Goal: Task Accomplishment & Management: Manage account settings

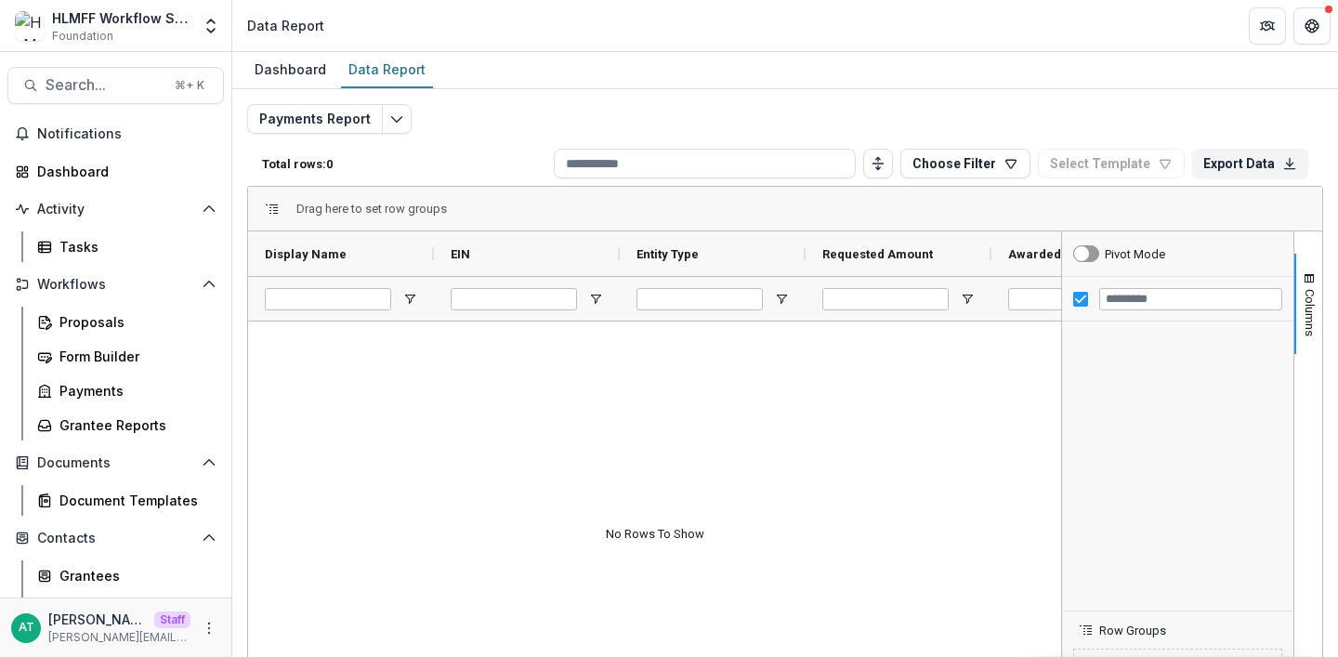
scroll to position [1394, 0]
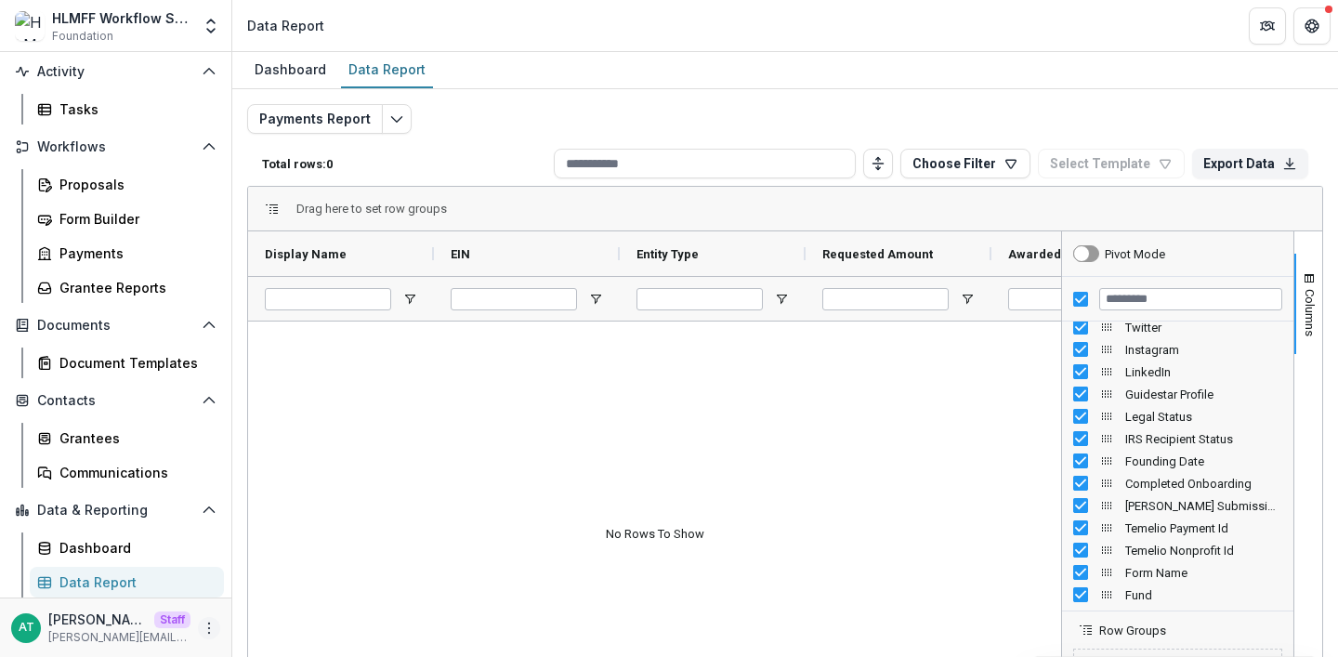
click at [202, 624] on icon "More" at bounding box center [209, 628] width 15 height 15
click at [270, 589] on link "User Settings" at bounding box center [326, 588] width 199 height 31
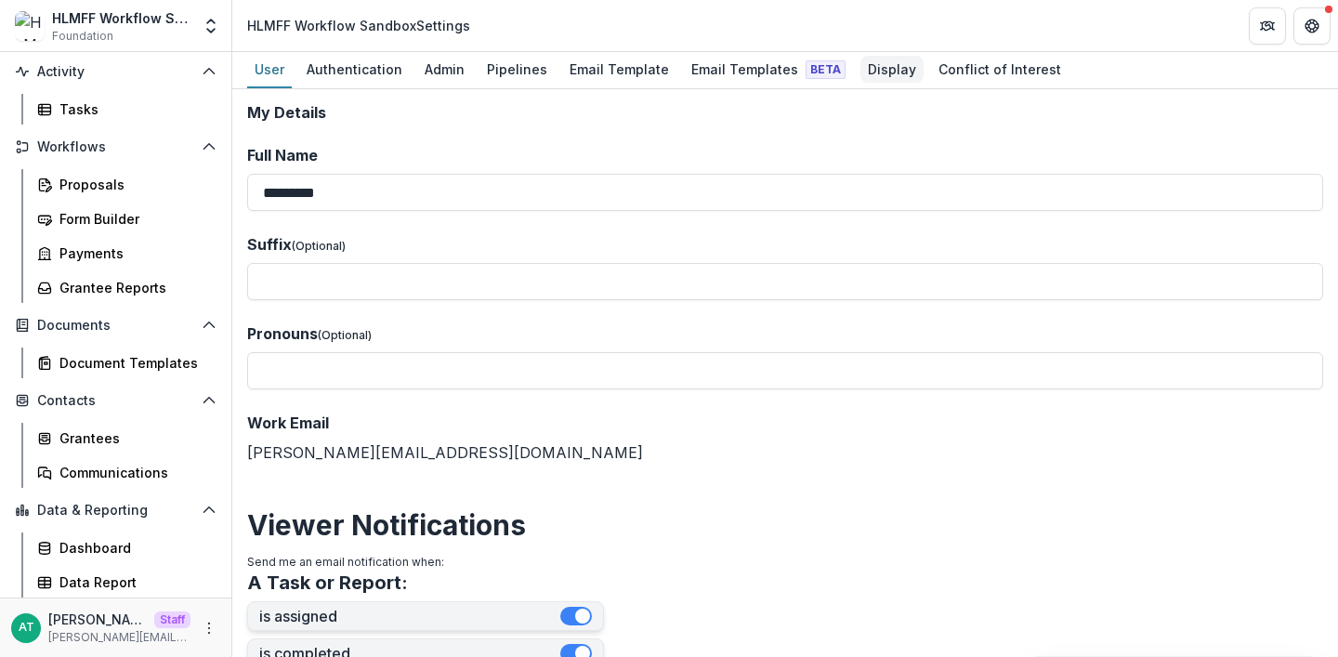
click at [861, 64] on div "Display" at bounding box center [892, 69] width 63 height 27
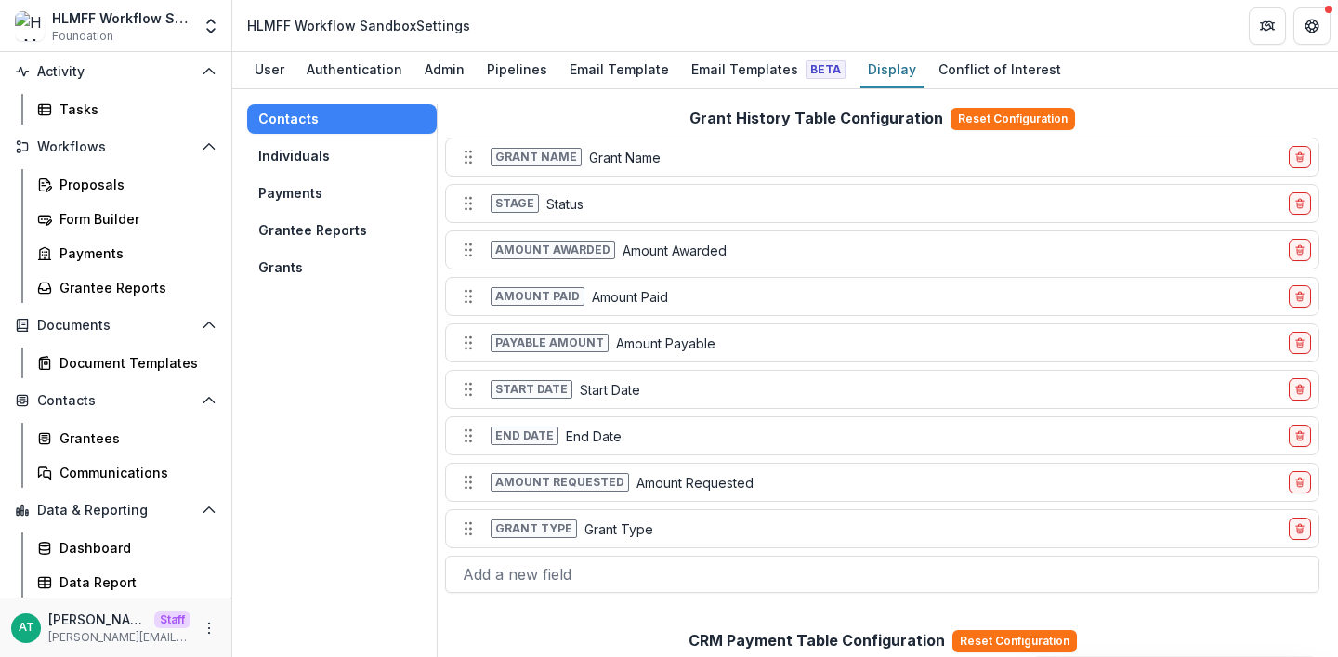
click at [310, 265] on button "Grants" at bounding box center [342, 268] width 190 height 30
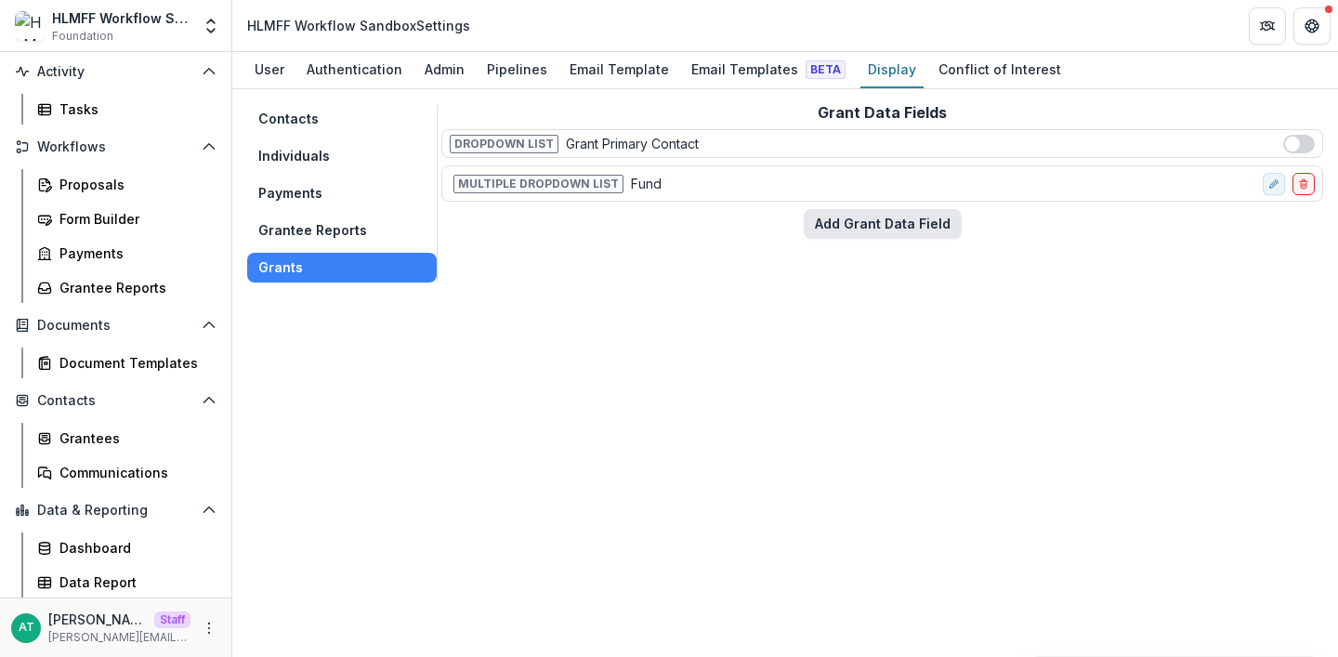
click at [892, 224] on button "Add Grant Data Field" at bounding box center [883, 224] width 158 height 30
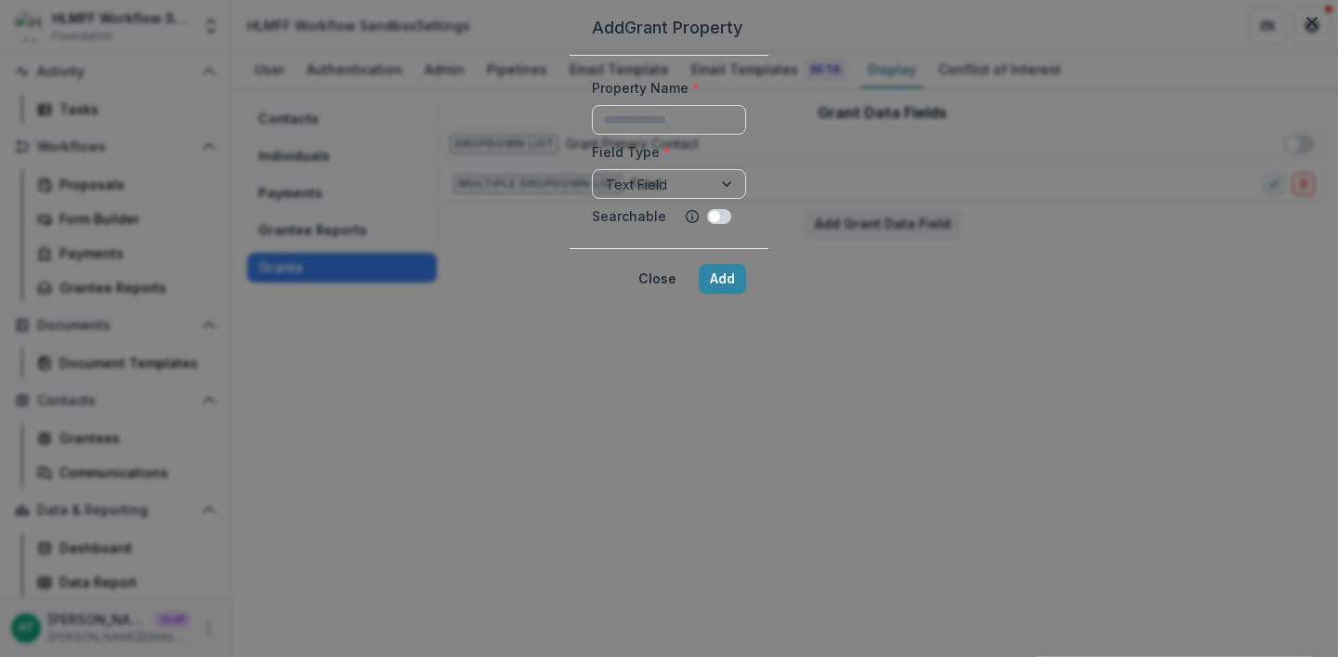
click at [592, 135] on div "Property Name *" at bounding box center [669, 106] width 154 height 57
click at [592, 135] on input "Property Name *" at bounding box center [669, 120] width 154 height 30
type input "**********"
click at [606, 196] on div at bounding box center [652, 184] width 93 height 23
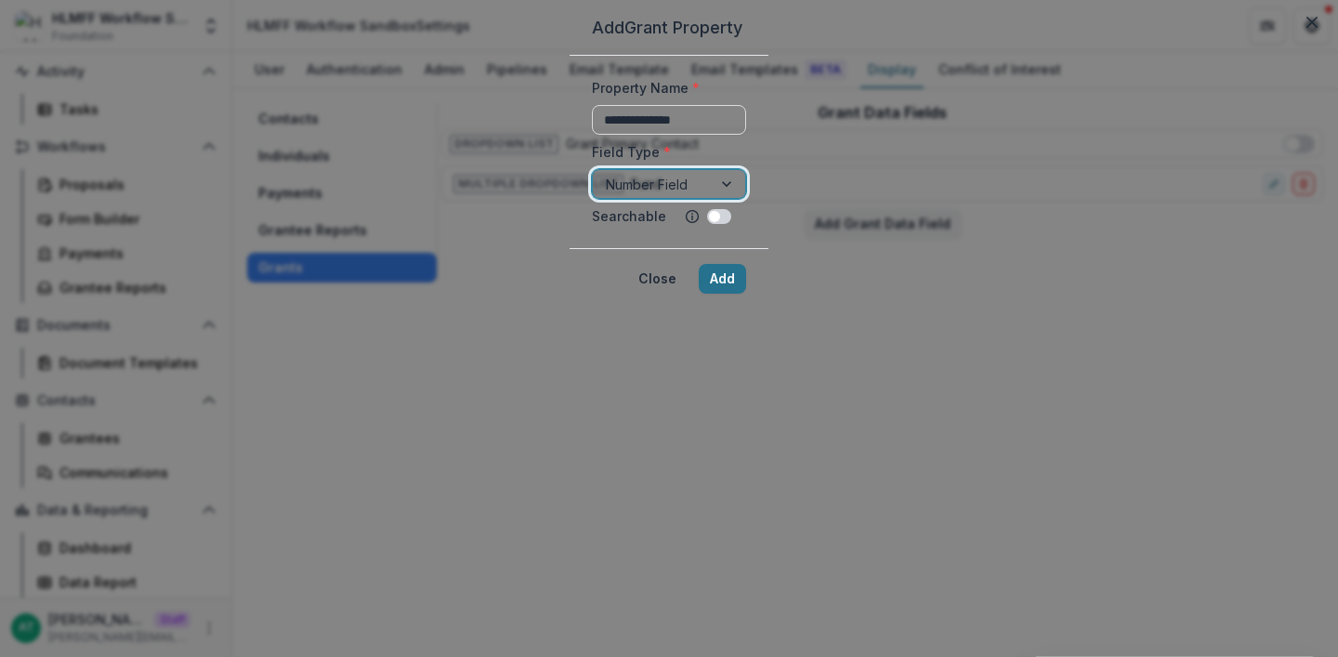
click at [746, 294] on button "Add" at bounding box center [722, 279] width 47 height 30
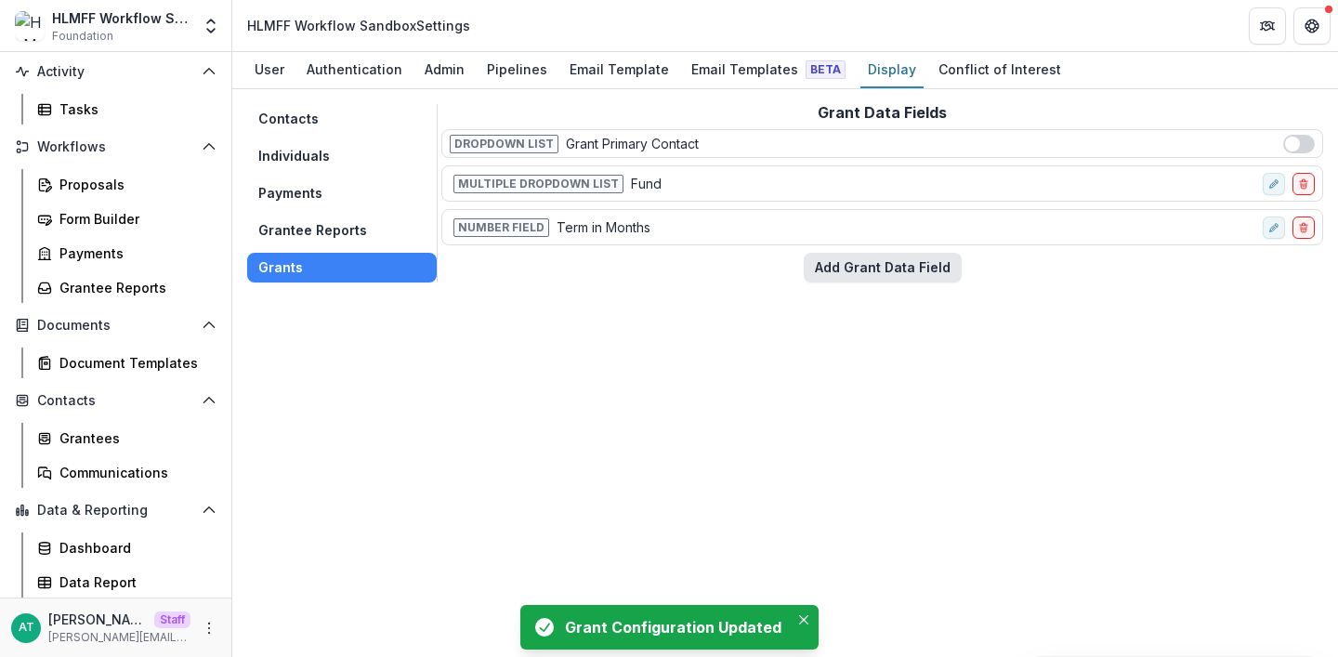
click at [865, 268] on button "Add Grant Data Field" at bounding box center [883, 268] width 158 height 30
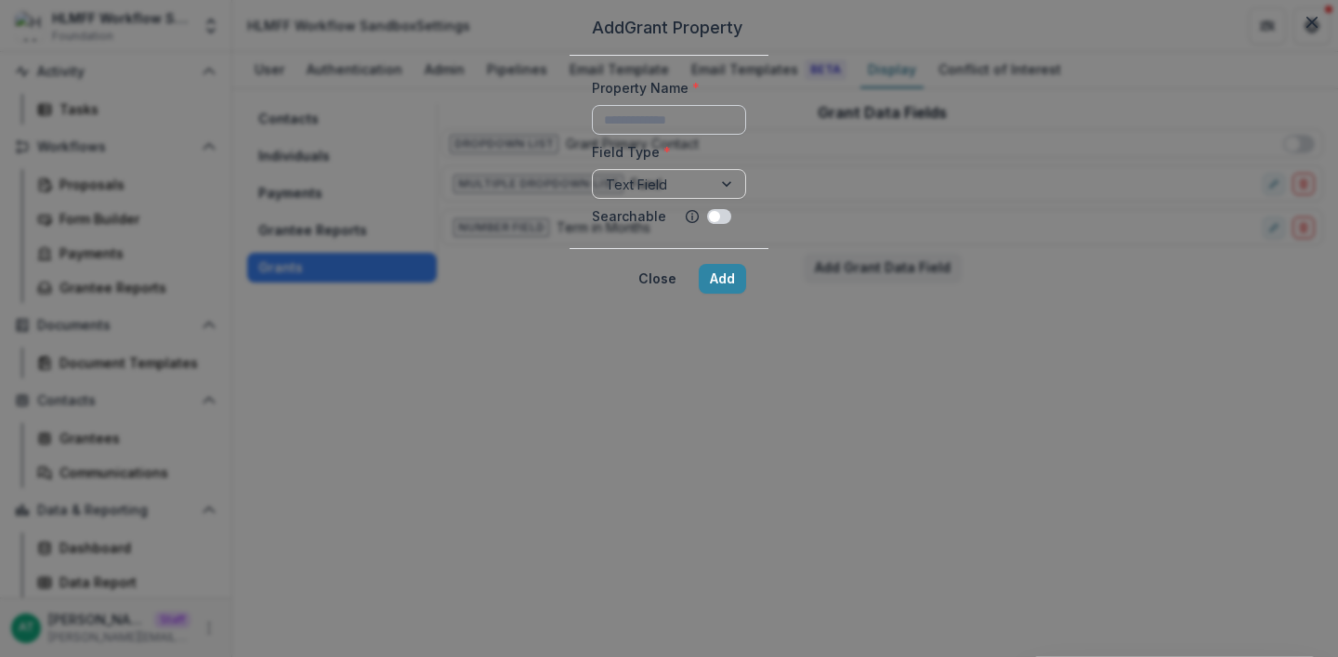
click at [592, 135] on input "Property Name *" at bounding box center [669, 120] width 154 height 30
type input "**********"
click at [606, 196] on div at bounding box center [652, 184] width 93 height 23
click at [746, 294] on button "Add" at bounding box center [722, 279] width 47 height 30
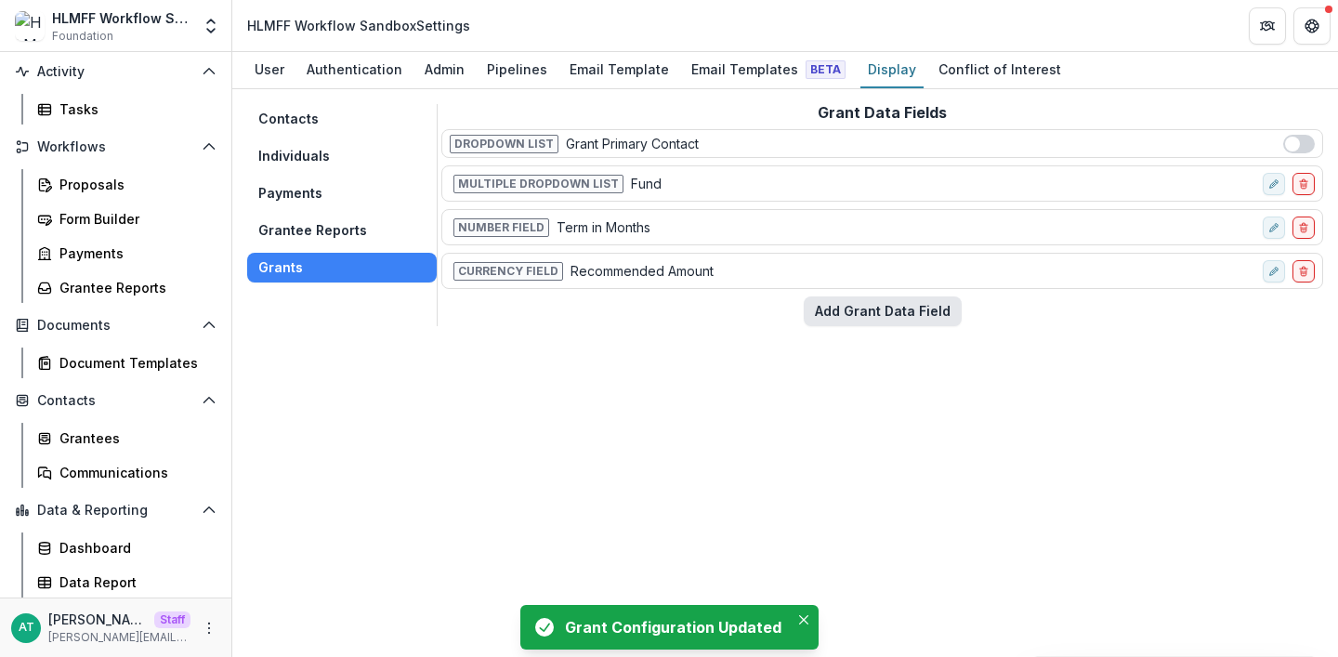
click at [856, 312] on button "Add Grant Data Field" at bounding box center [883, 311] width 158 height 30
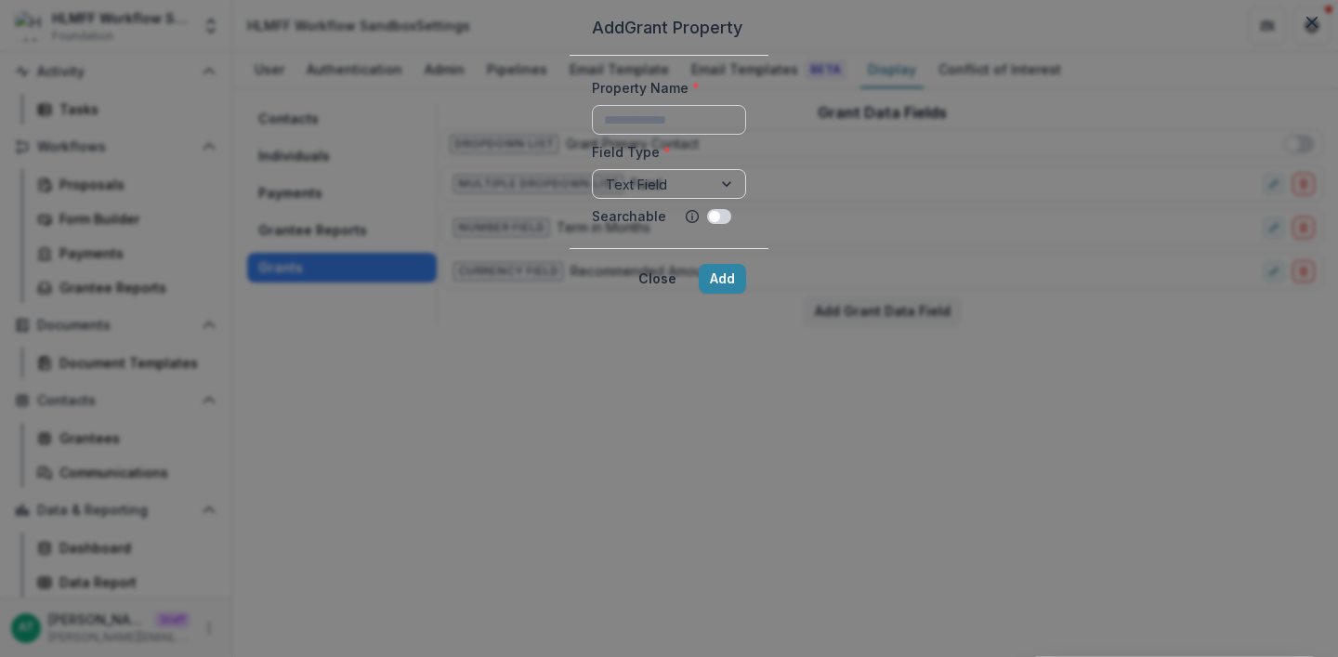
click at [592, 135] on input "Property Name *" at bounding box center [669, 120] width 154 height 30
type input "**********"
click at [592, 199] on div "Text Field" at bounding box center [669, 184] width 154 height 30
click at [746, 294] on button "Add" at bounding box center [722, 279] width 47 height 30
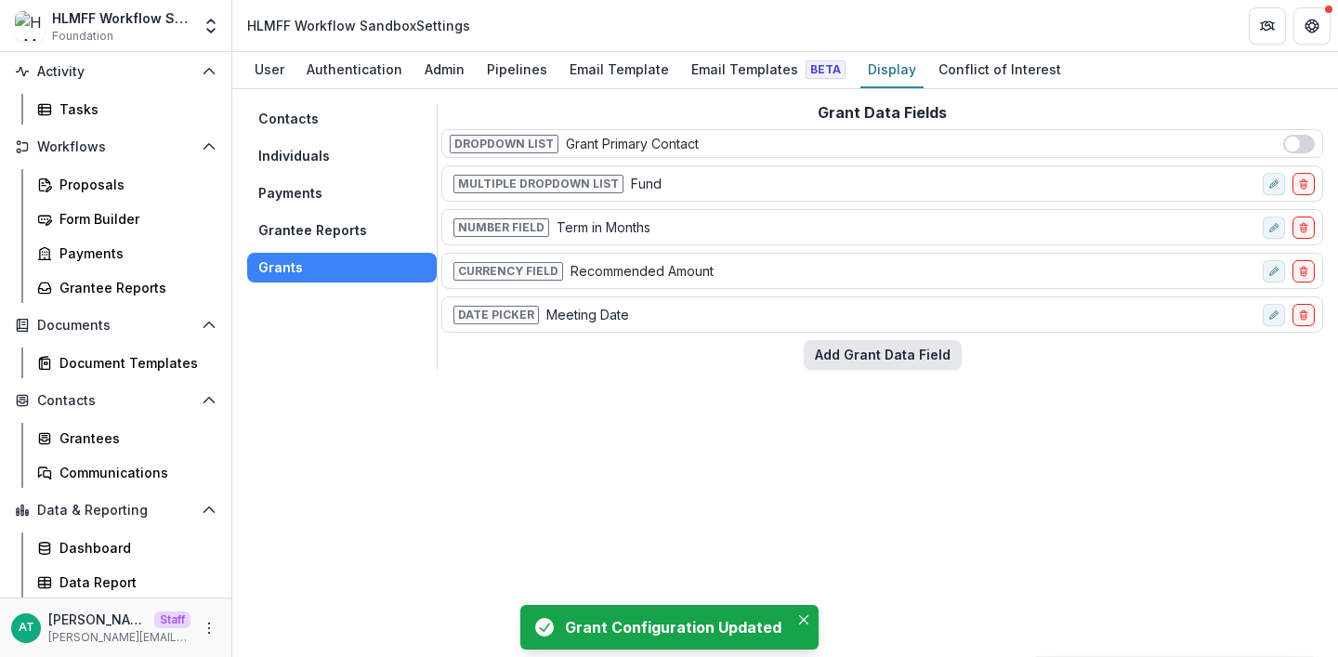
click at [875, 360] on button "Add Grant Data Field" at bounding box center [883, 355] width 158 height 30
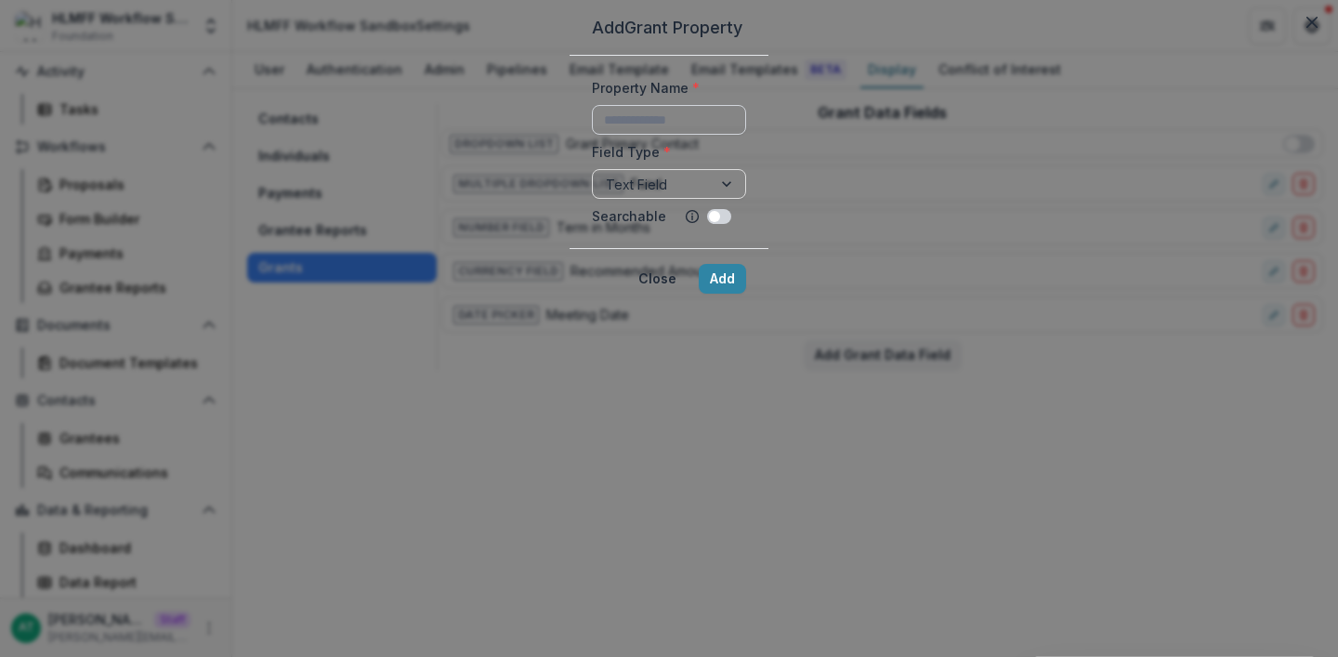
click at [592, 135] on input "Property Name *" at bounding box center [669, 120] width 154 height 30
type input "********"
click at [606, 196] on div at bounding box center [652, 184] width 93 height 23
click at [746, 294] on button "Add" at bounding box center [722, 279] width 47 height 30
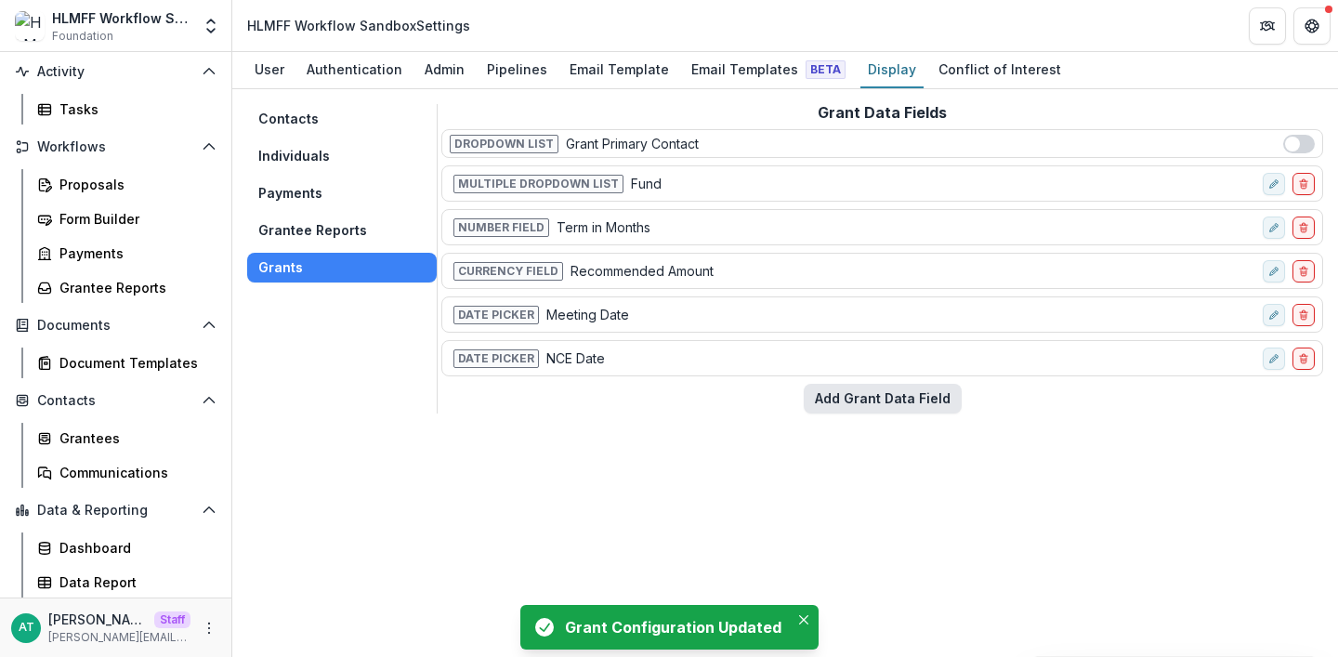
click at [871, 395] on button "Add Grant Data Field" at bounding box center [883, 399] width 158 height 30
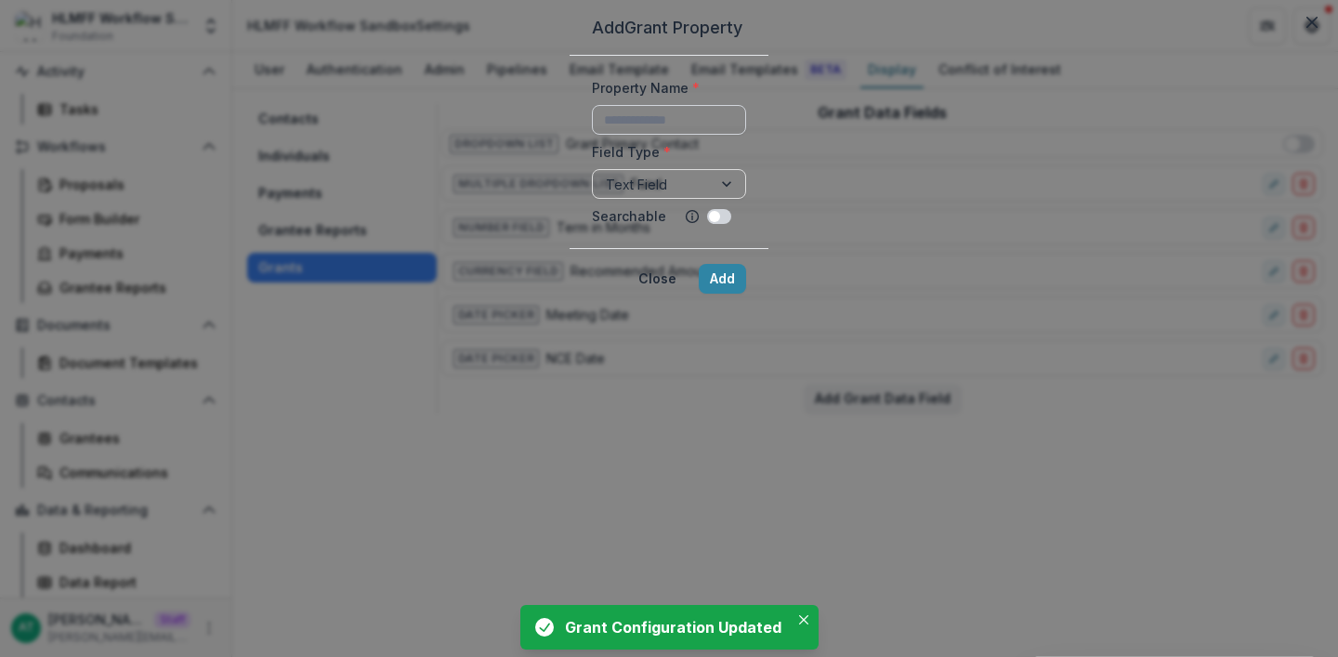
click at [592, 135] on input "Property Name *" at bounding box center [669, 120] width 154 height 30
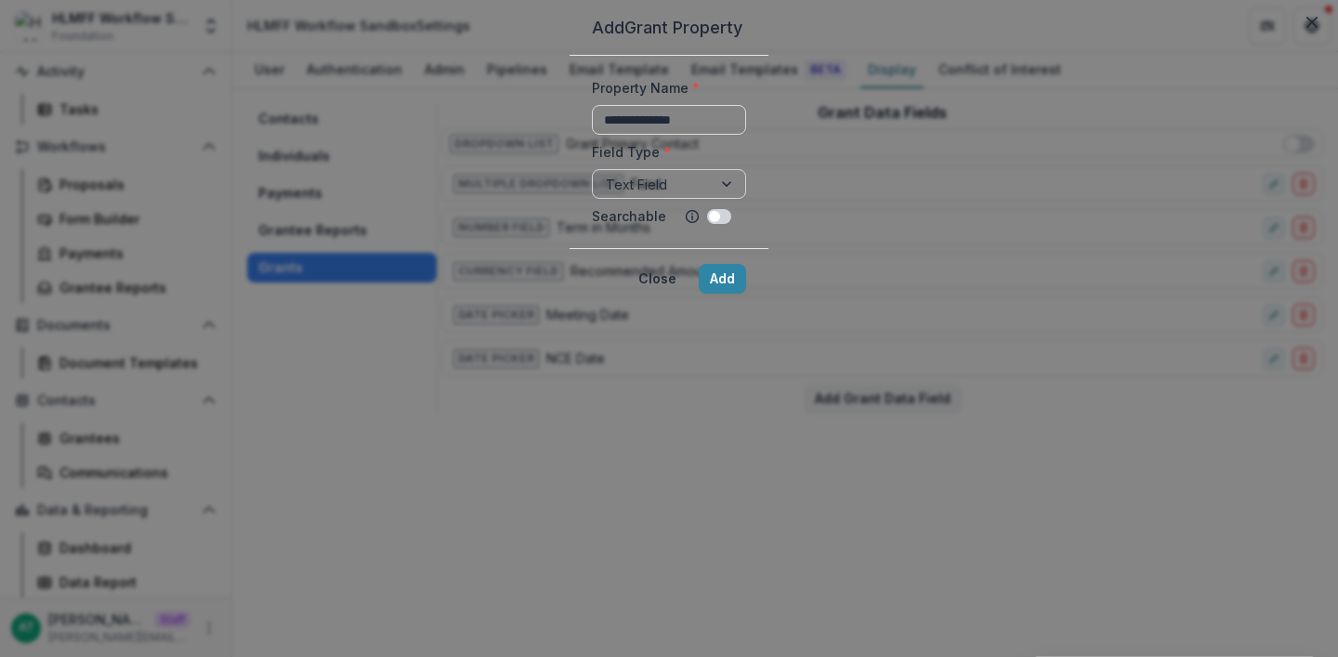
type input "**********"
click at [606, 196] on div at bounding box center [652, 184] width 93 height 23
click at [746, 294] on button "Add" at bounding box center [722, 279] width 47 height 30
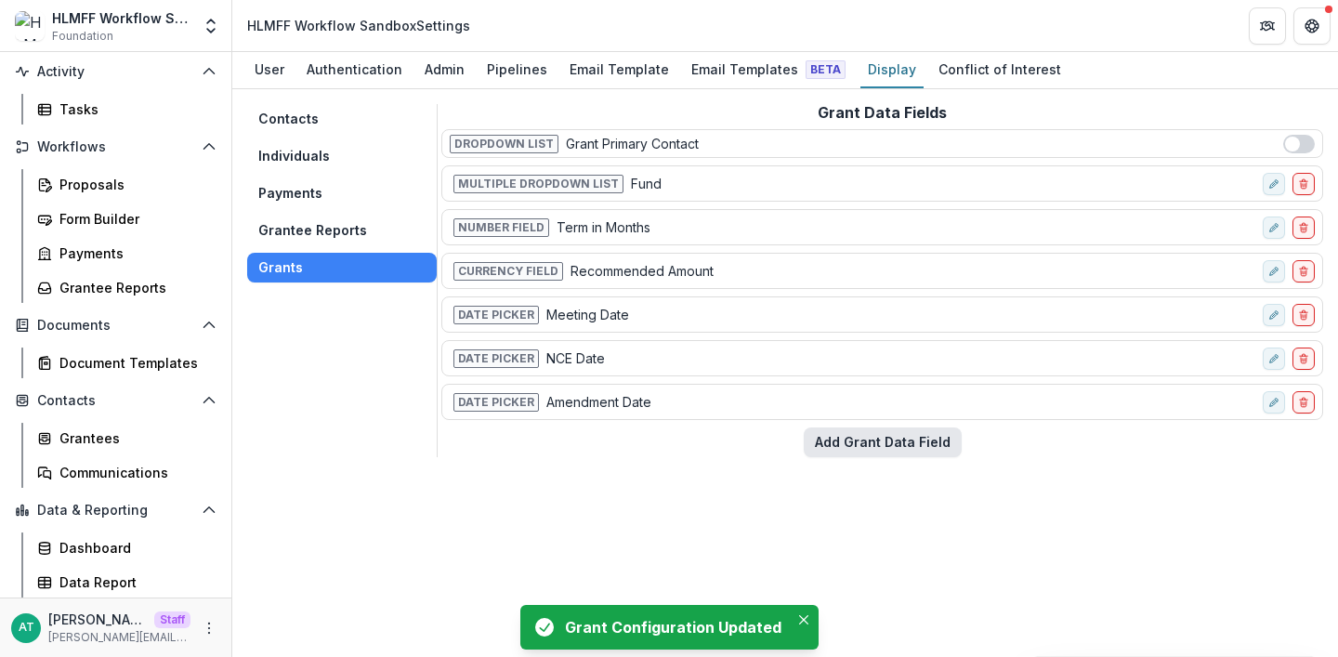
click at [880, 436] on button "Add Grant Data Field" at bounding box center [883, 442] width 158 height 30
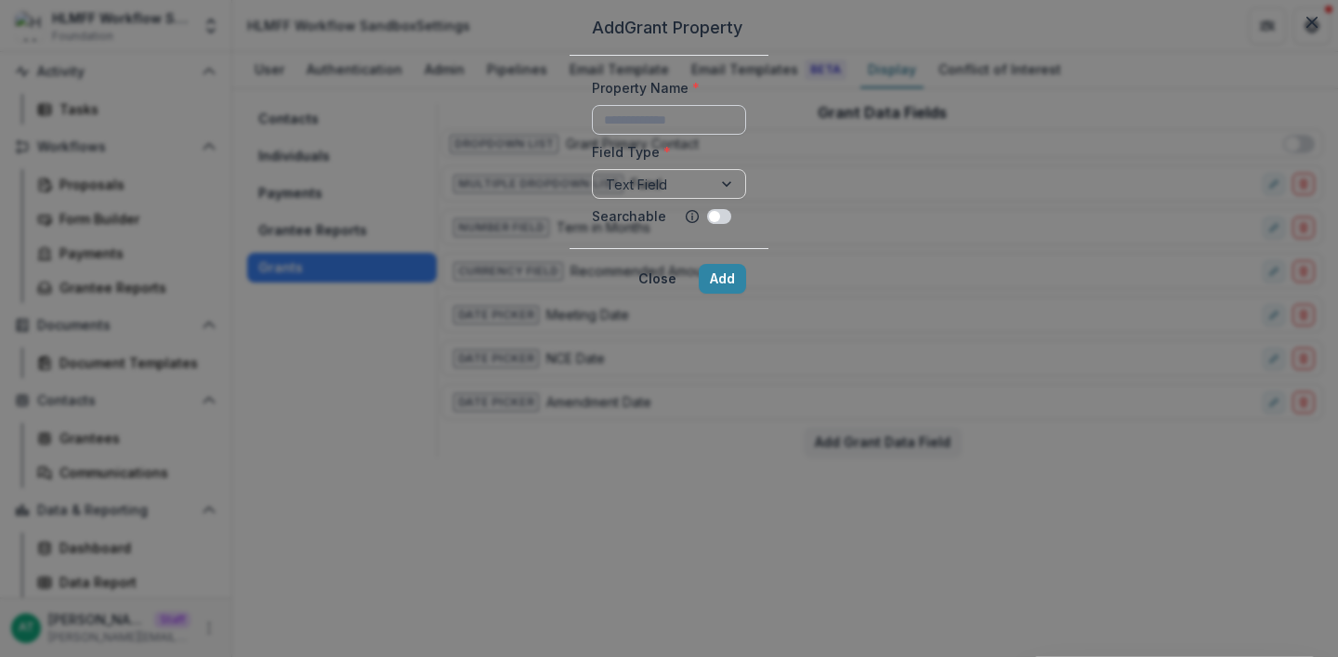
click at [592, 135] on input "Property Name *" at bounding box center [669, 120] width 154 height 30
click at [396, 46] on div "Add Grant Property Property Name * Field Type * Text Field Searchable Close Add" at bounding box center [669, 328] width 1338 height 657
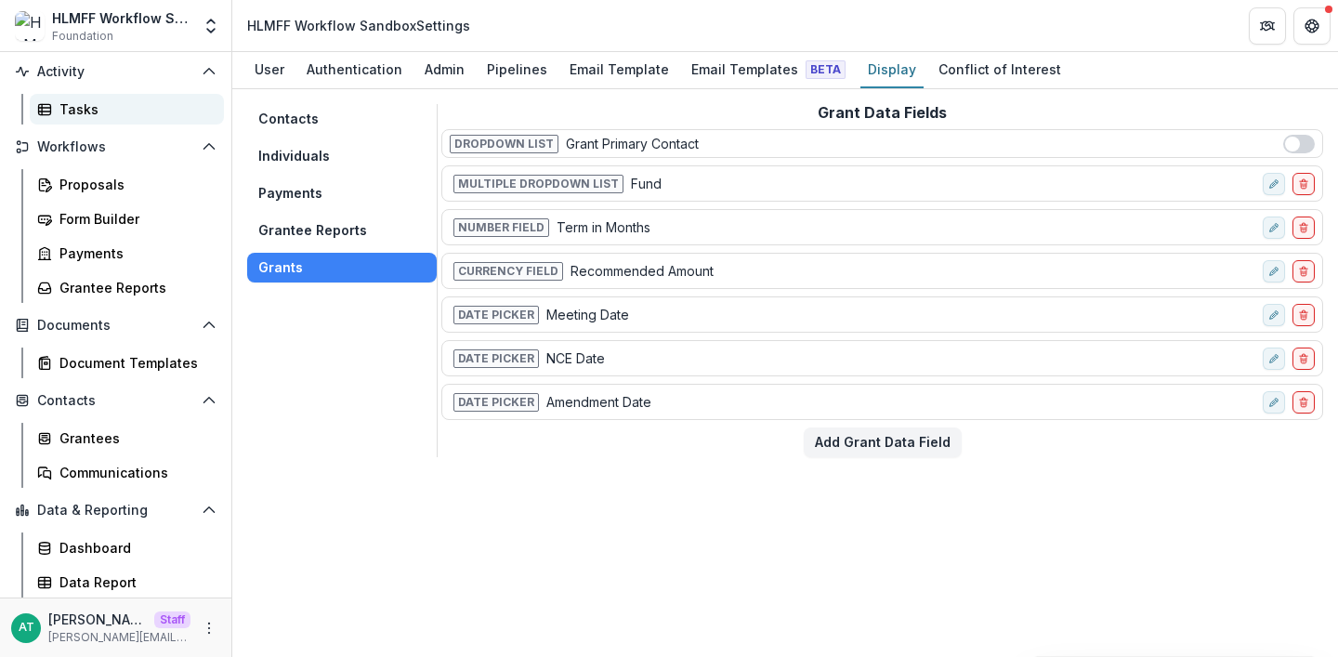
click at [111, 116] on div "Tasks" at bounding box center [134, 109] width 150 height 20
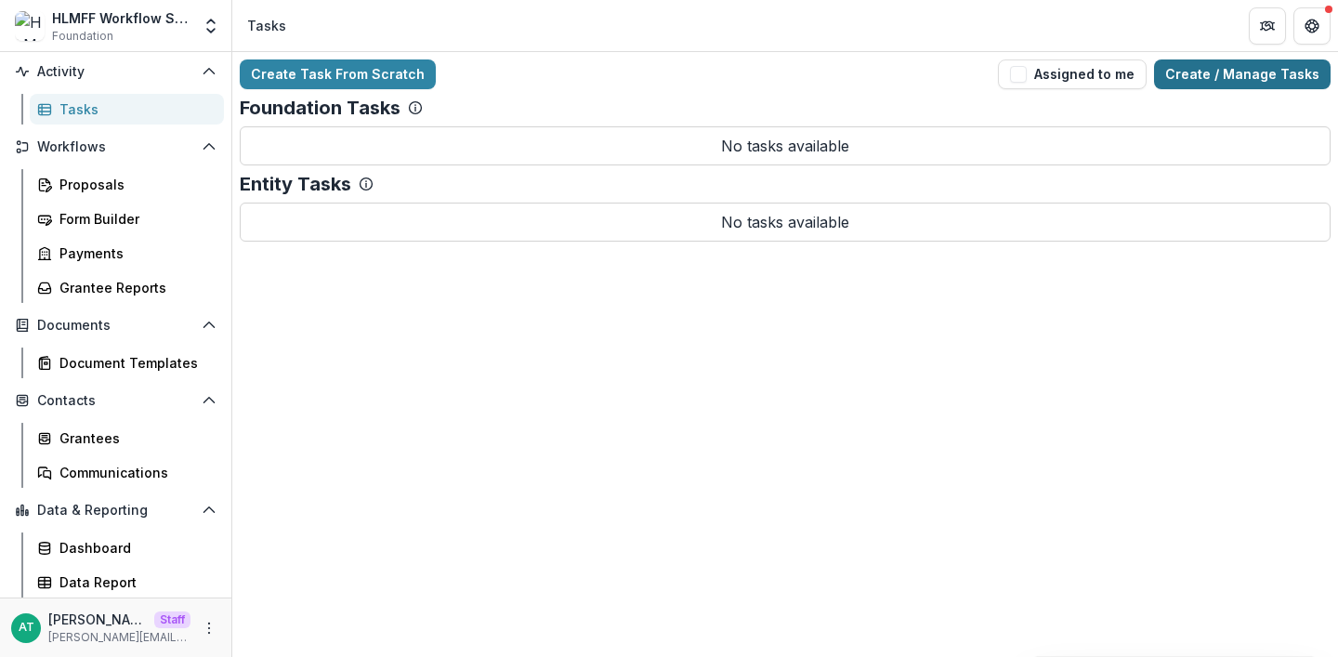
click at [1260, 63] on link "Create / Manage Tasks" at bounding box center [1242, 74] width 177 height 30
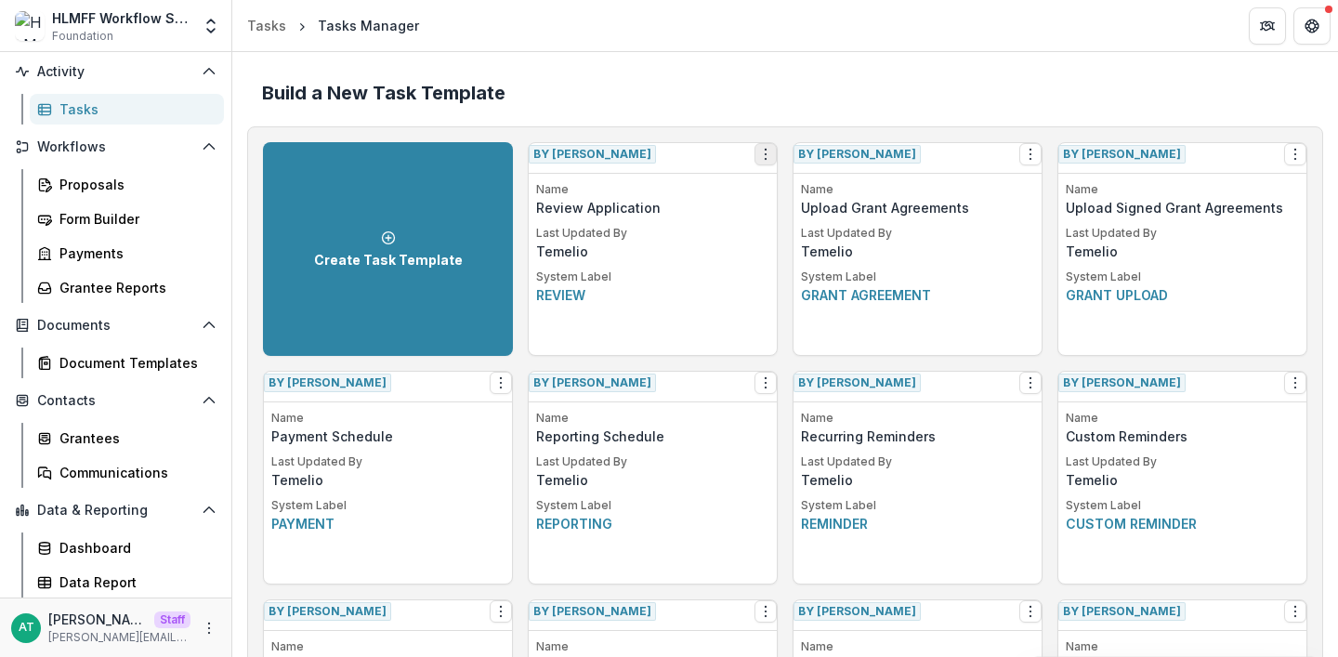
click at [760, 162] on icon "Options" at bounding box center [765, 154] width 15 height 15
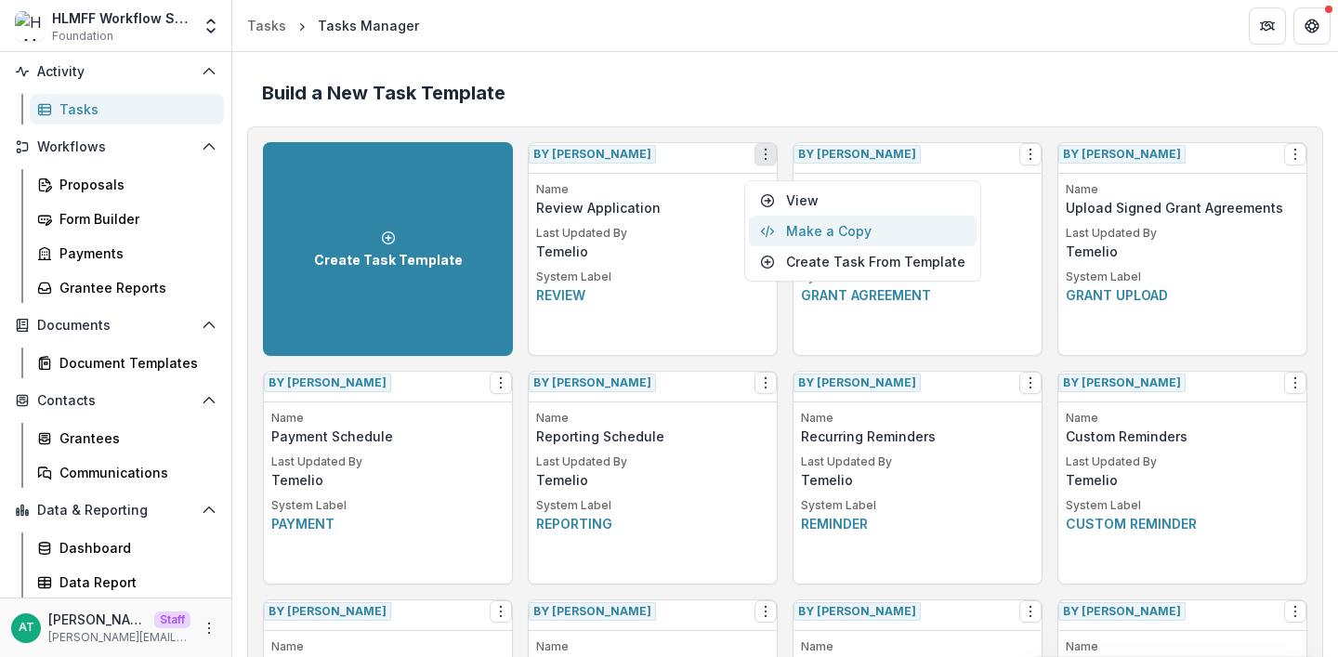
click at [792, 233] on button "Make a Copy" at bounding box center [863, 231] width 228 height 31
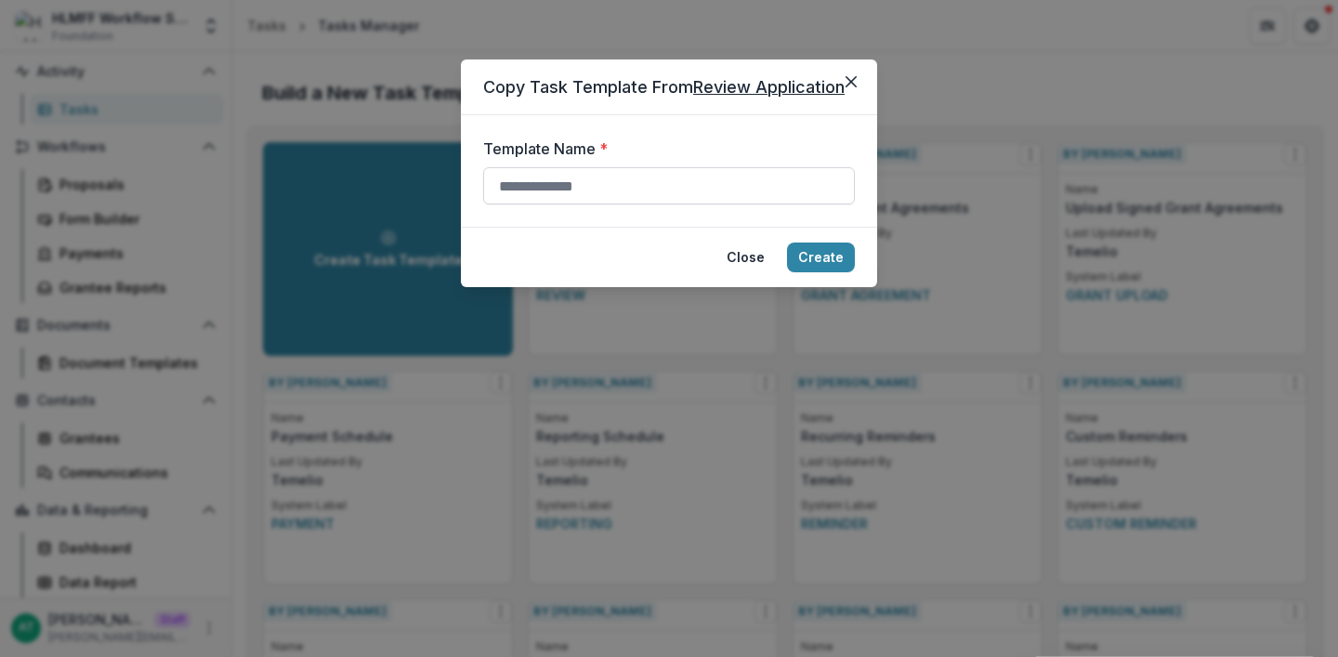
click at [632, 180] on input "Template Name *" at bounding box center [669, 185] width 372 height 37
type input "**********"
click at [743, 266] on button "Close" at bounding box center [746, 258] width 60 height 30
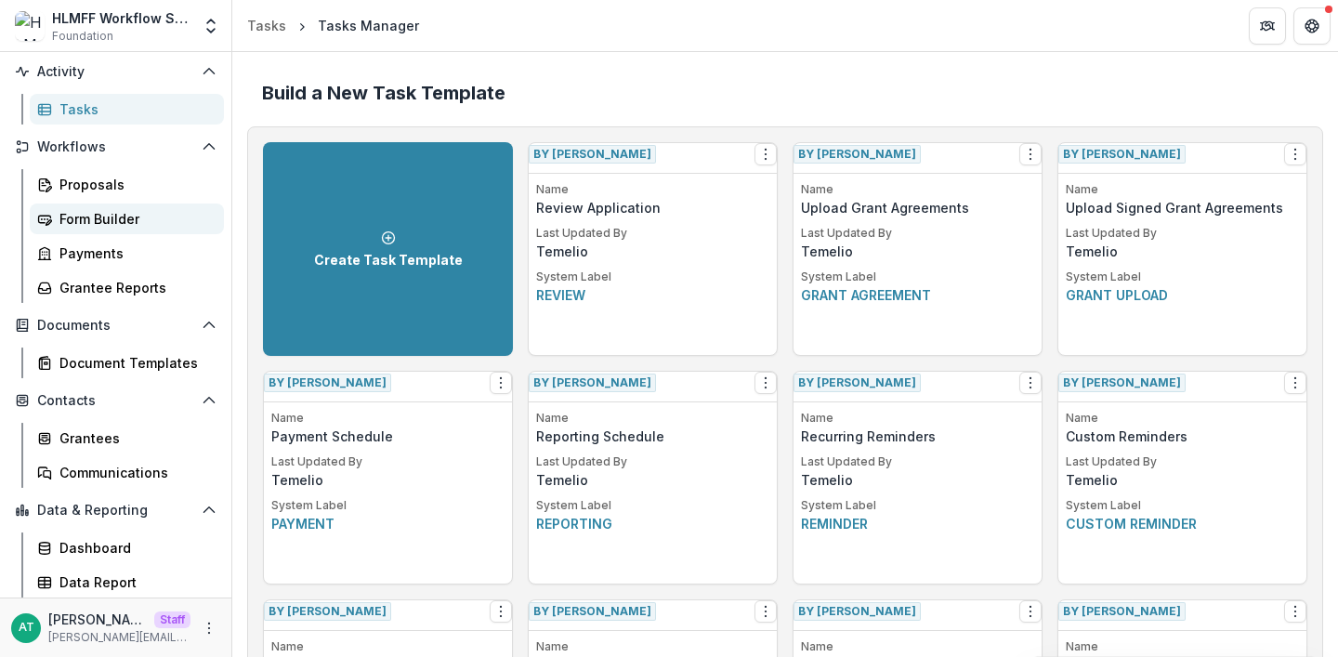
click at [152, 214] on div "Form Builder" at bounding box center [134, 219] width 150 height 20
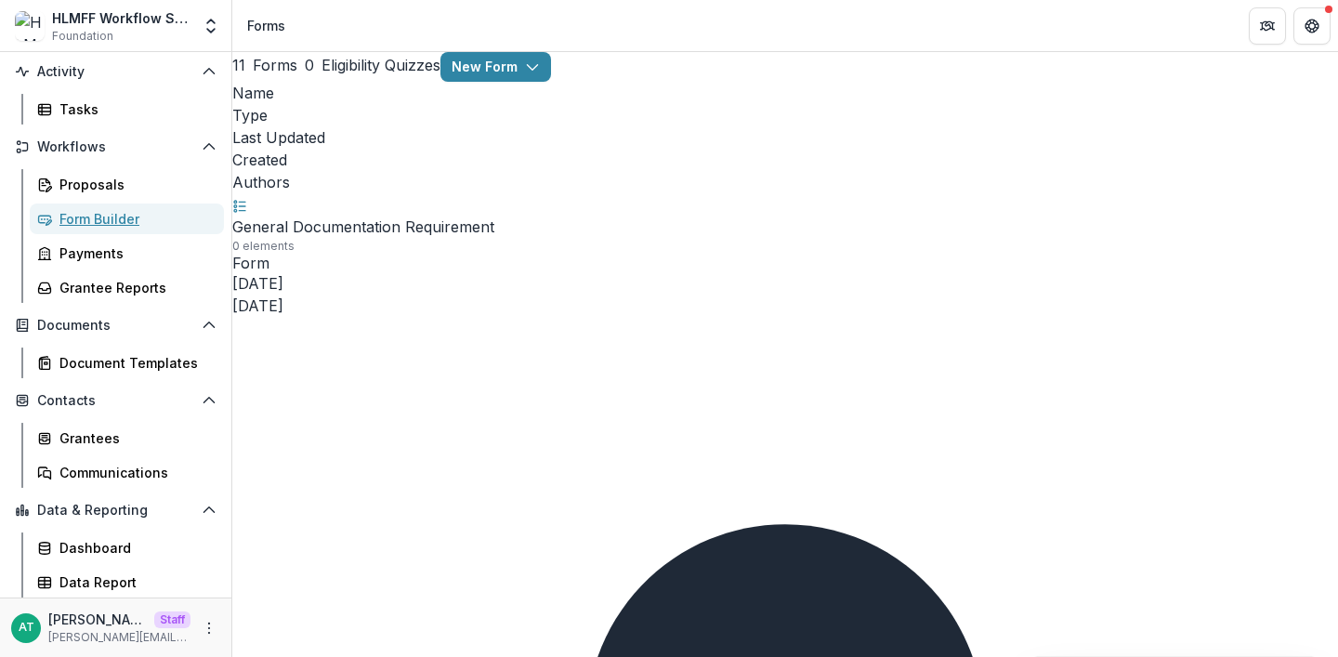
scroll to position [143, 0]
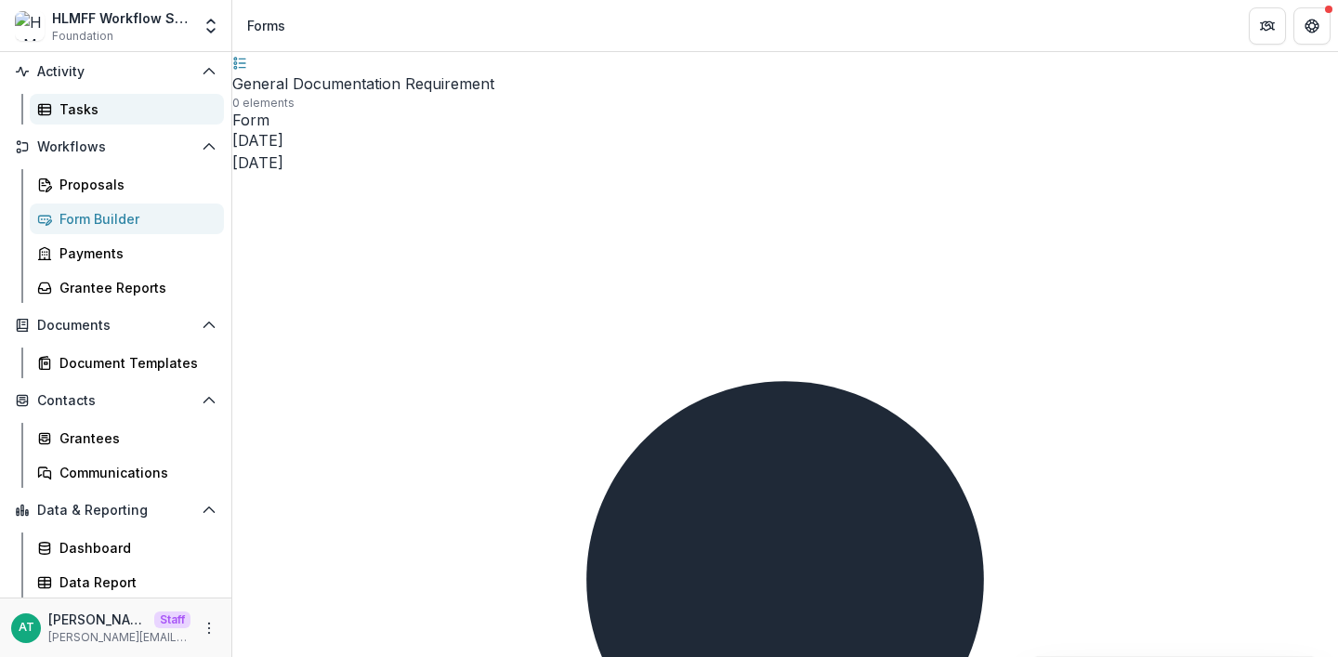
click at [71, 116] on div "Tasks" at bounding box center [134, 109] width 150 height 20
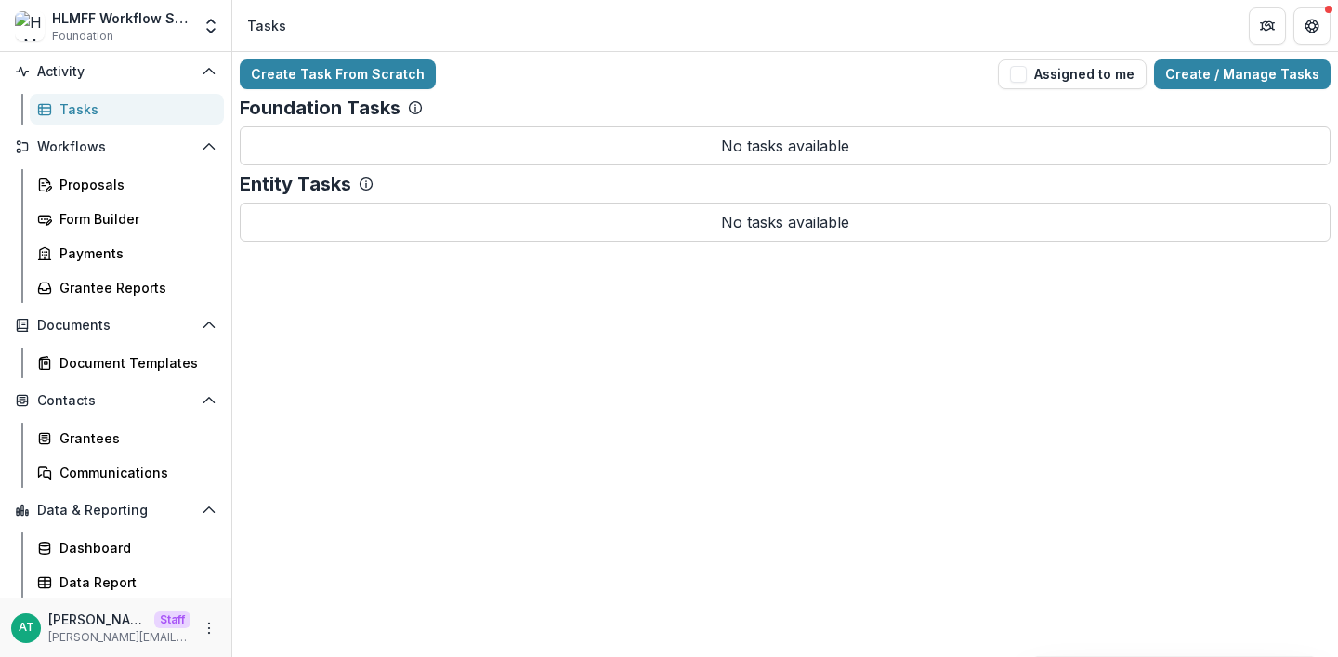
click at [1216, 59] on div "Create Task From Scratch Assigned to me Create / Manage Tasks Foundation Tasks …" at bounding box center [785, 150] width 1106 height 197
click at [1217, 70] on link "Create / Manage Tasks" at bounding box center [1242, 74] width 177 height 30
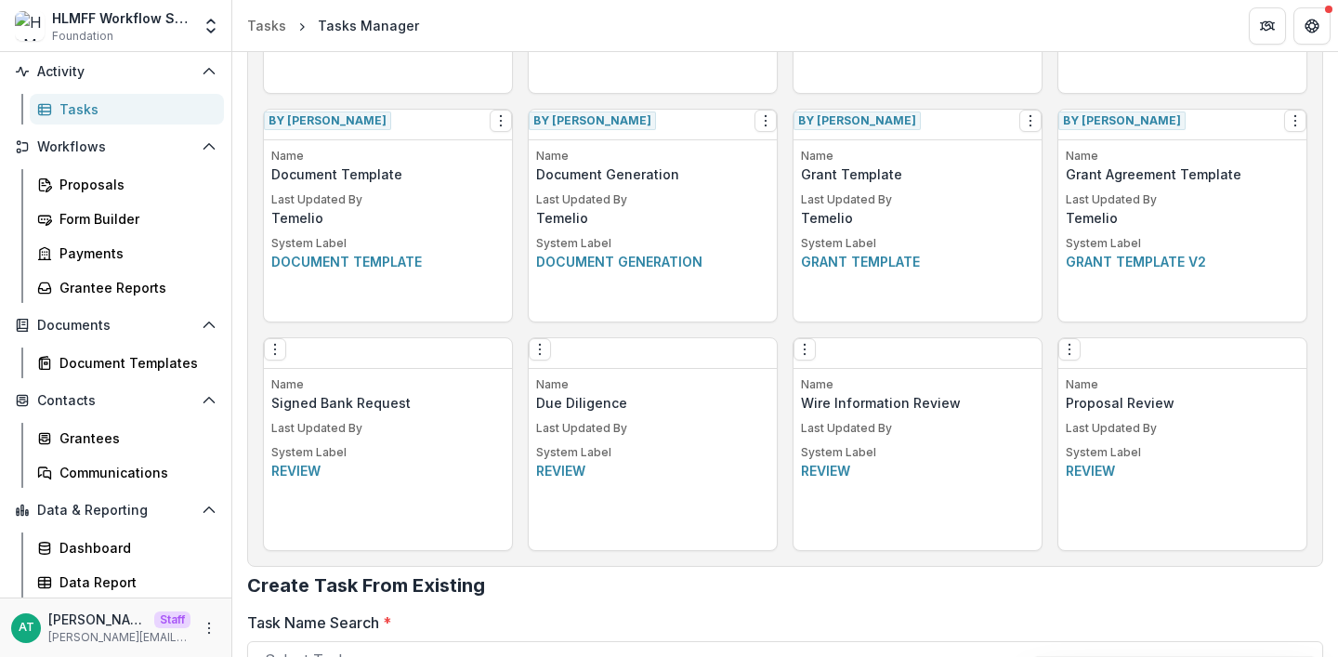
scroll to position [945, 0]
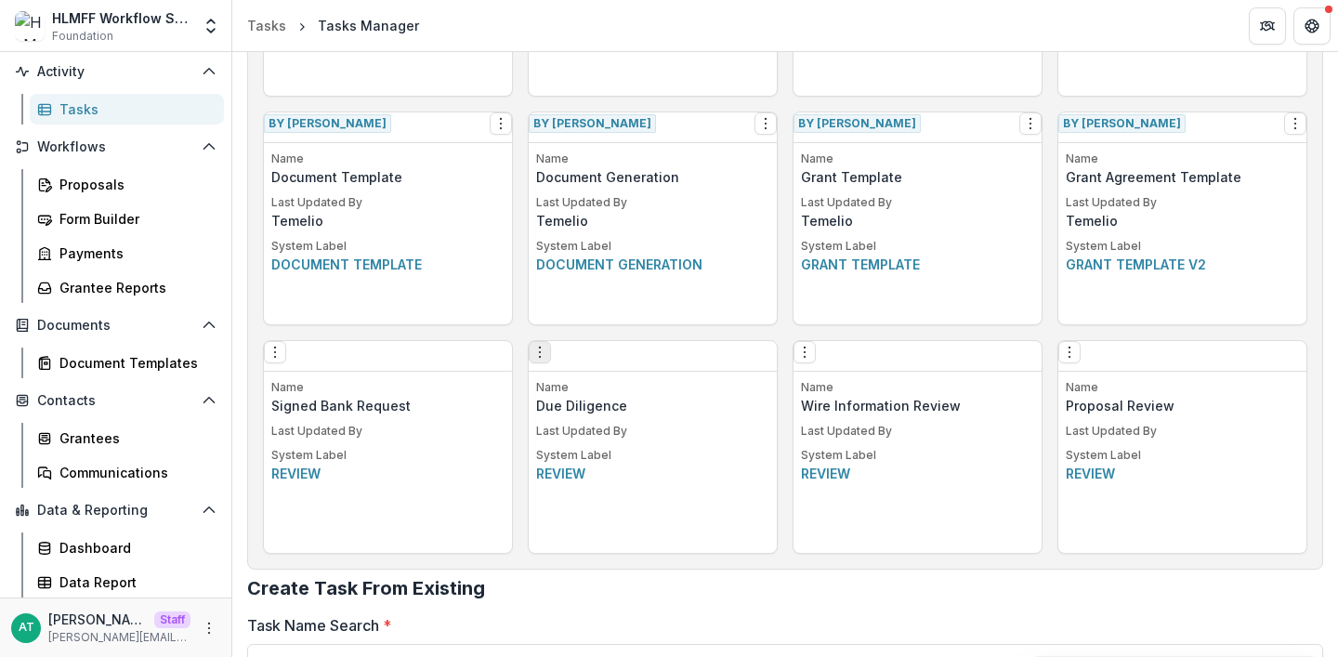
click at [551, 362] on button "Options" at bounding box center [540, 352] width 22 height 22
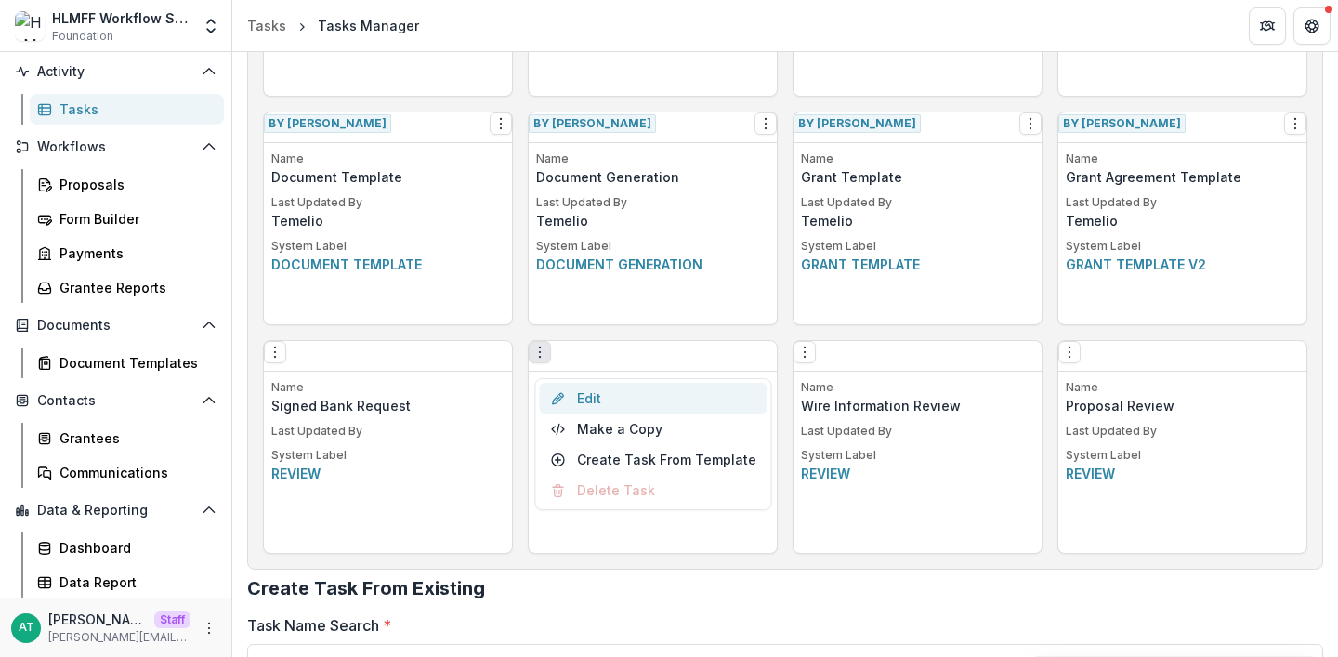
click at [588, 389] on link "Edit" at bounding box center [654, 398] width 228 height 31
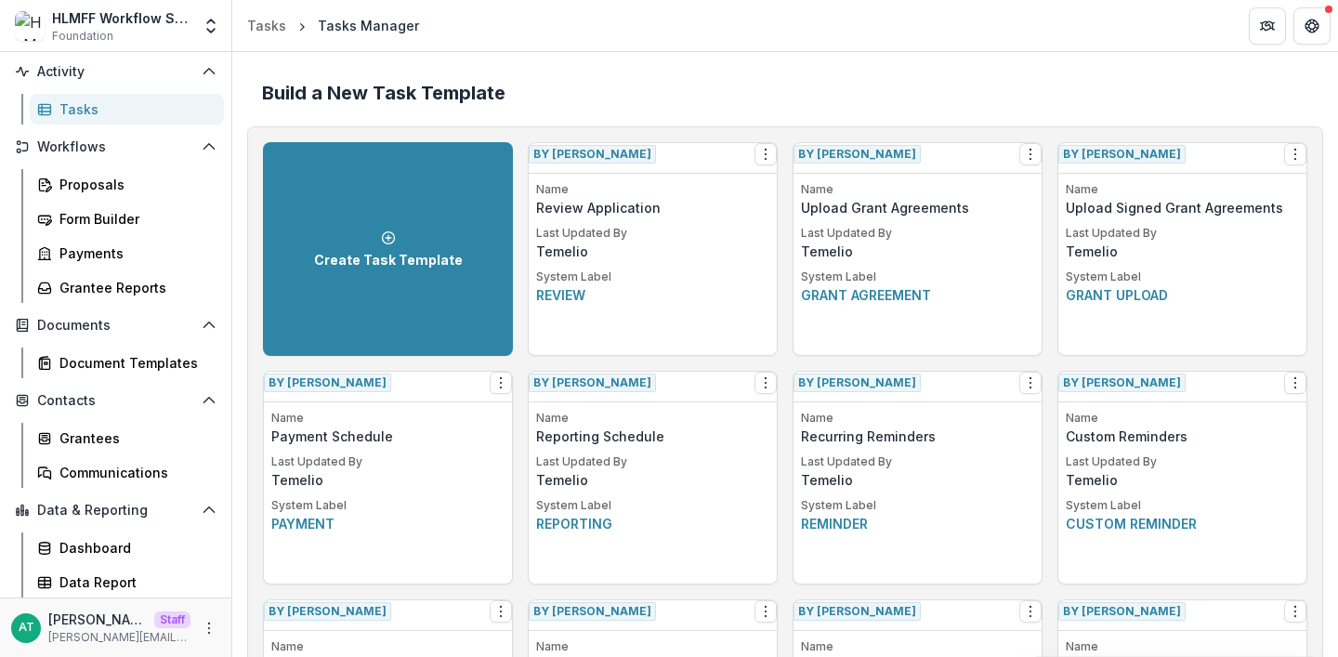
scroll to position [1134, 0]
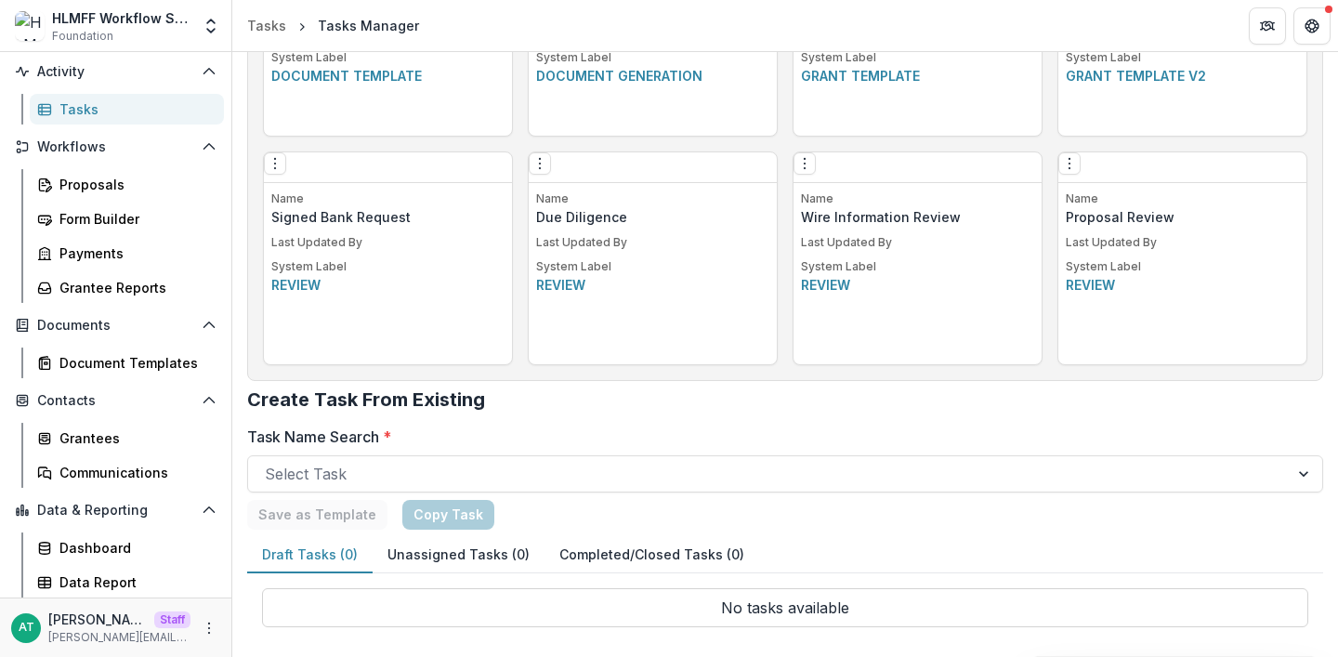
click at [1061, 183] on div "Edit Make a Copy Create Task From Template Delete Task" at bounding box center [1182, 167] width 248 height 31
click at [1064, 183] on div "Edit Make a Copy Create Task From Template Delete Task" at bounding box center [1182, 167] width 248 height 31
click at [1069, 171] on icon "Options" at bounding box center [1069, 163] width 15 height 15
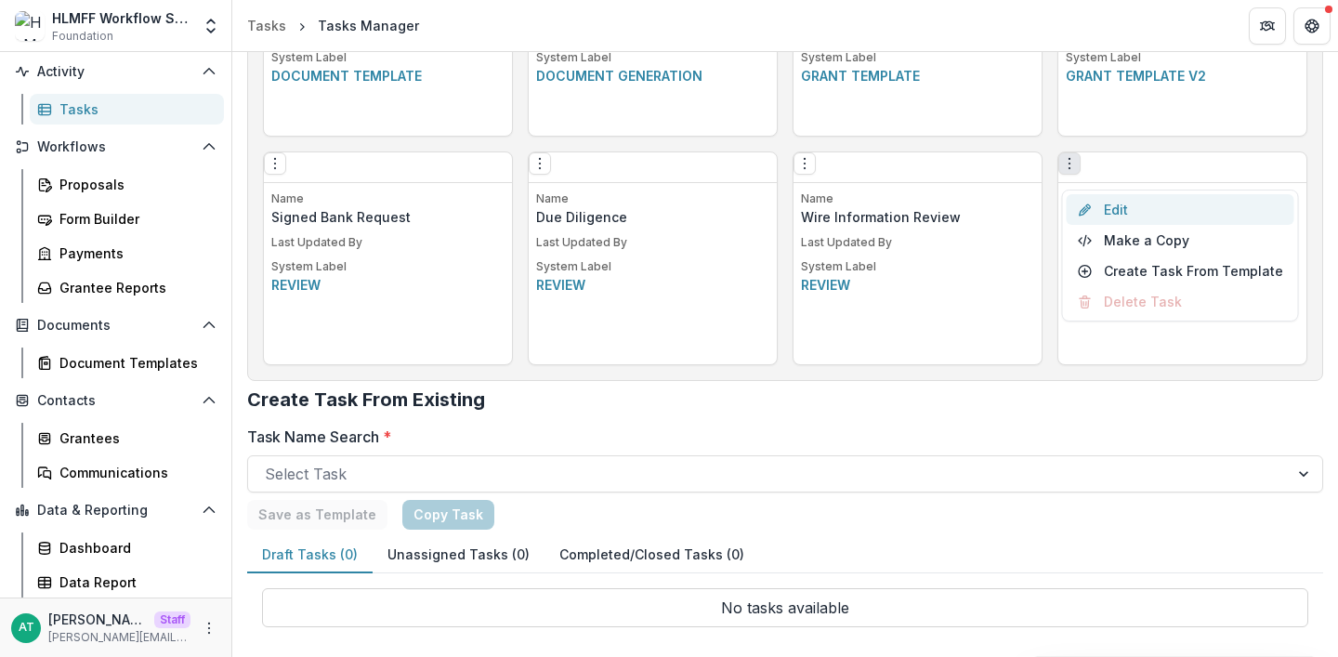
click at [1093, 209] on link "Edit" at bounding box center [1181, 209] width 228 height 31
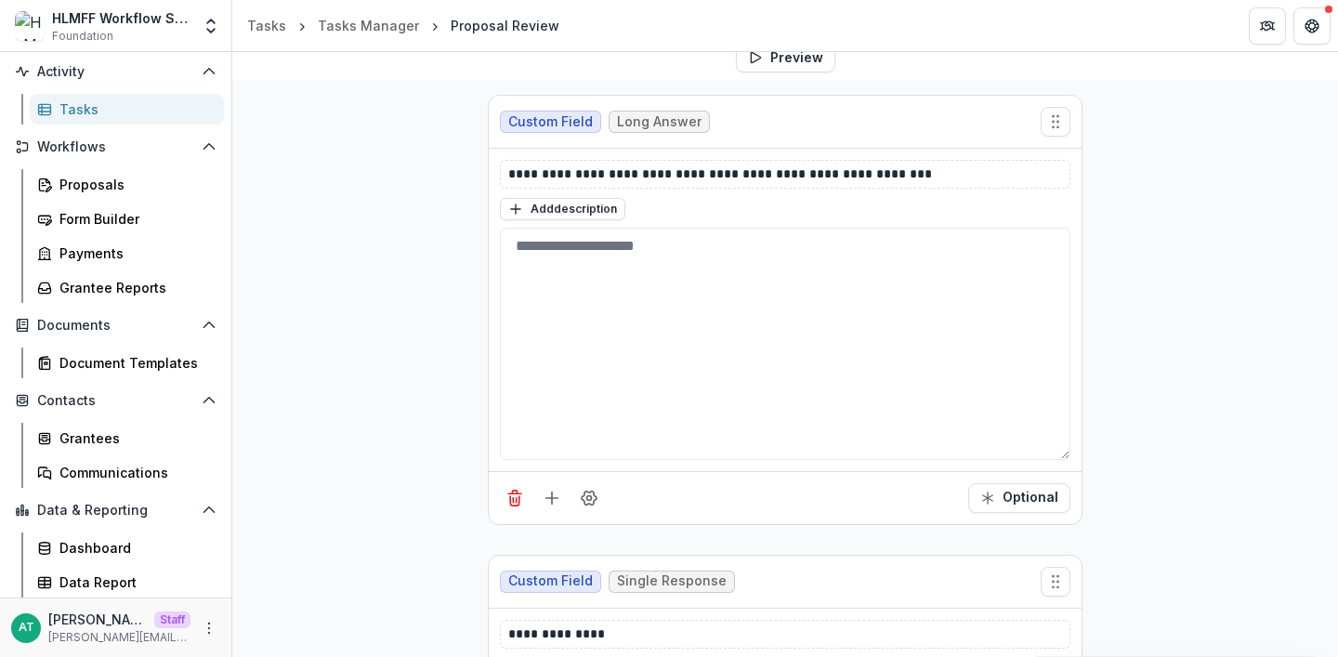
scroll to position [506, 0]
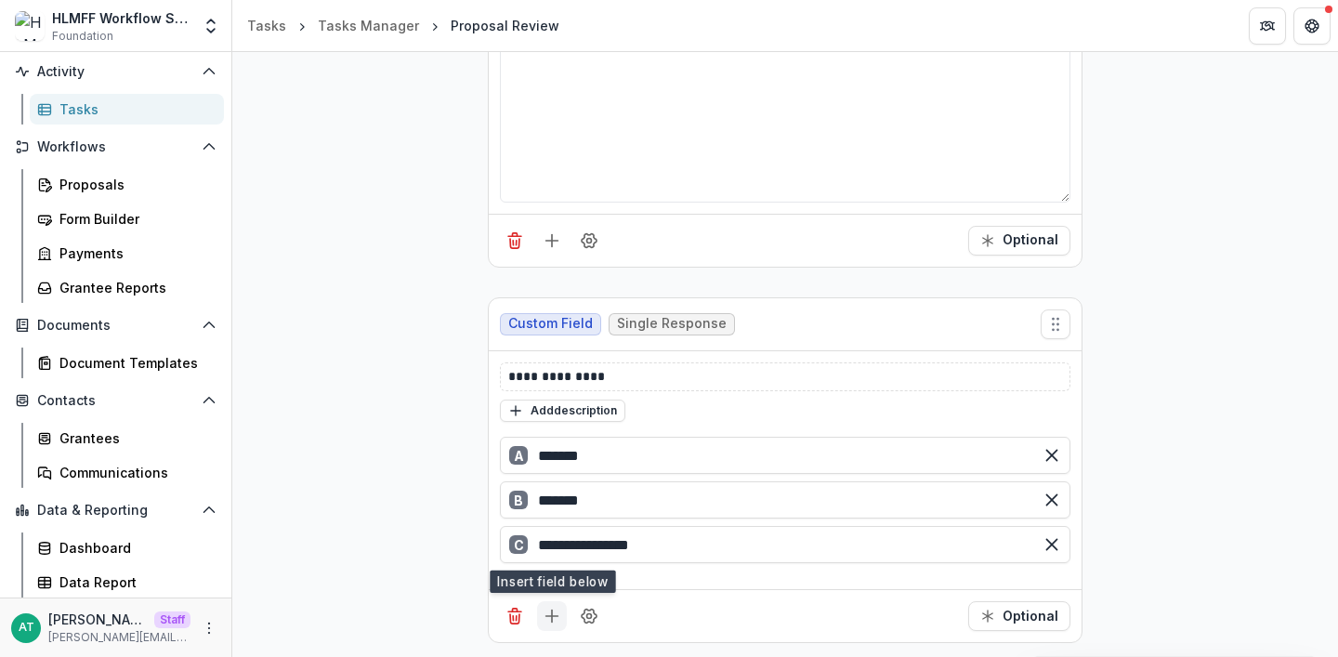
click at [544, 621] on icon "Add field" at bounding box center [552, 616] width 19 height 19
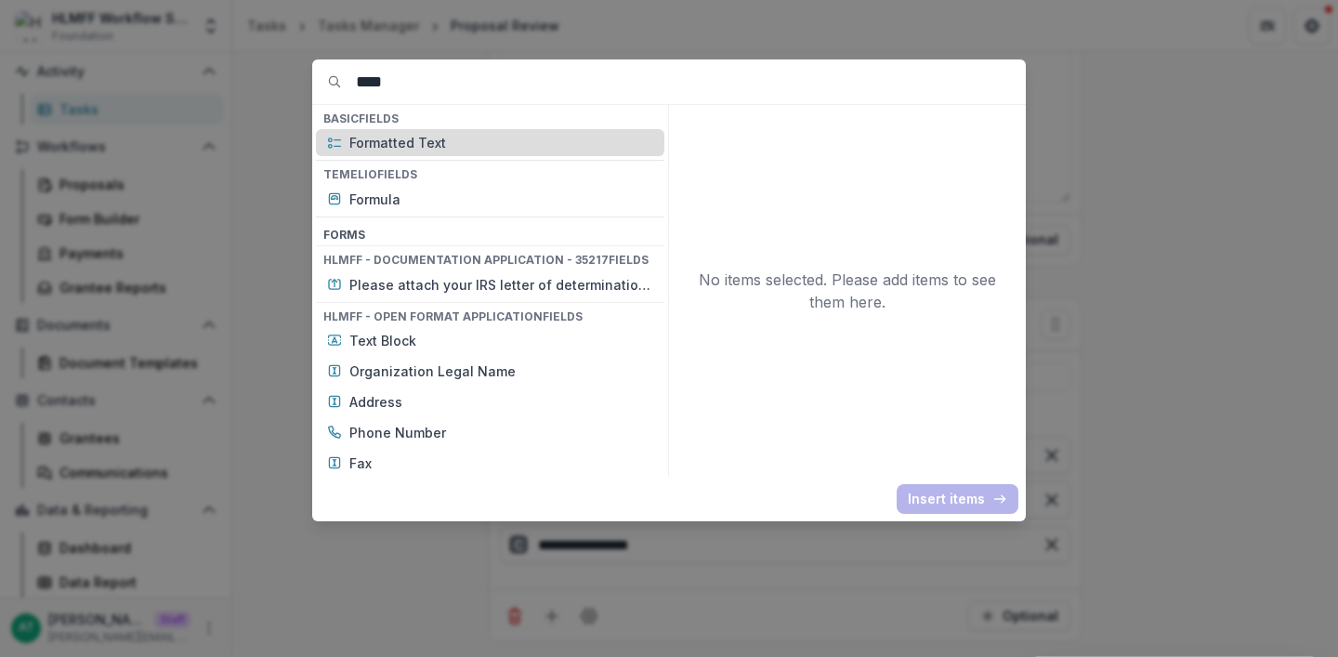
type input "****"
click at [503, 147] on p "Formatted Text" at bounding box center [501, 143] width 304 height 20
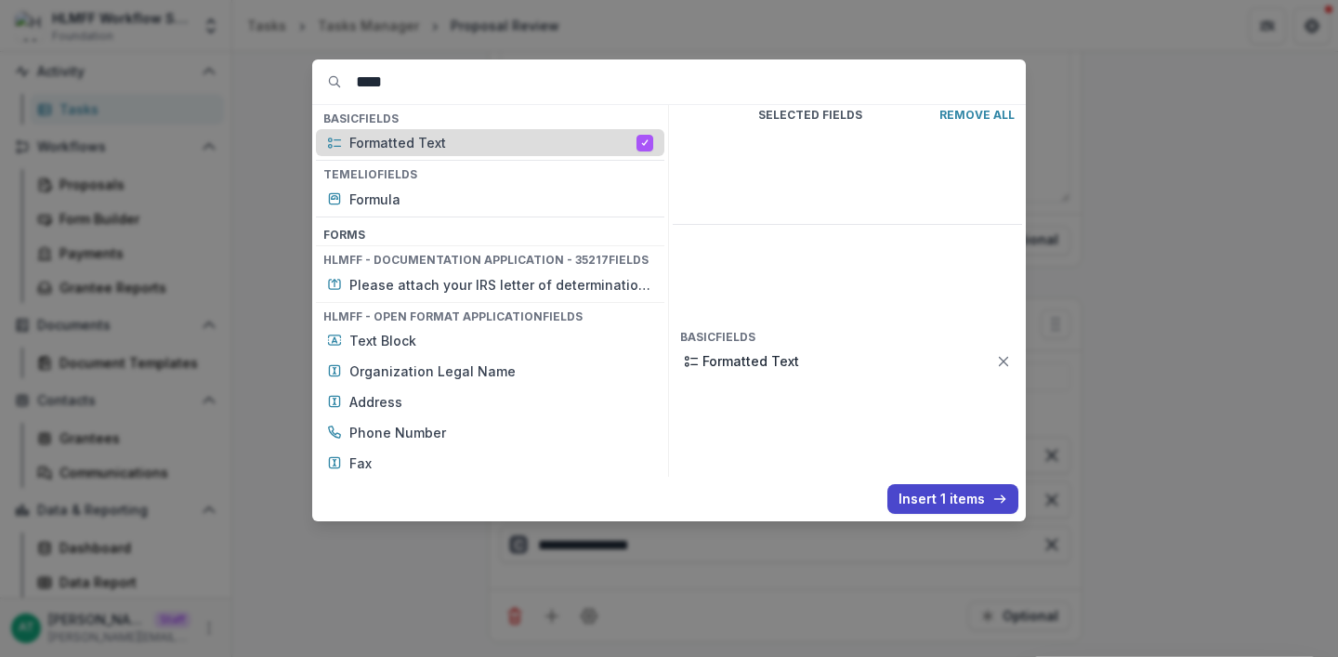
click at [503, 147] on p "Formatted Text" at bounding box center [492, 143] width 287 height 20
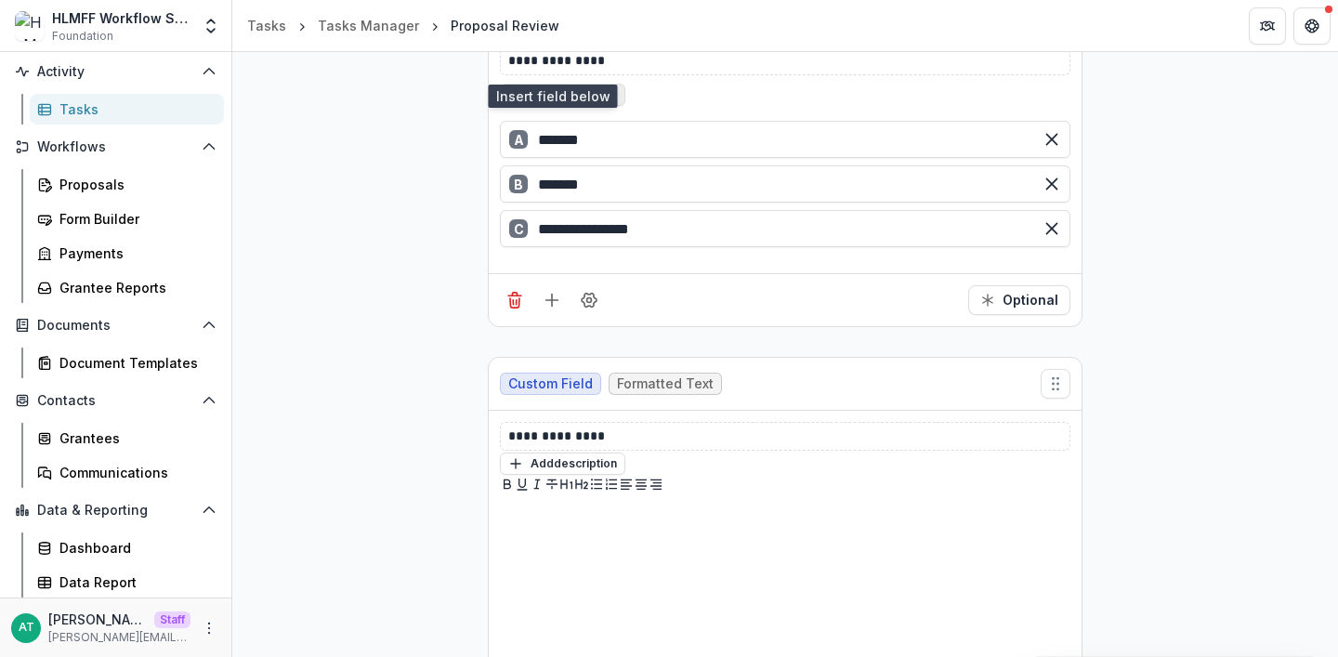
scroll to position [1059, 0]
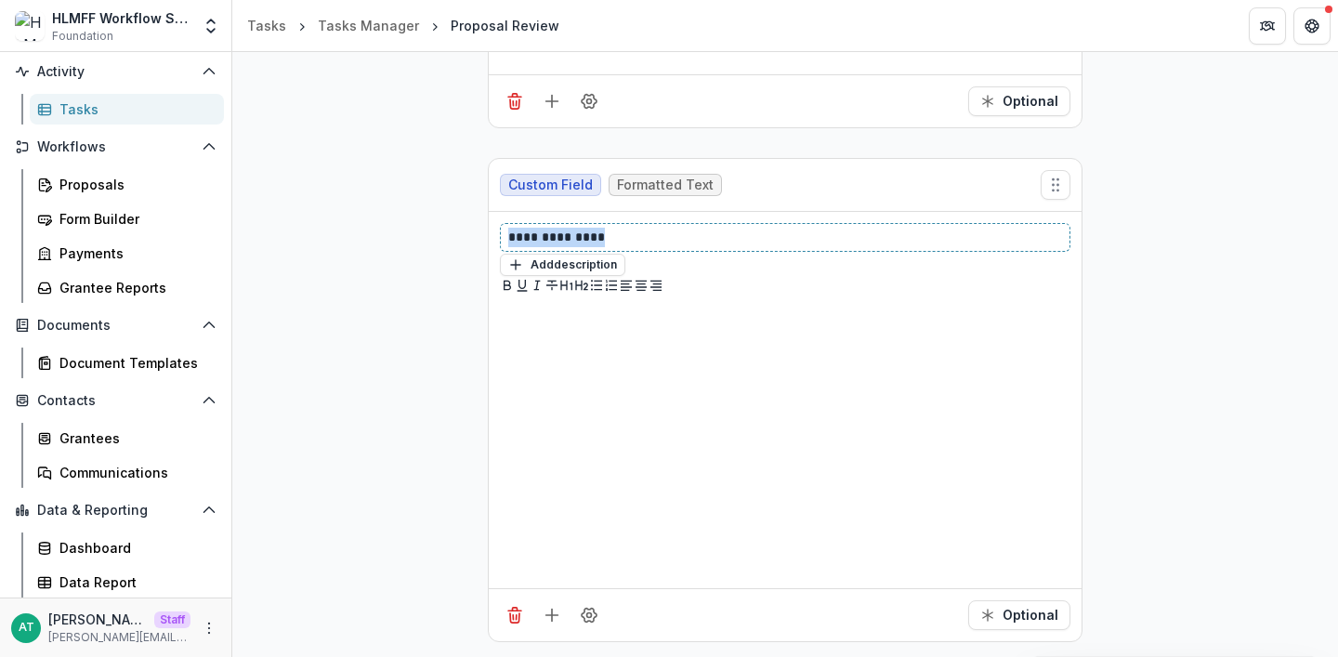
drag, startPoint x: 631, startPoint y: 204, endPoint x: 431, endPoint y: 199, distance: 199.9
drag, startPoint x: 642, startPoint y: 196, endPoint x: 660, endPoint y: 209, distance: 21.9
click at [658, 223] on div "**********" at bounding box center [785, 237] width 571 height 29
click at [547, 92] on icon "Add field" at bounding box center [552, 101] width 19 height 19
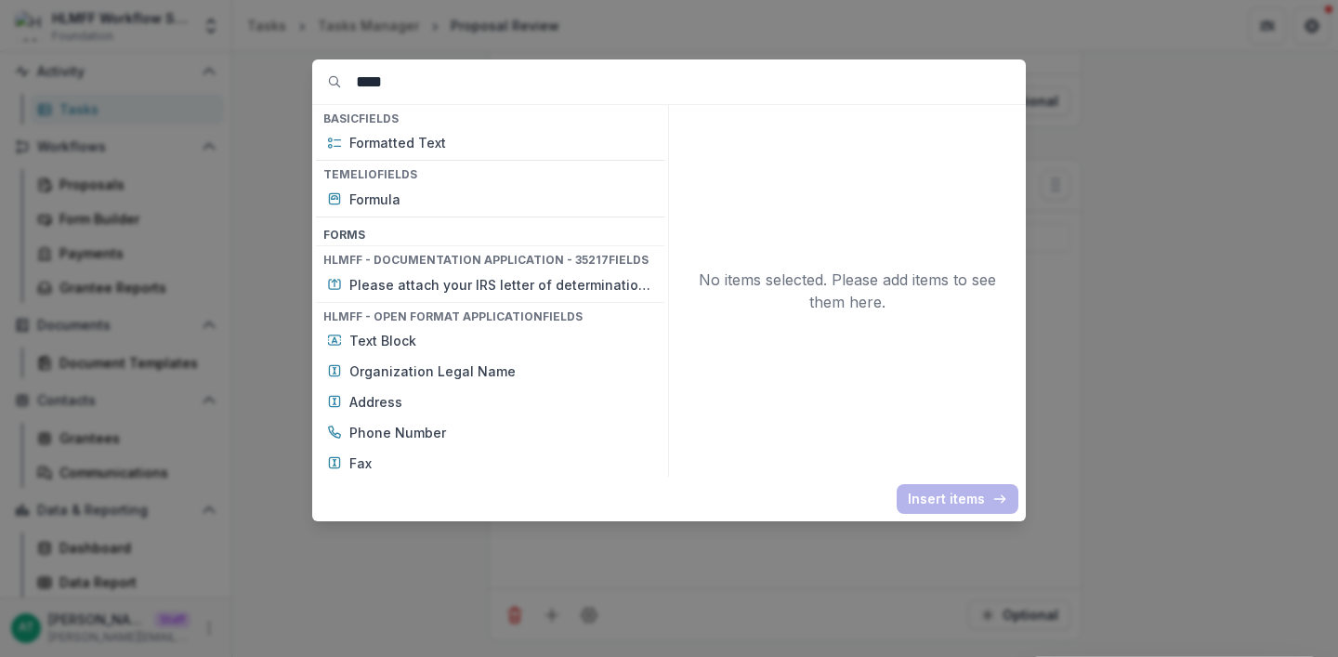
drag, startPoint x: 442, startPoint y: 74, endPoint x: 263, endPoint y: 74, distance: 179.4
click at [263, 74] on div "**** Basic Fields Formatted Text Temelio Fields Formula Form s HLMFF - Document…" at bounding box center [669, 328] width 1338 height 657
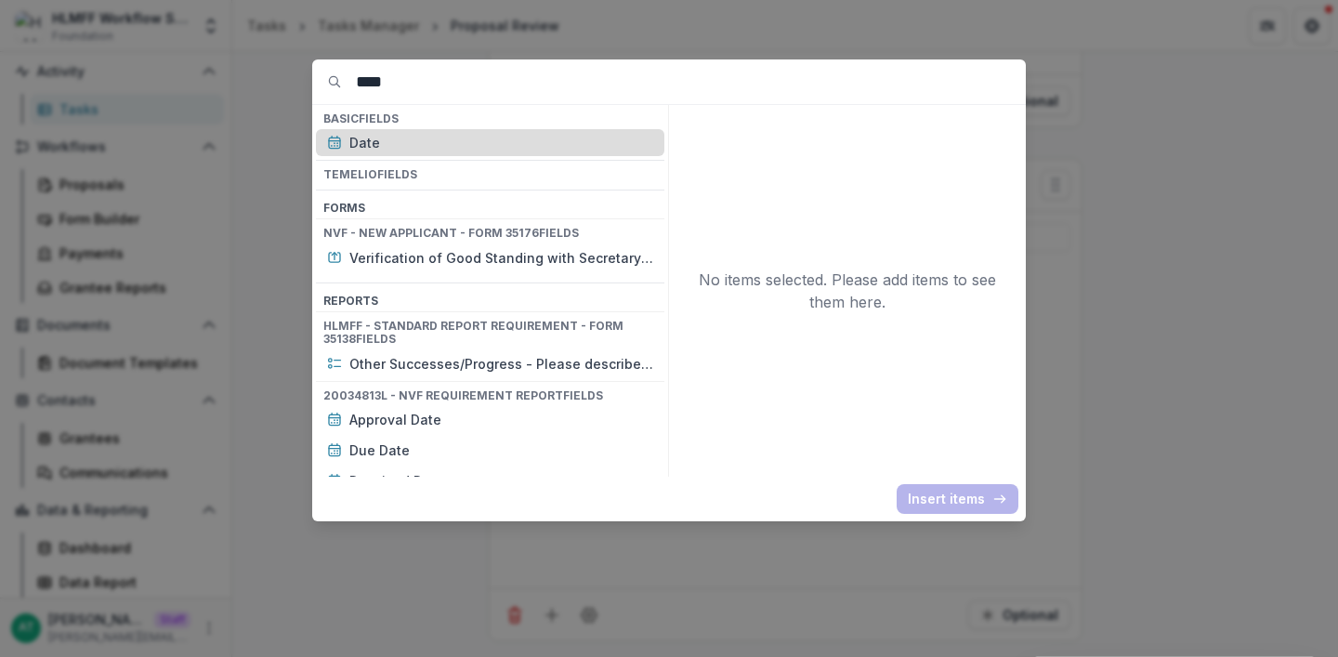
type input "****"
click at [349, 143] on p "Date" at bounding box center [501, 143] width 304 height 20
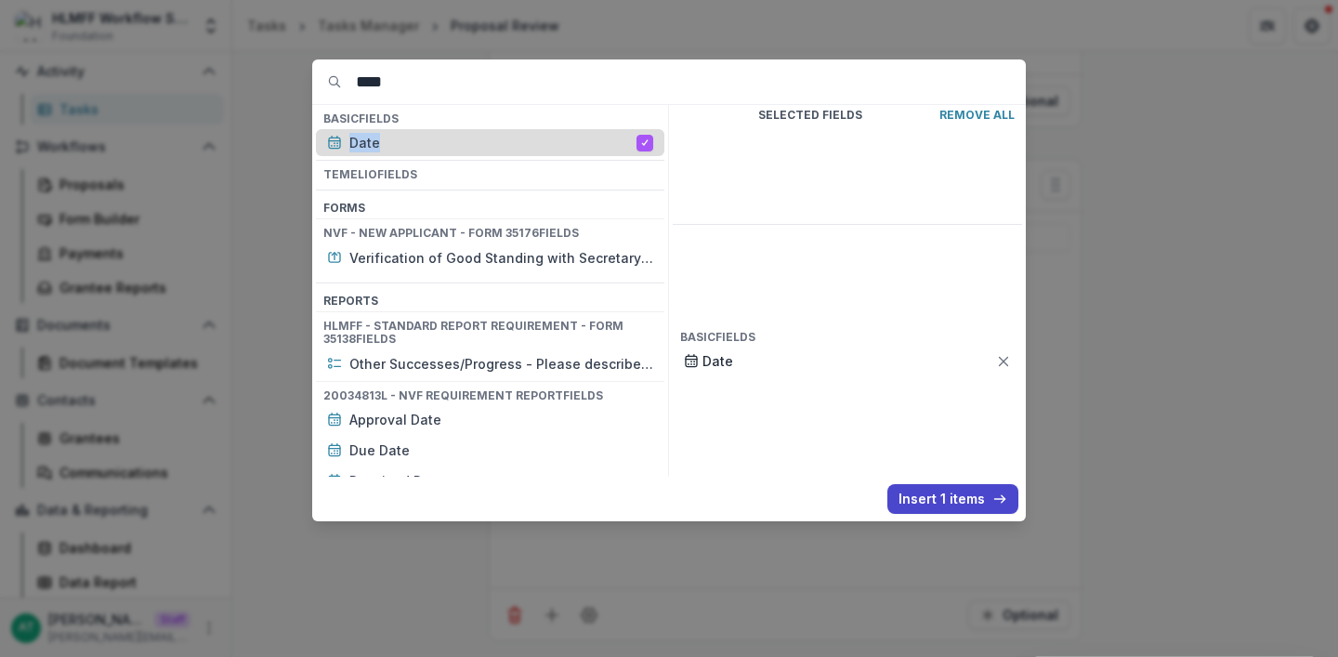
click at [349, 143] on p "Date" at bounding box center [492, 143] width 287 height 20
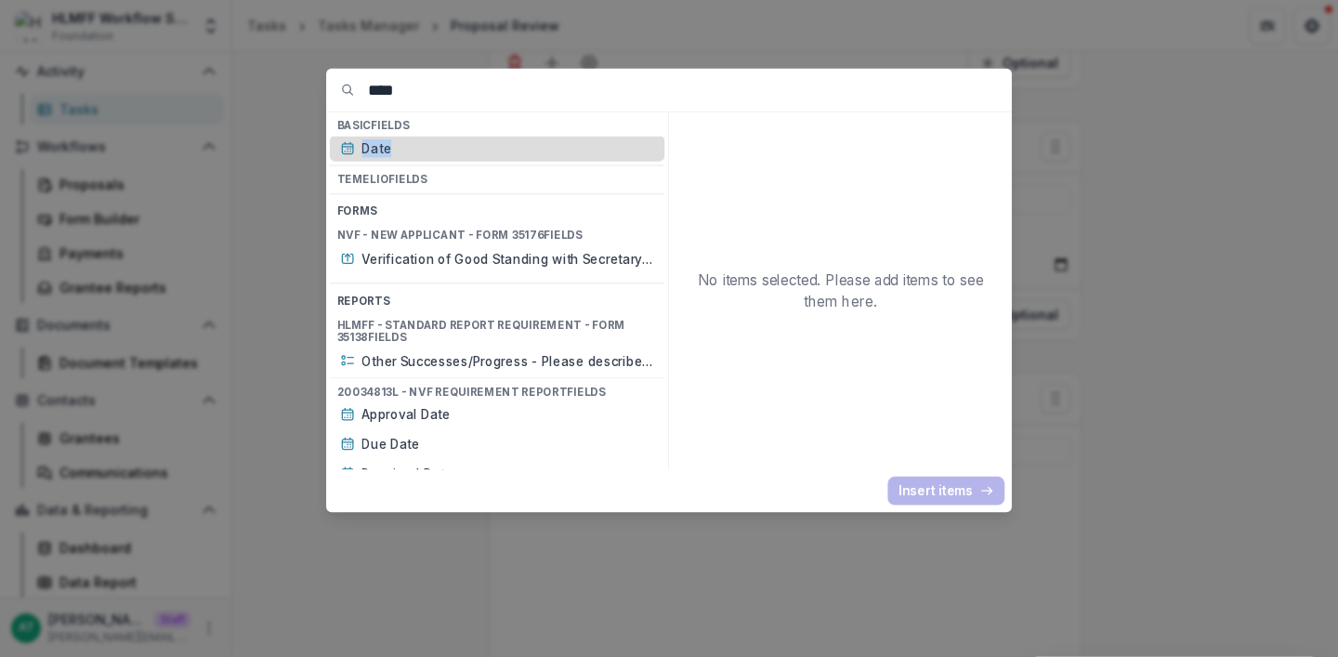
scroll to position [1055, 0]
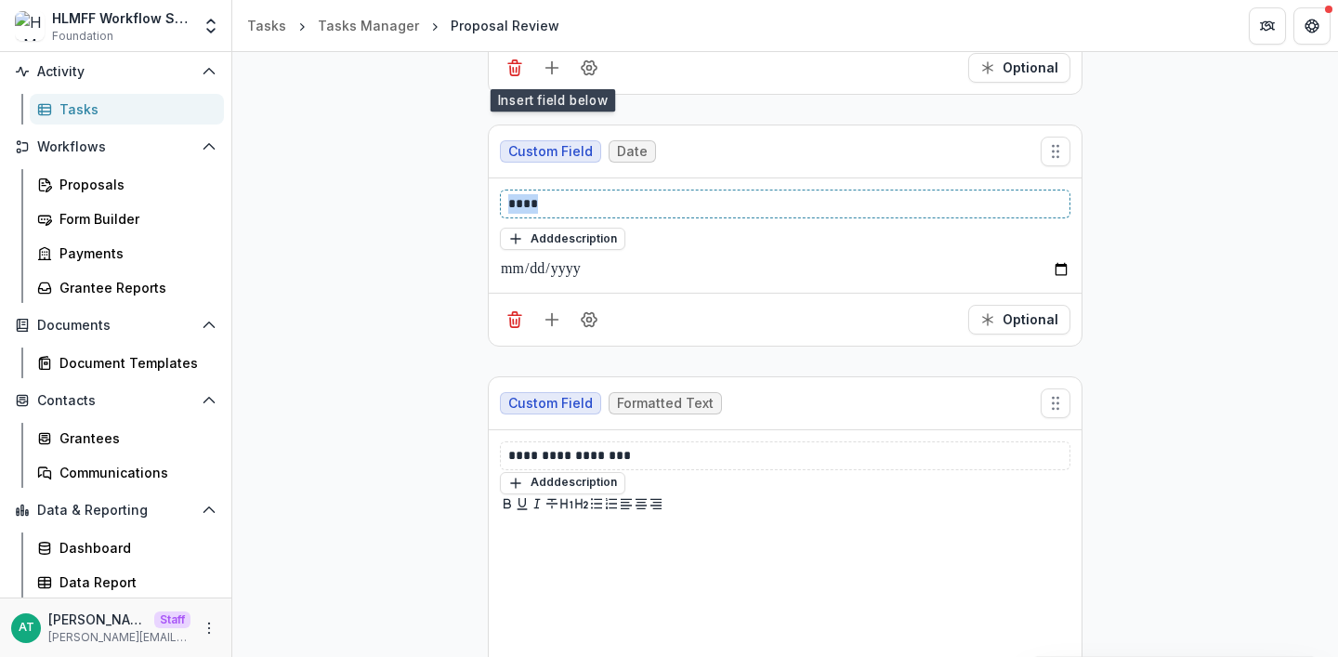
drag, startPoint x: 603, startPoint y: 205, endPoint x: 448, endPoint y: 205, distance: 155.2
click at [448, 205] on div "**********" at bounding box center [785, 74] width 1106 height 1601
click at [593, 328] on icon "Field Settings" at bounding box center [589, 319] width 19 height 19
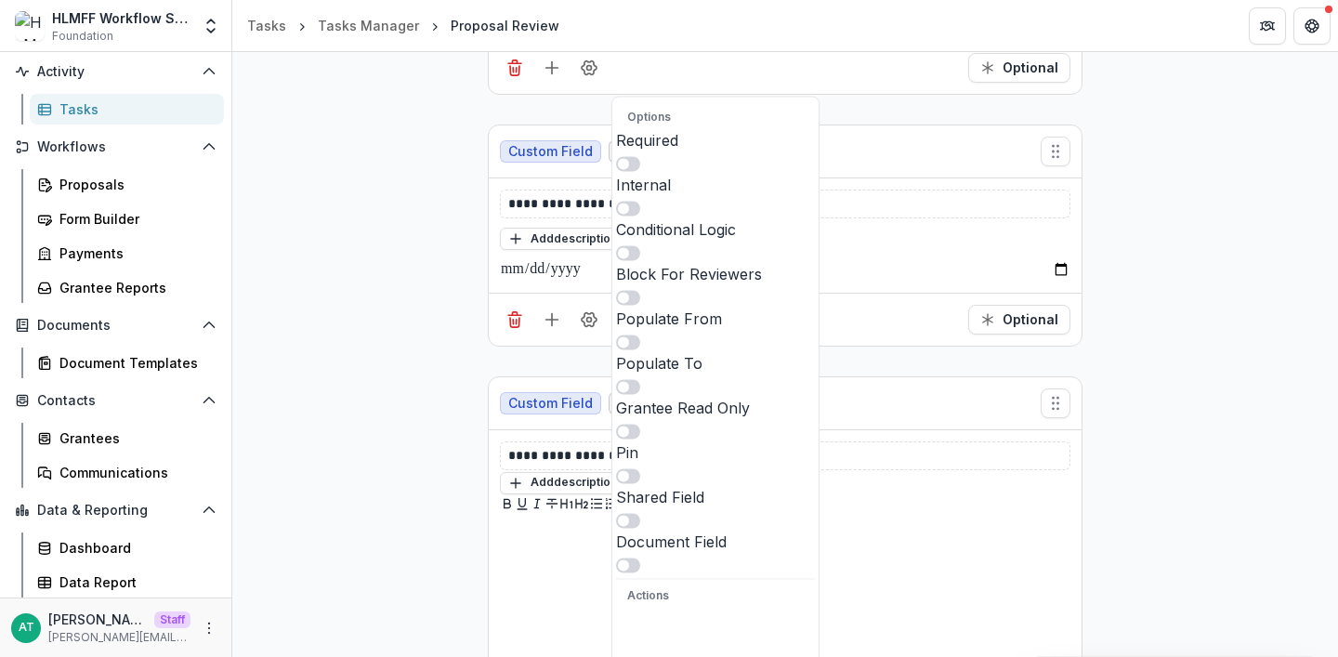
click at [629, 248] on span at bounding box center [623, 253] width 11 height 11
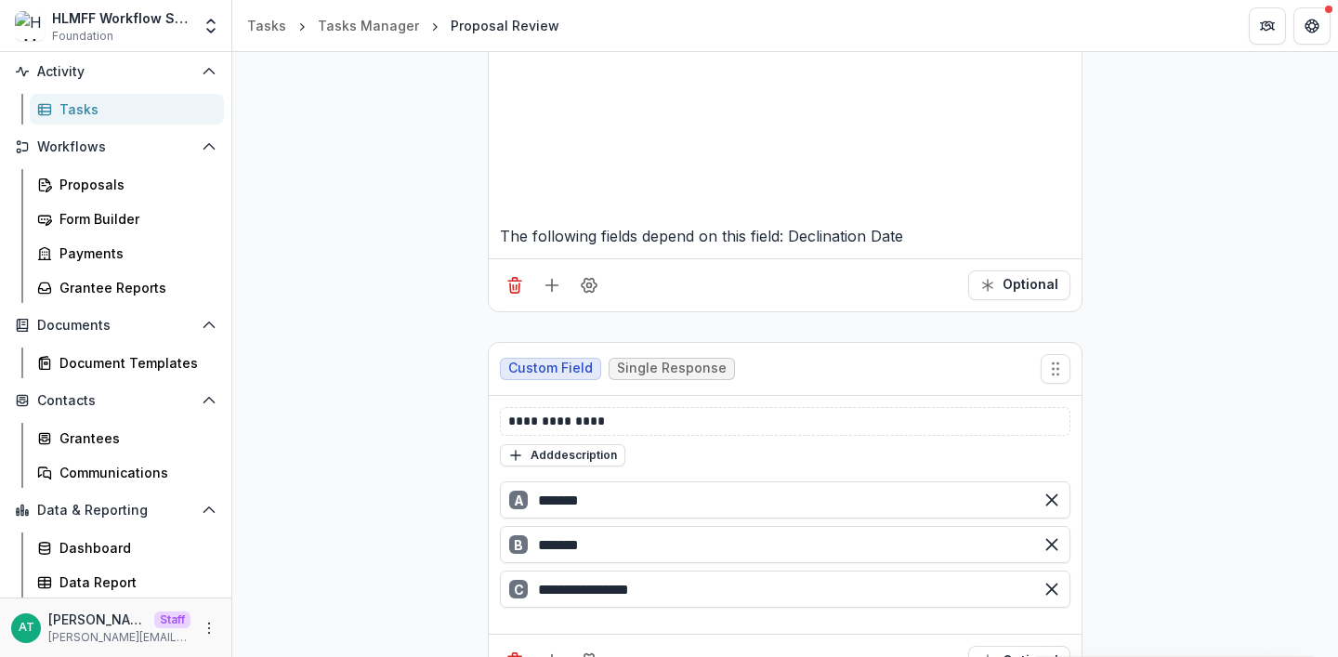
click at [395, 318] on div "**********" at bounding box center [785, 461] width 1106 height 2374
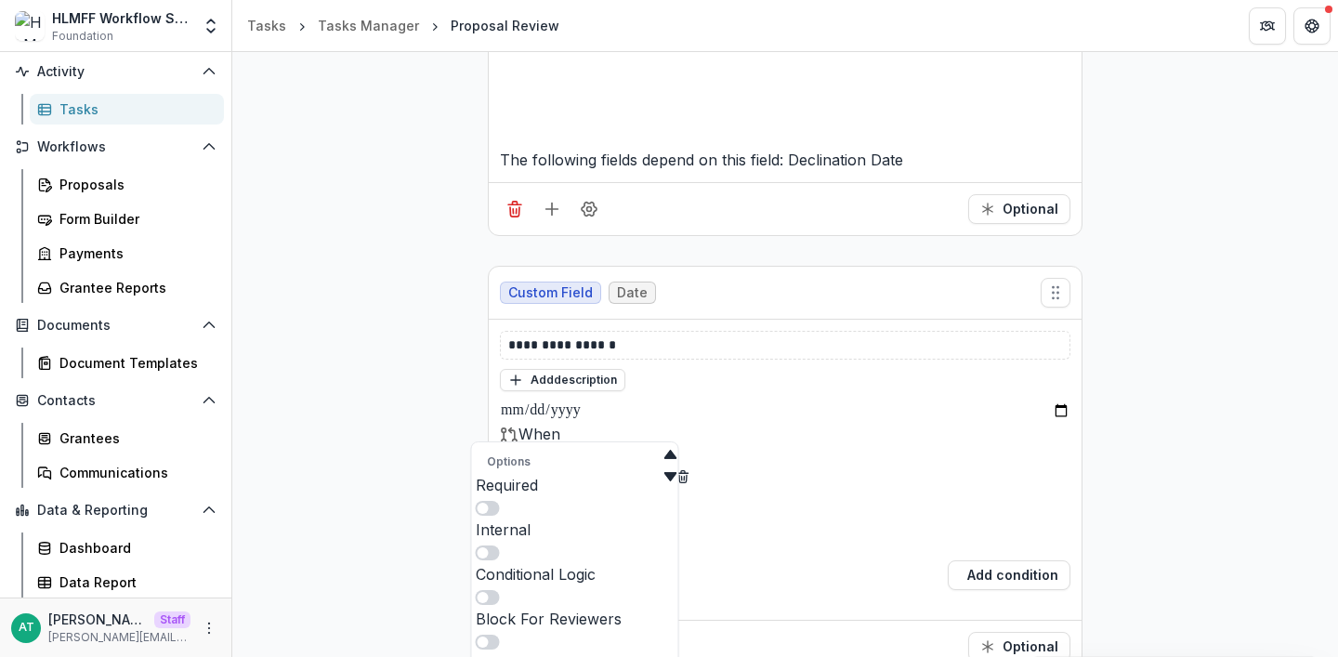
click at [489, 592] on span at bounding box center [483, 597] width 11 height 11
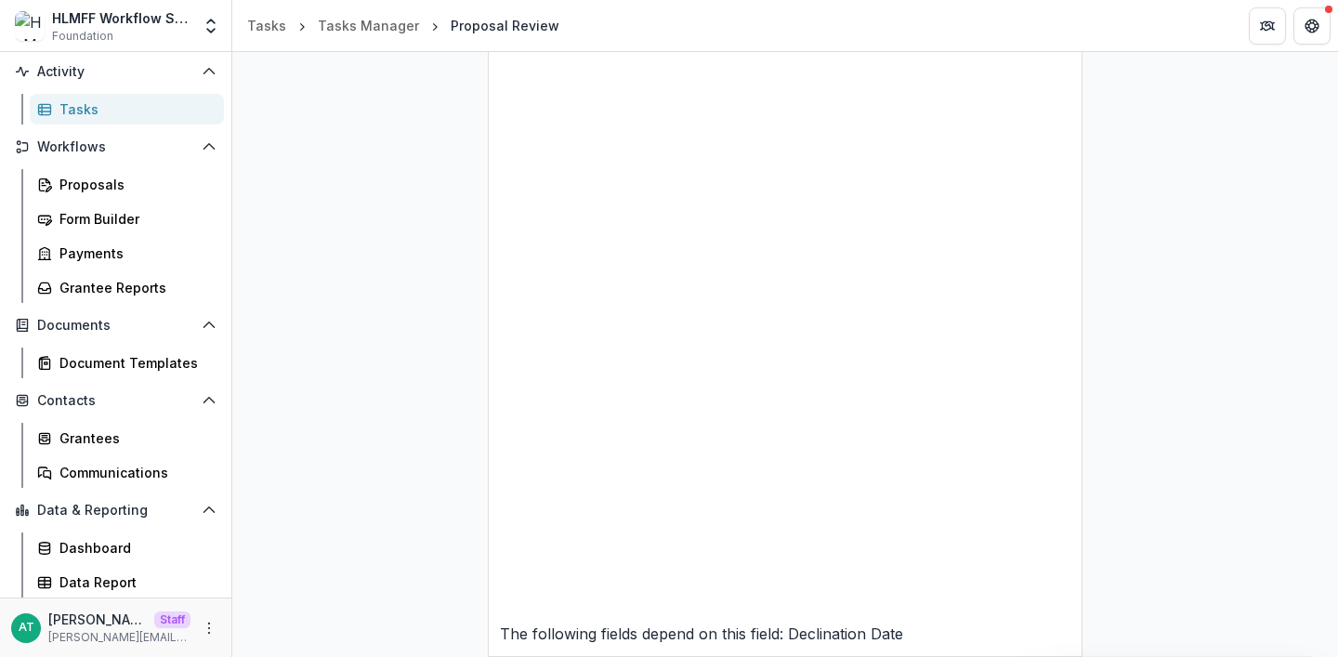
click at [340, 375] on div "**********" at bounding box center [785, 280] width 1106 height 3153
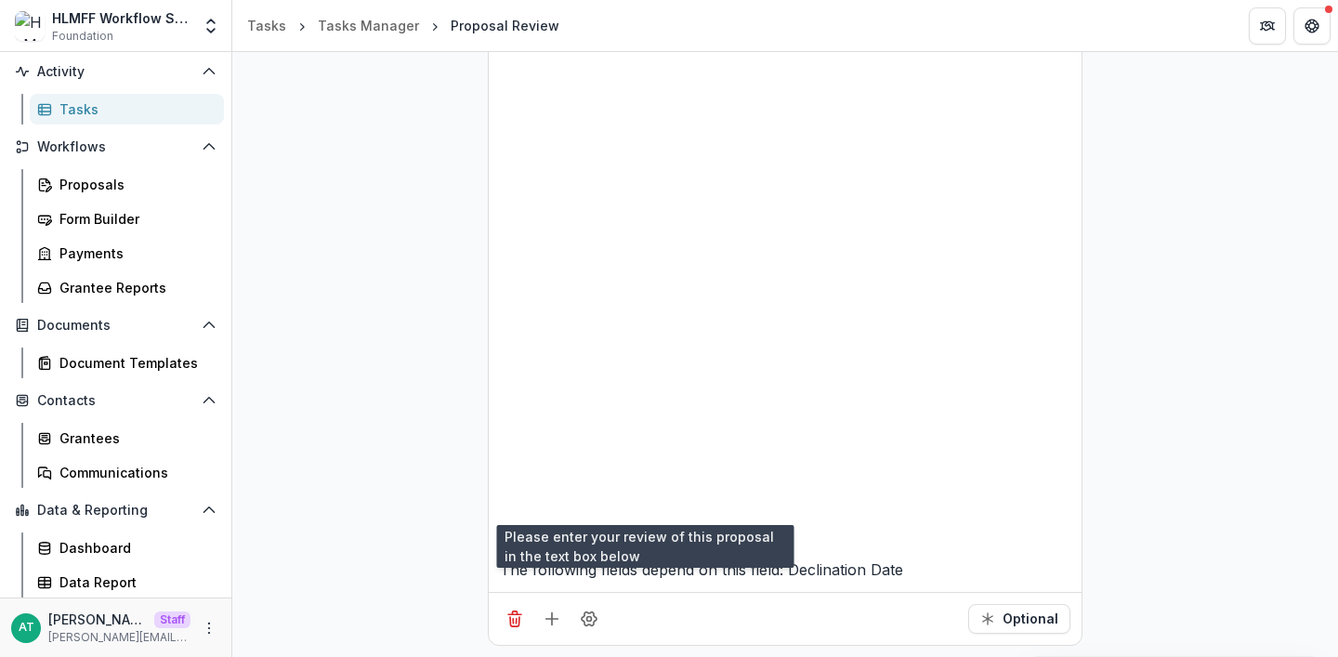
scroll to position [5, 0]
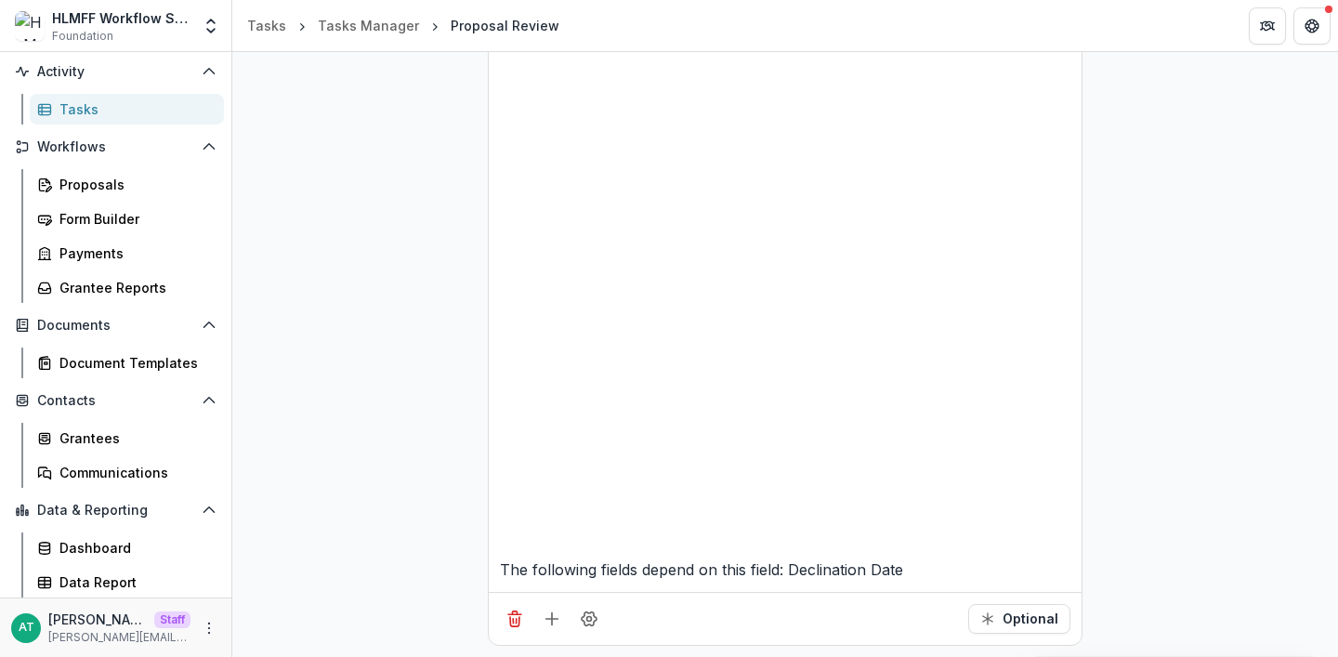
scroll to position [1625, 0]
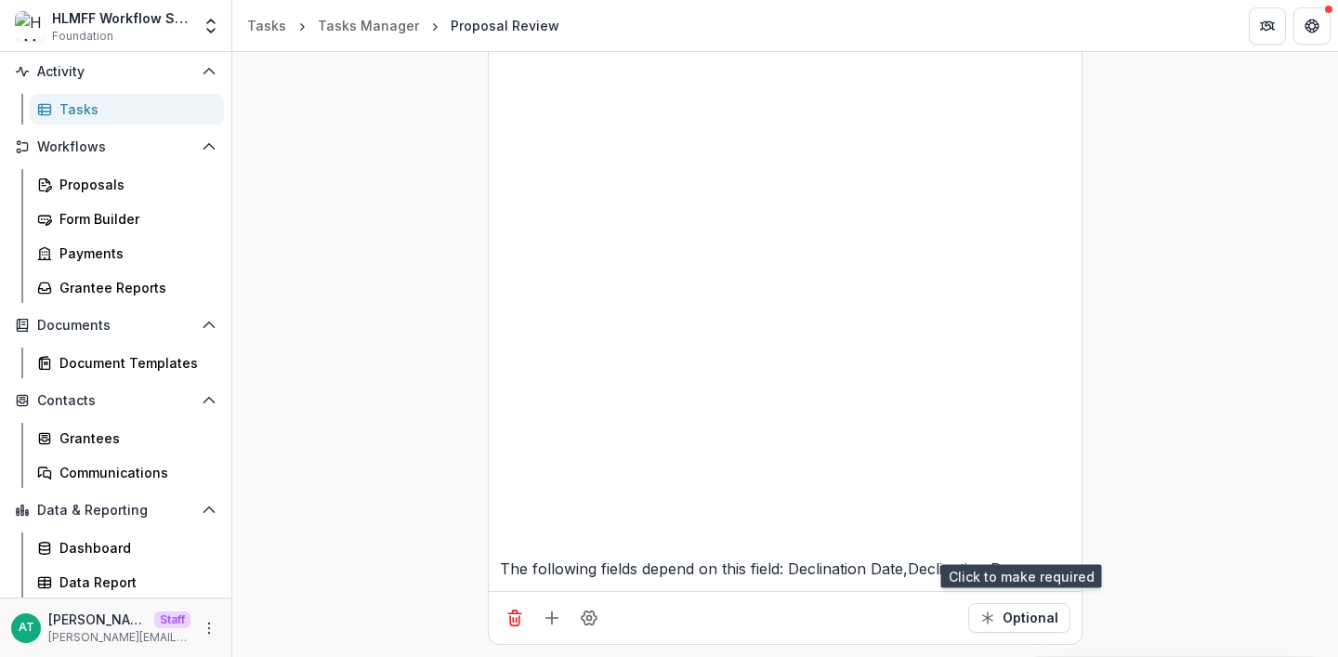
scroll to position [633, 0]
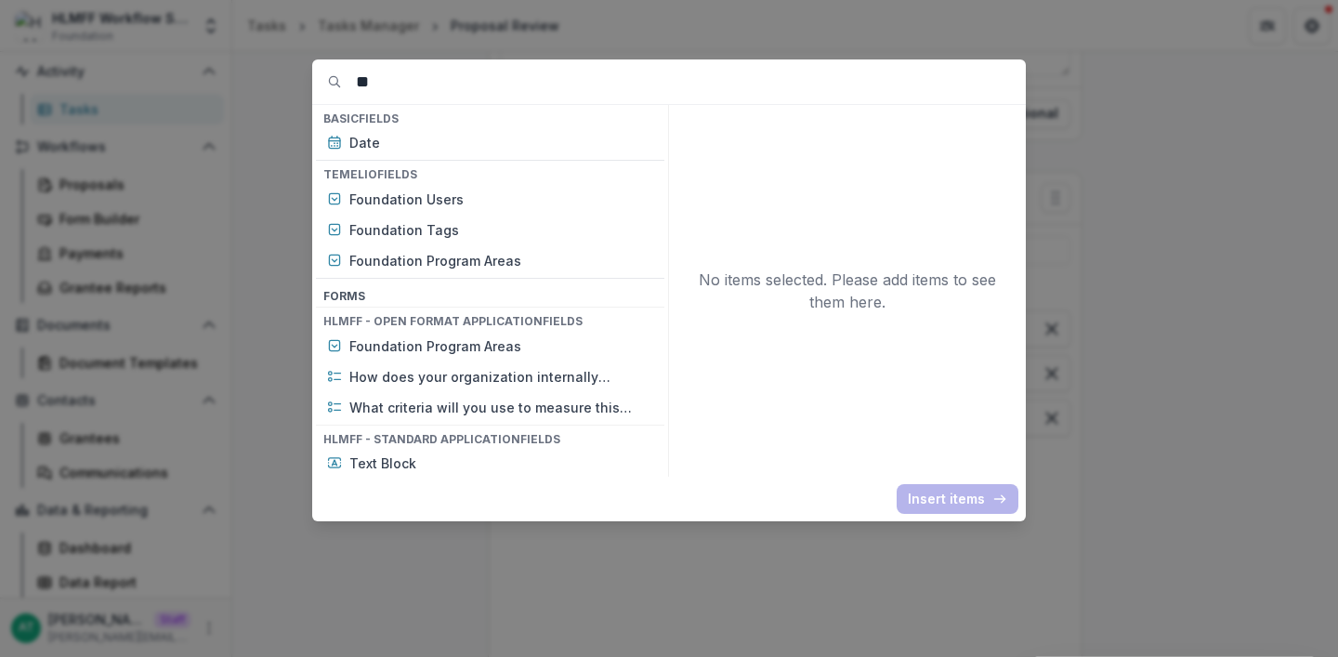
type input "*"
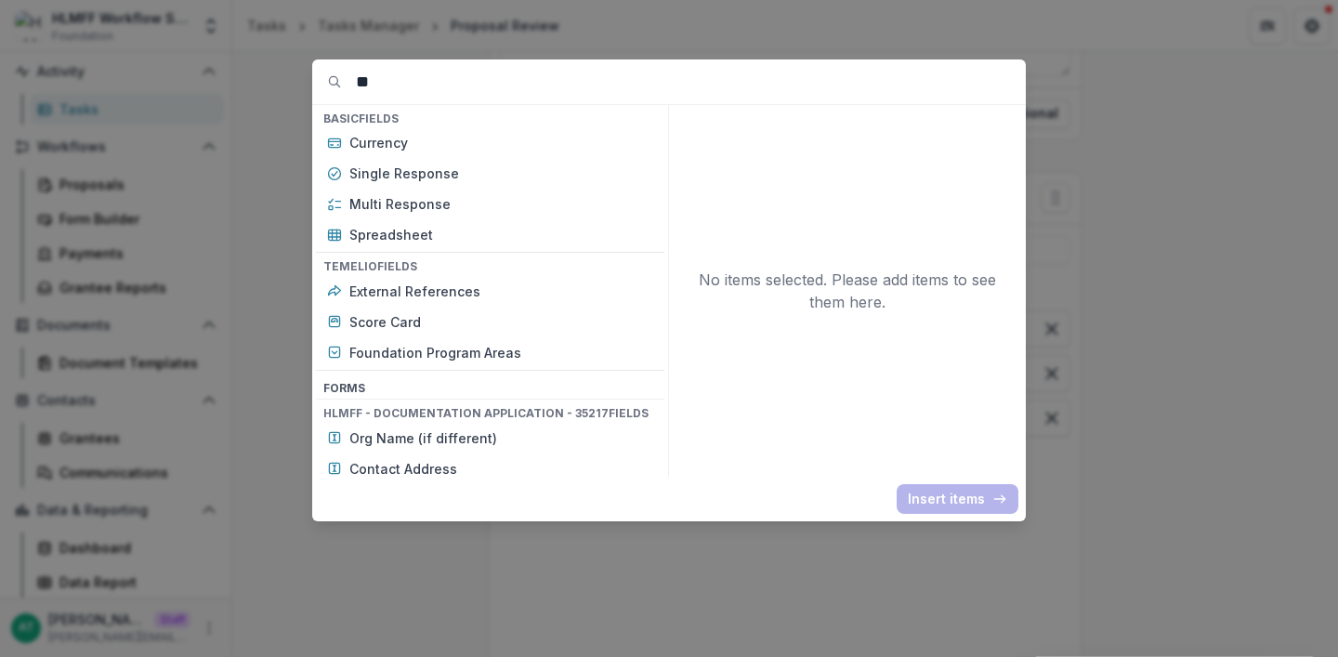
type input "*"
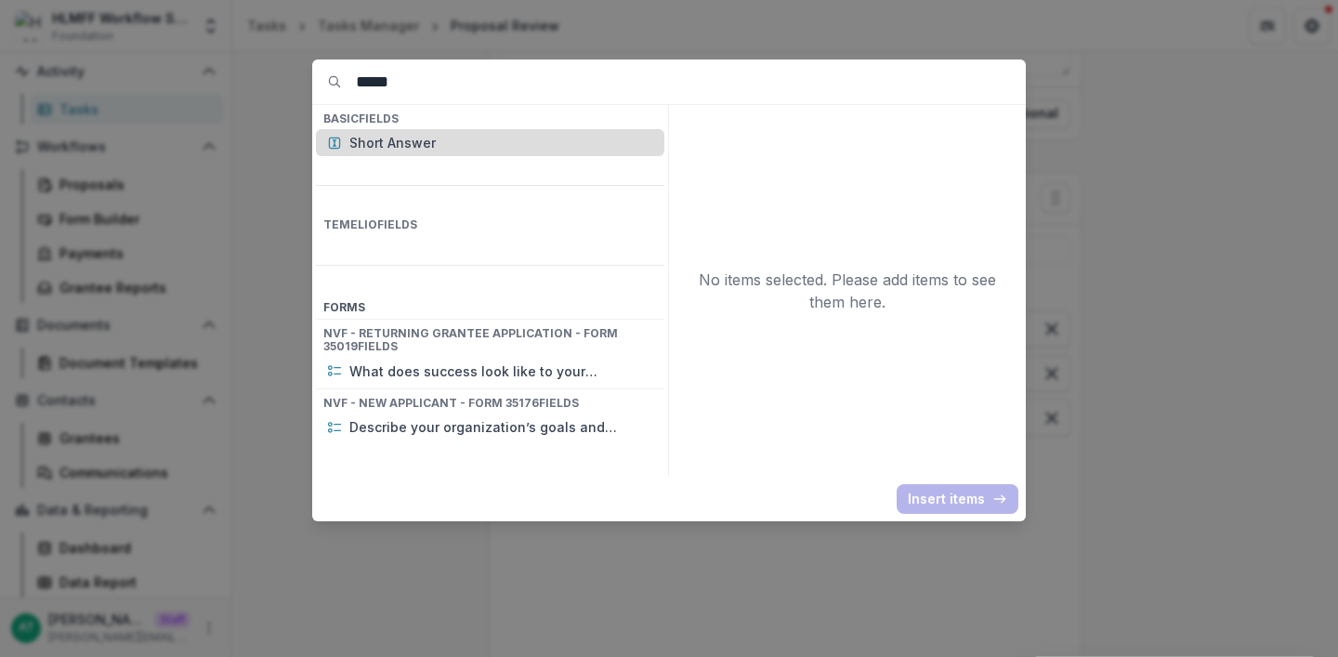
type input "*****"
click at [465, 138] on p "Short Answer" at bounding box center [501, 143] width 304 height 20
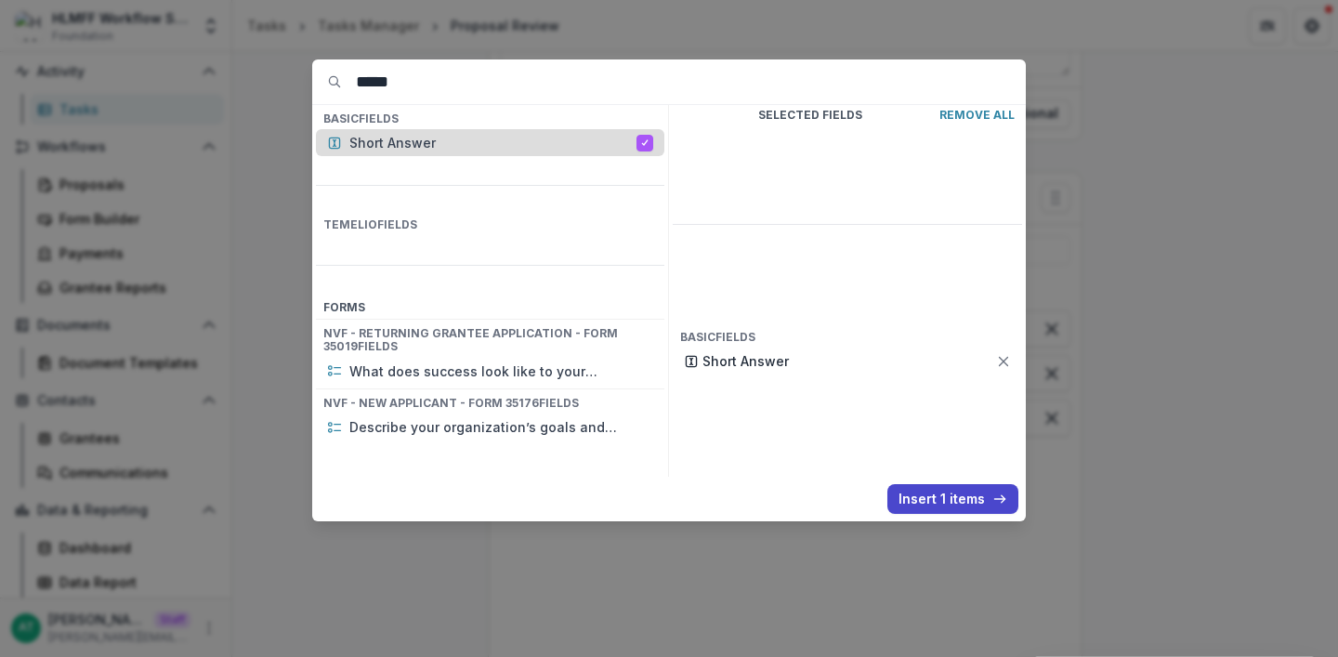
click at [465, 138] on p "Short Answer" at bounding box center [492, 143] width 287 height 20
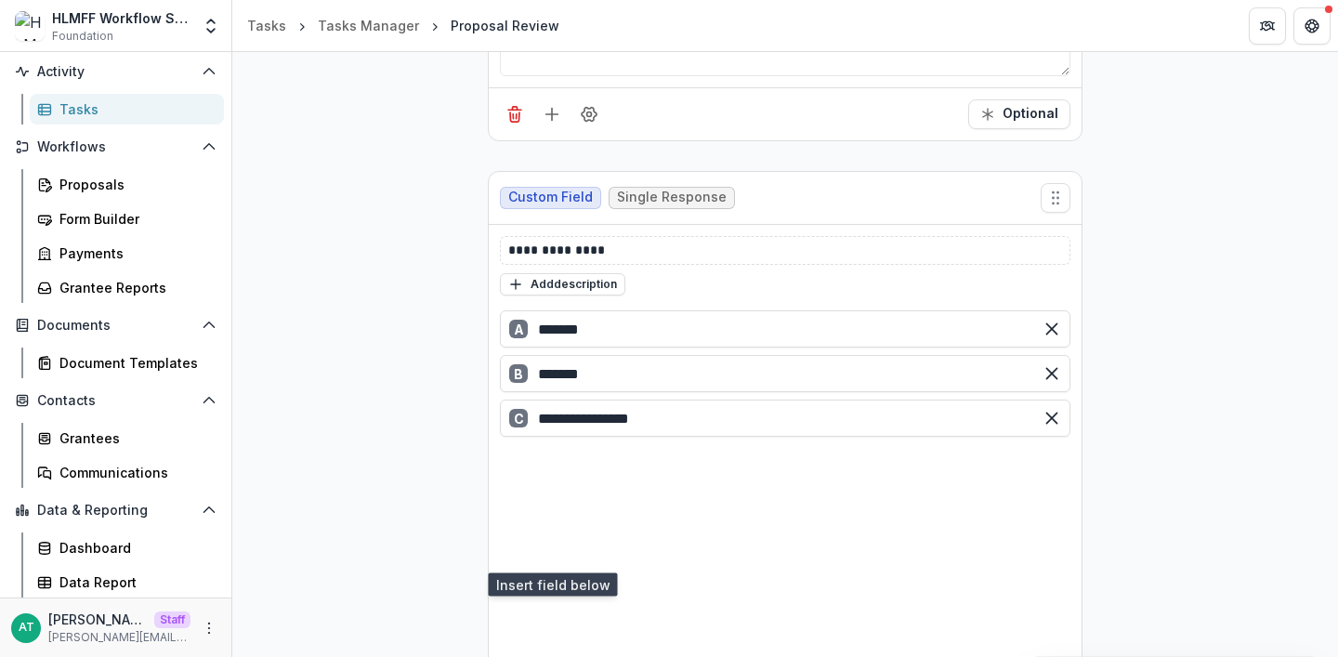
scroll to position [907, 0]
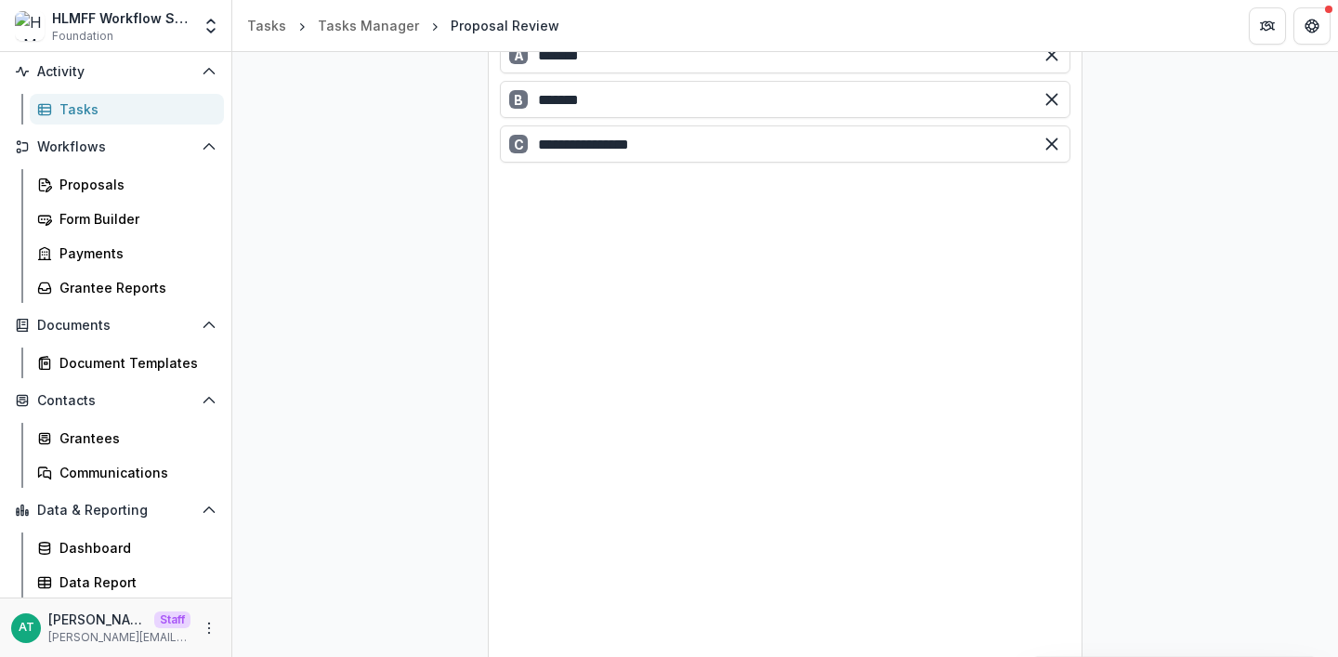
drag, startPoint x: 618, startPoint y: 419, endPoint x: 333, endPoint y: 418, distance: 285.3
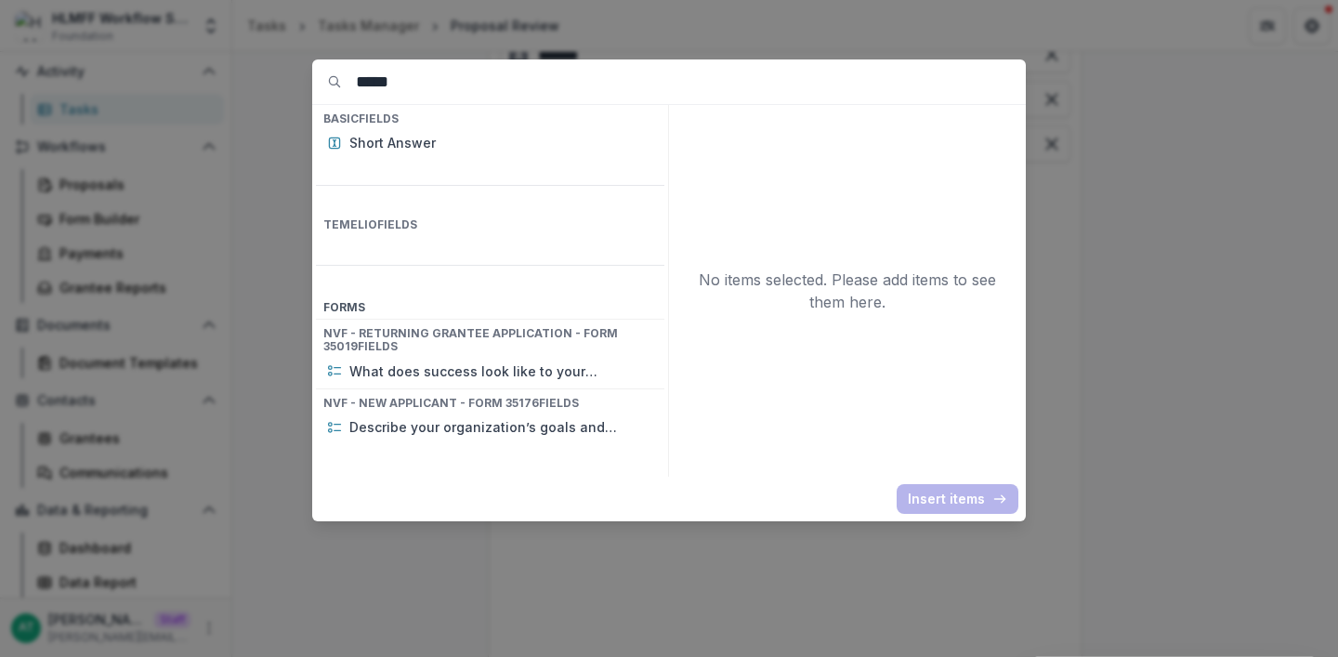
drag, startPoint x: 429, startPoint y: 87, endPoint x: 262, endPoint y: 80, distance: 167.4
click at [262, 80] on div "***** Basic Fields Short Answer Temelio Fields Form s NVF - Returning Grantee A…" at bounding box center [669, 328] width 1338 height 657
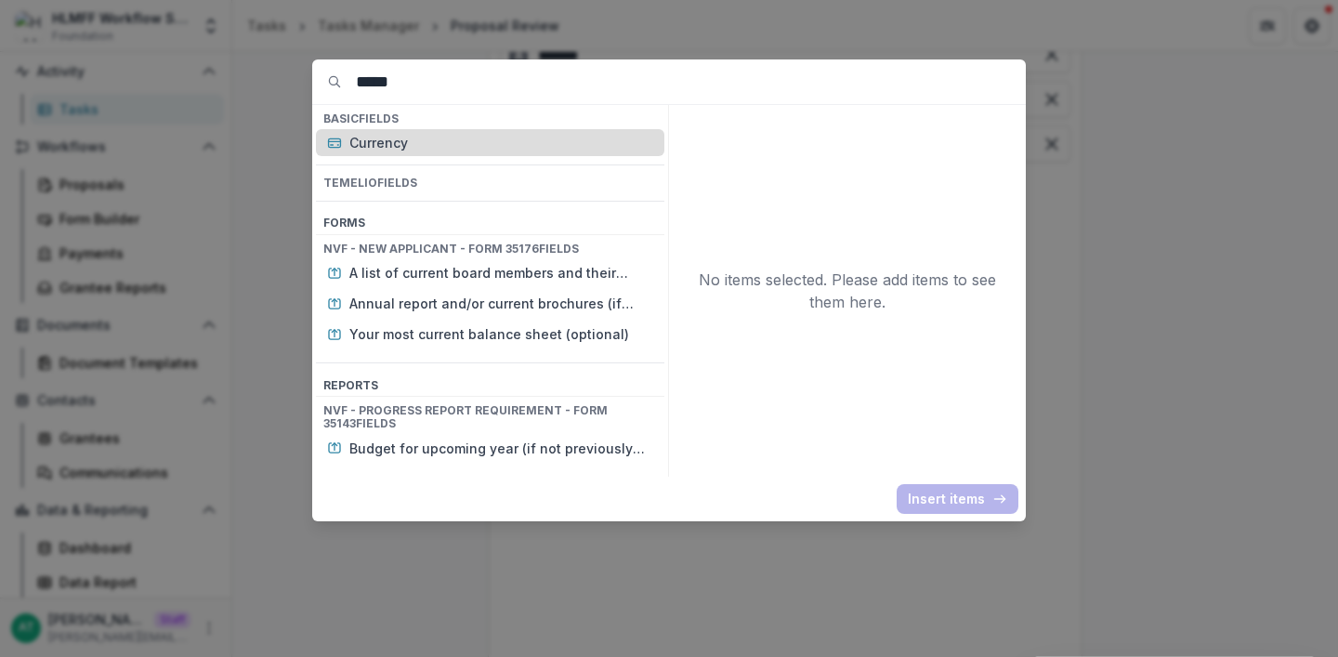
type input "*****"
click at [391, 145] on p "Currency" at bounding box center [501, 143] width 304 height 20
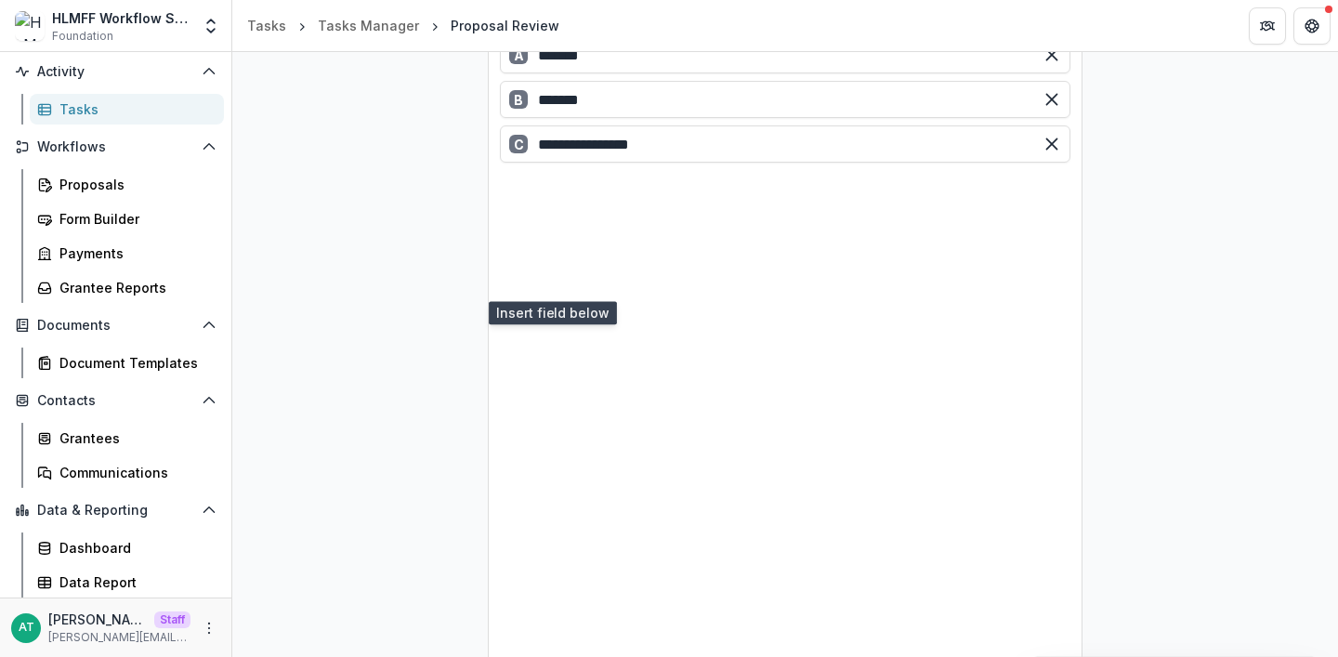
drag, startPoint x: 596, startPoint y: 416, endPoint x: 322, endPoint y: 410, distance: 273.3
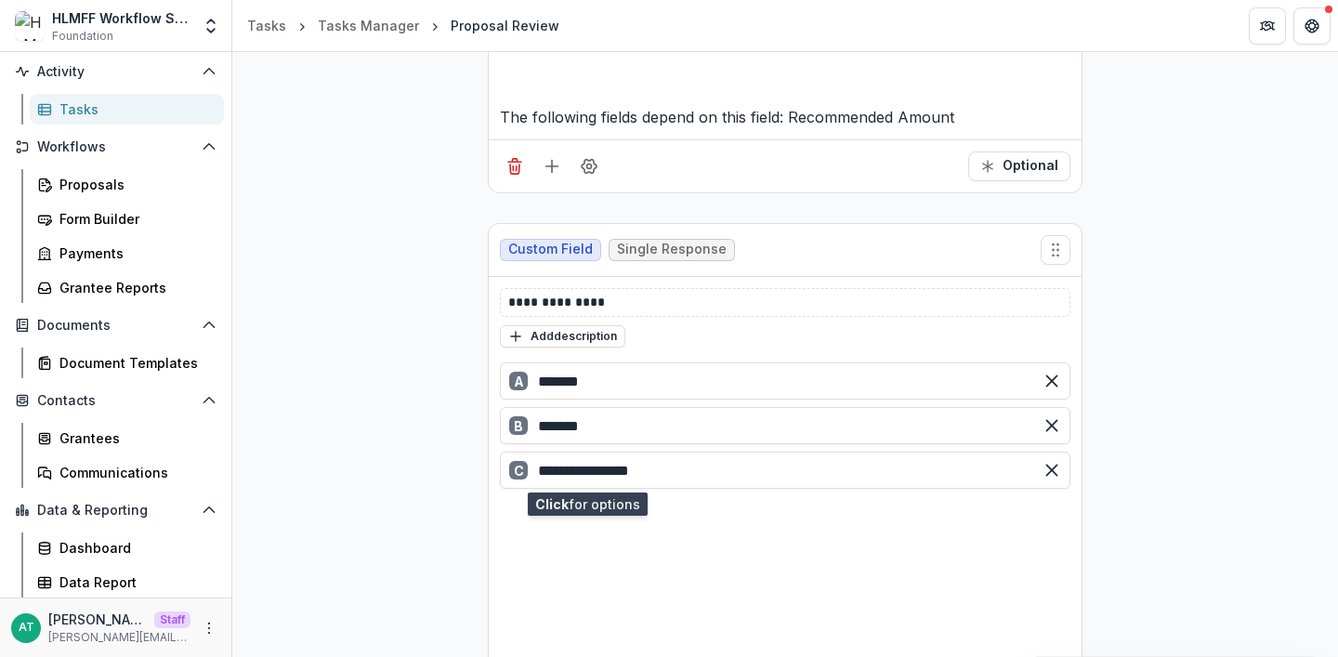
scroll to position [1210, 0]
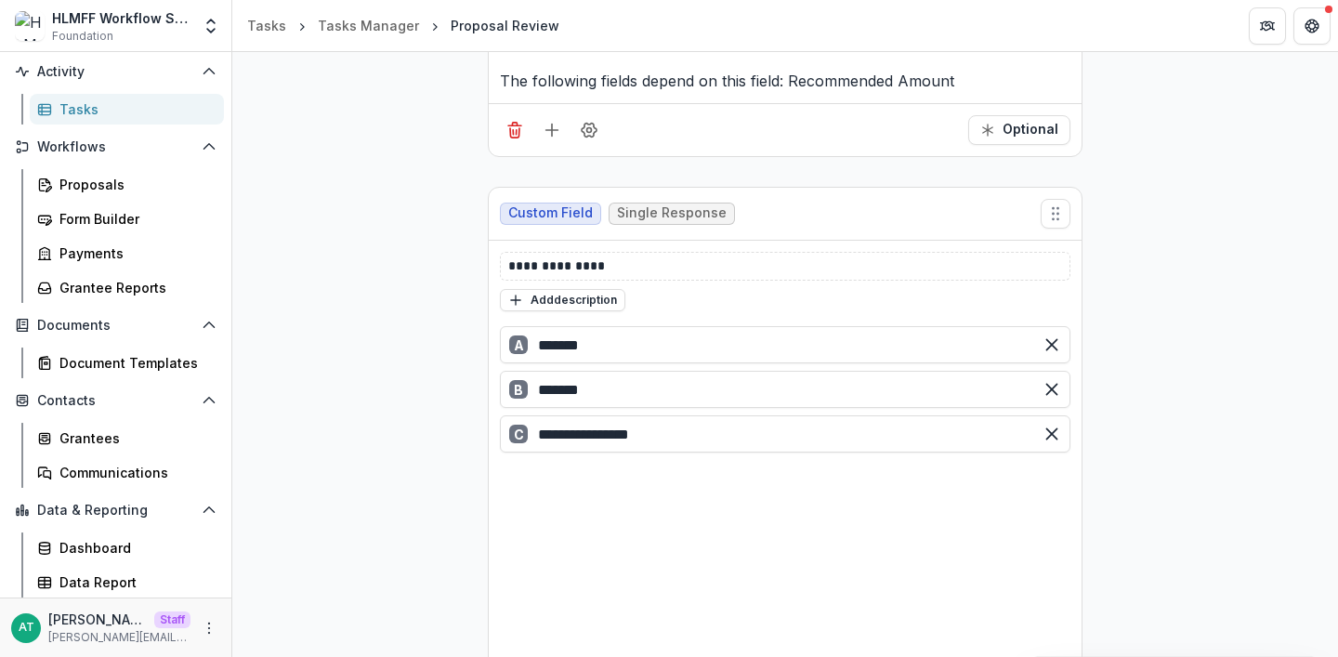
type input "*****"
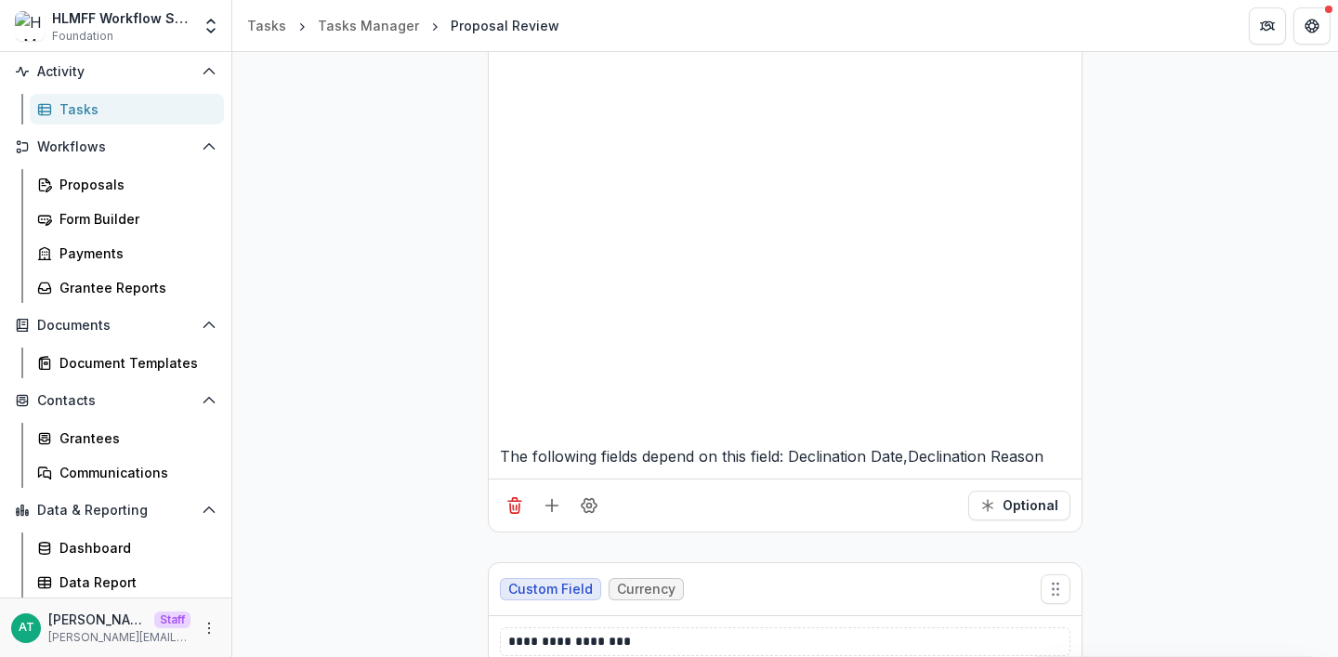
scroll to position [1146, 0]
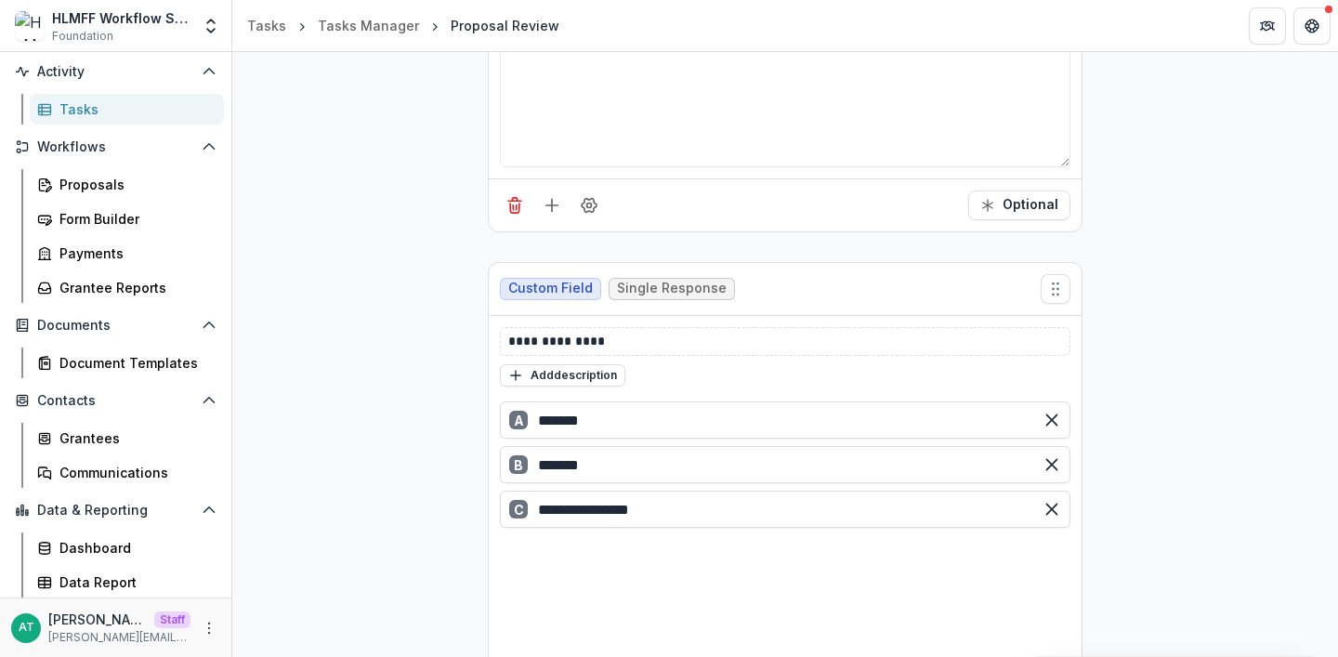
scroll to position [0, 0]
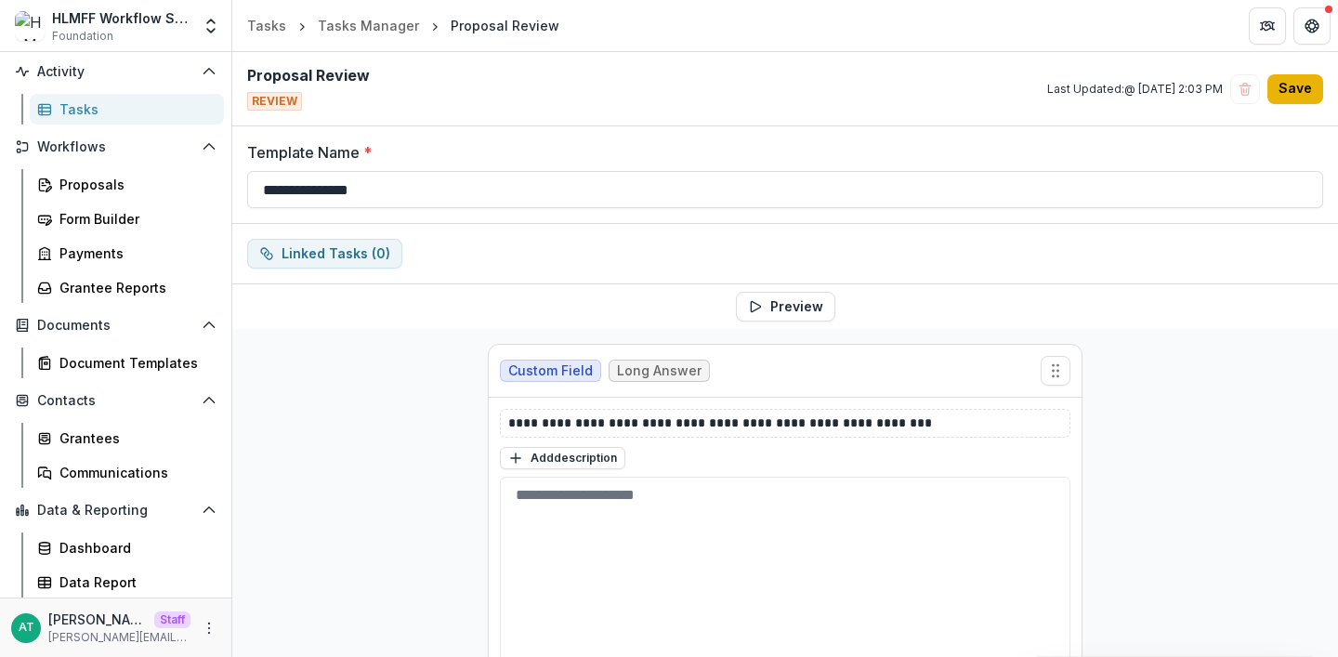
click at [1290, 99] on button "Save" at bounding box center [1296, 89] width 56 height 30
click at [1302, 80] on button "Save" at bounding box center [1296, 89] width 56 height 30
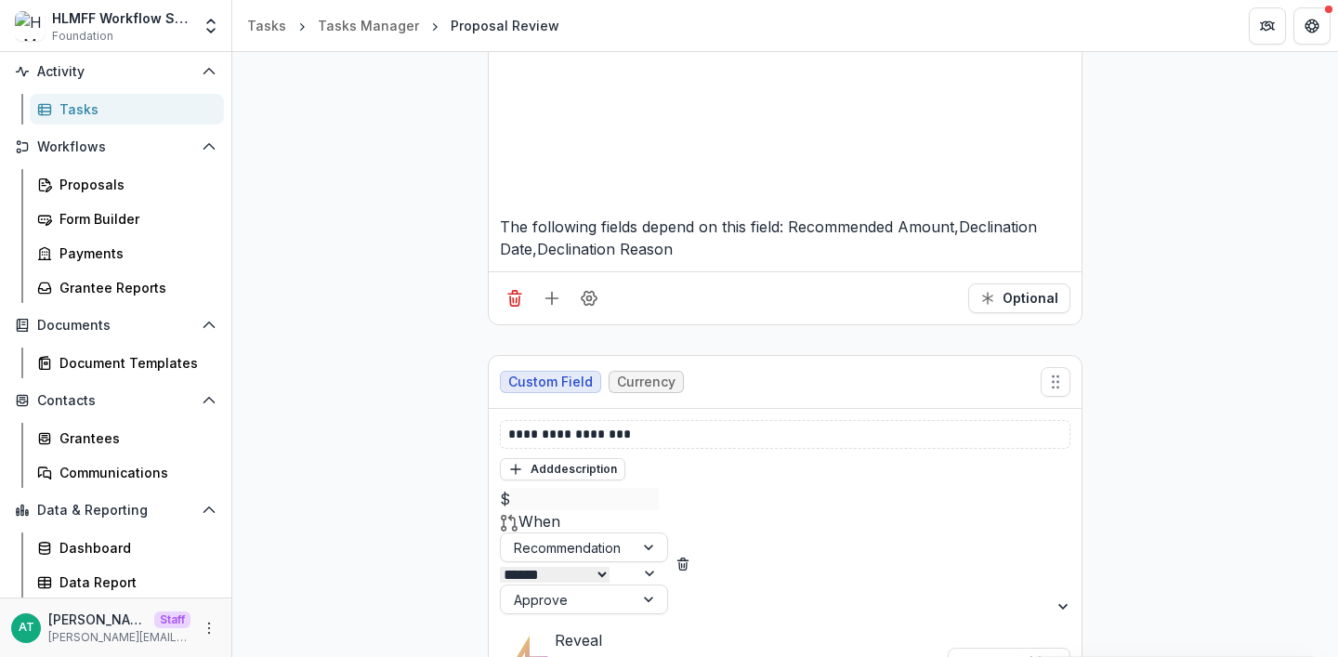
scroll to position [1437, 0]
click at [202, 634] on icon "More" at bounding box center [209, 628] width 15 height 15
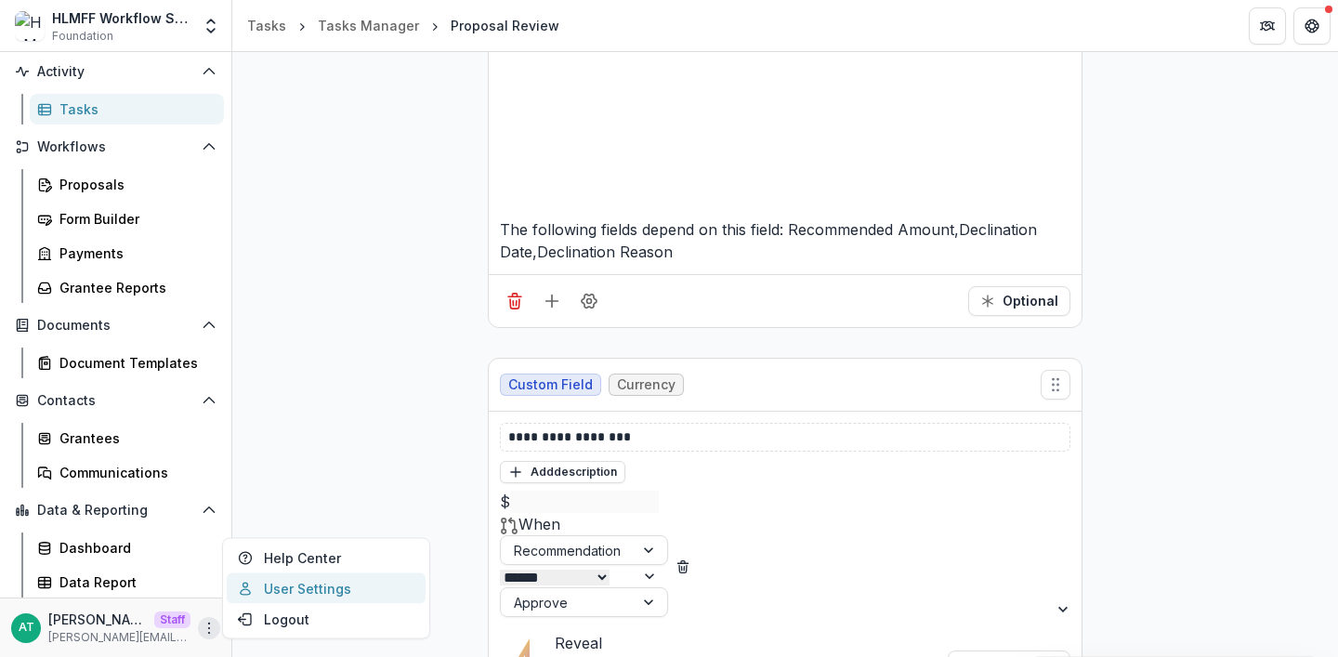
click at [305, 579] on link "User Settings" at bounding box center [326, 588] width 199 height 31
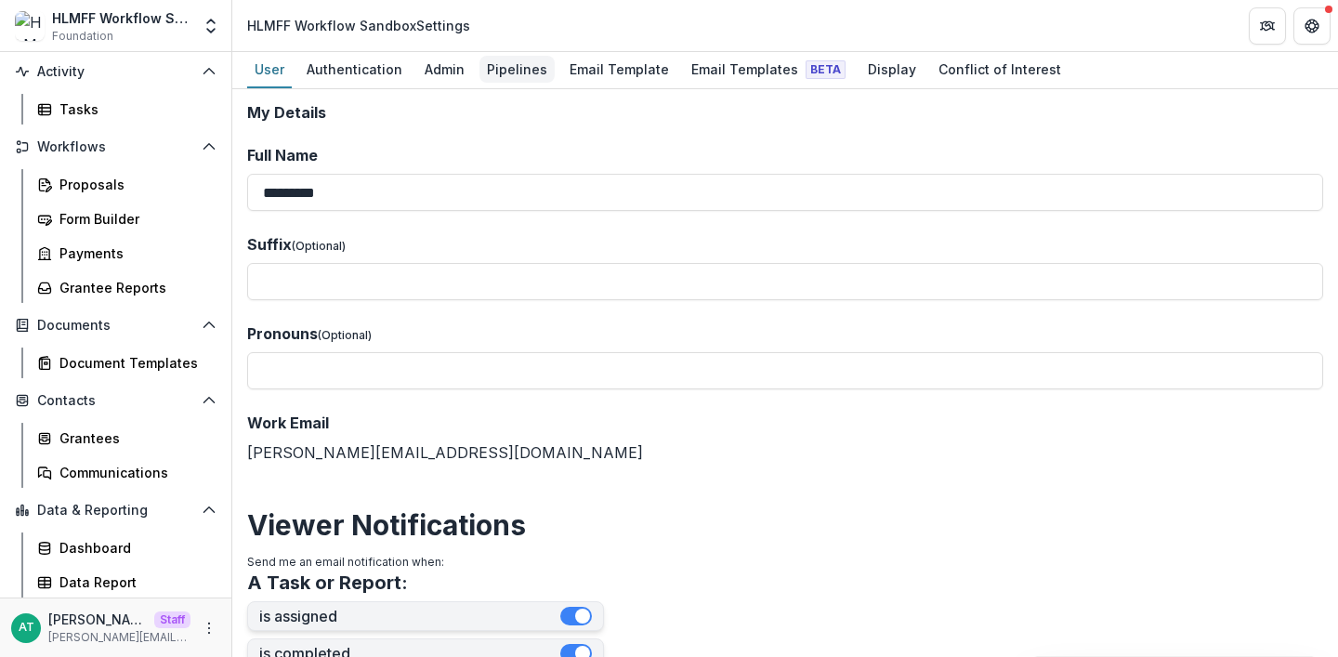
click at [497, 72] on div "Pipelines" at bounding box center [517, 69] width 75 height 27
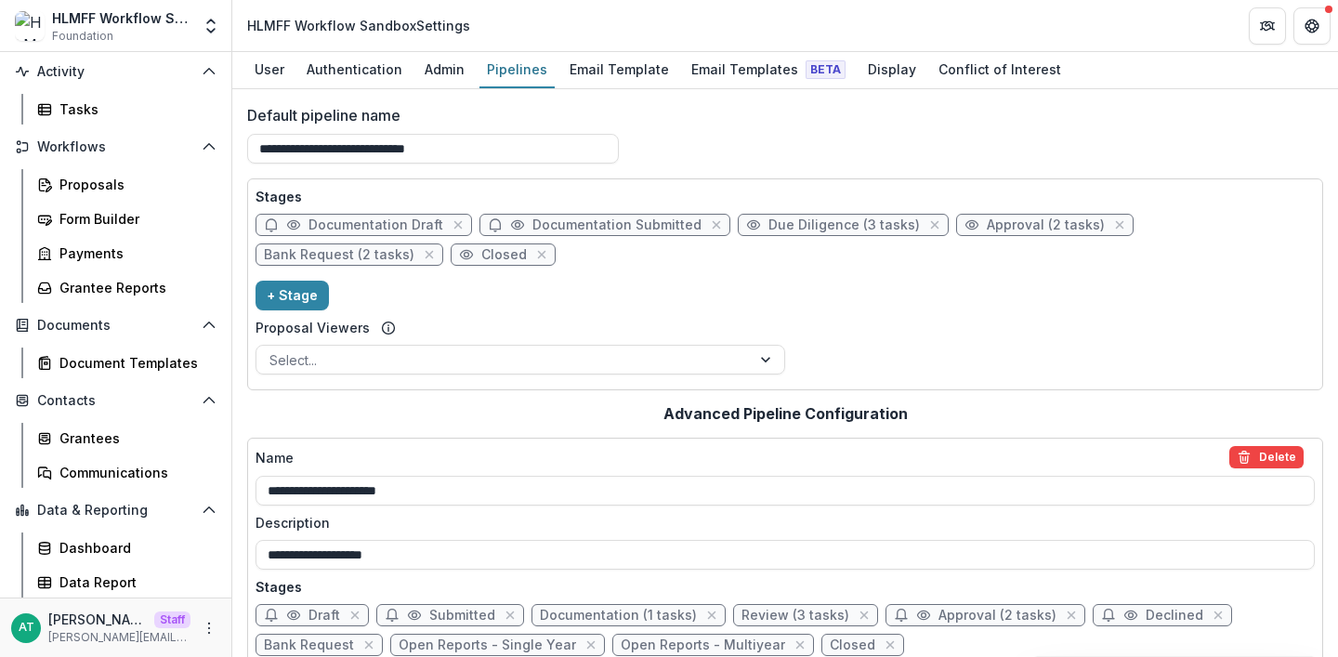
click at [822, 224] on span "Due Diligence (3 tasks)" at bounding box center [844, 225] width 151 height 16
select select "******"
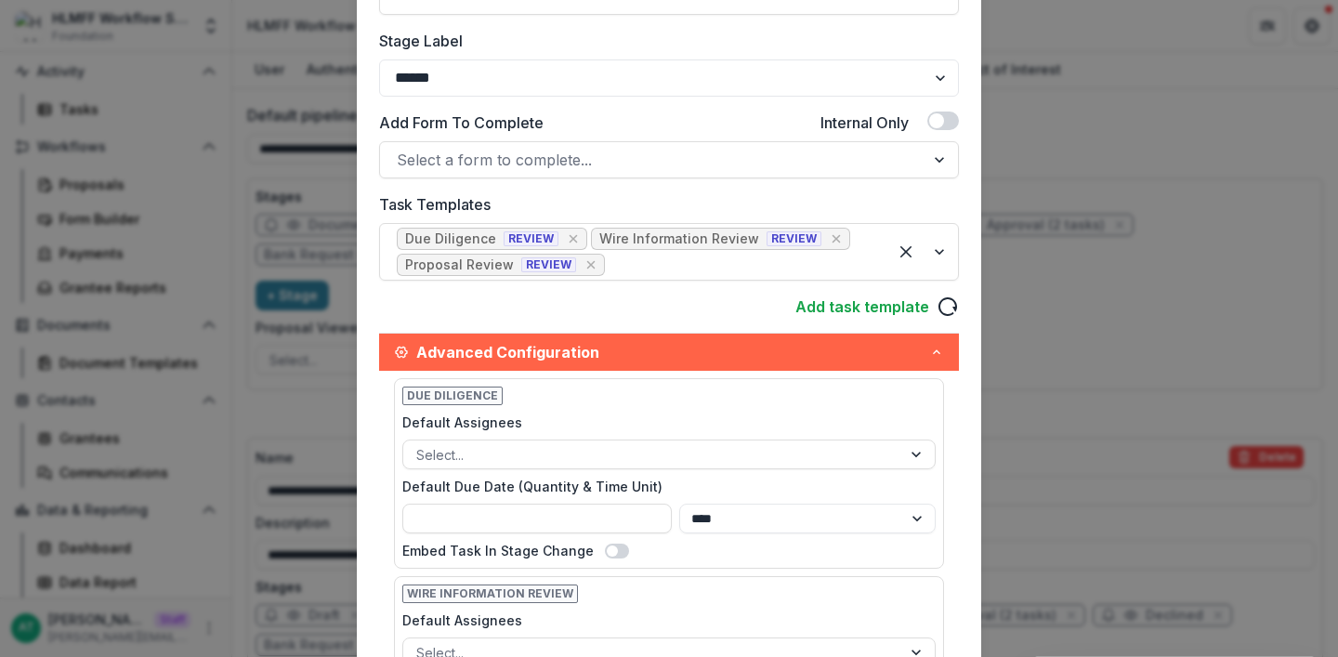
scroll to position [354, 0]
click at [1038, 398] on div "**********" at bounding box center [669, 328] width 1338 height 657
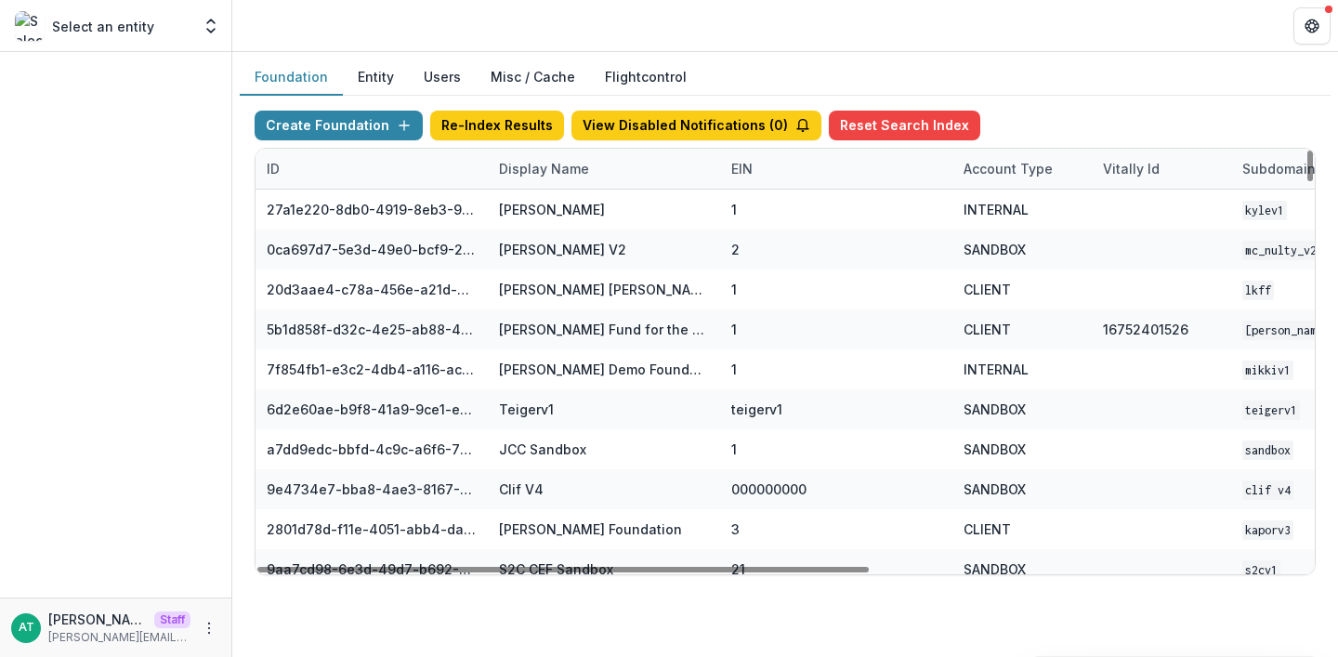
click at [535, 175] on div "Display Name" at bounding box center [544, 169] width 112 height 20
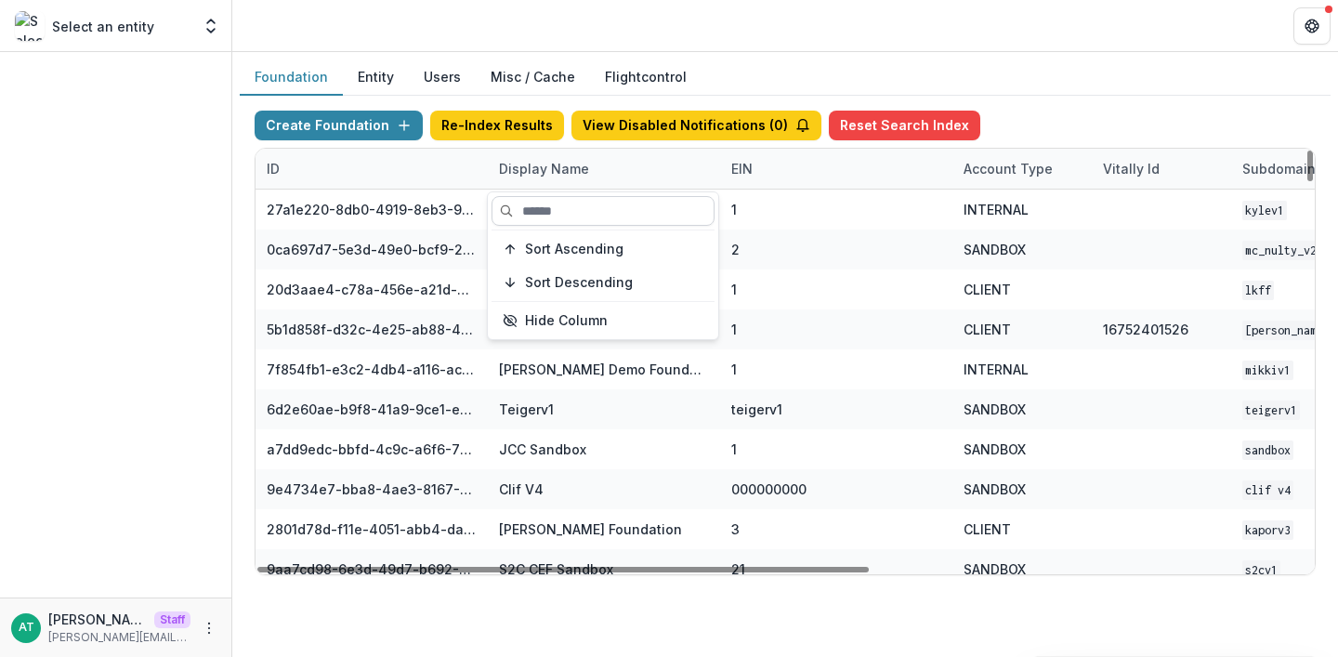
click at [547, 206] on input at bounding box center [603, 211] width 223 height 30
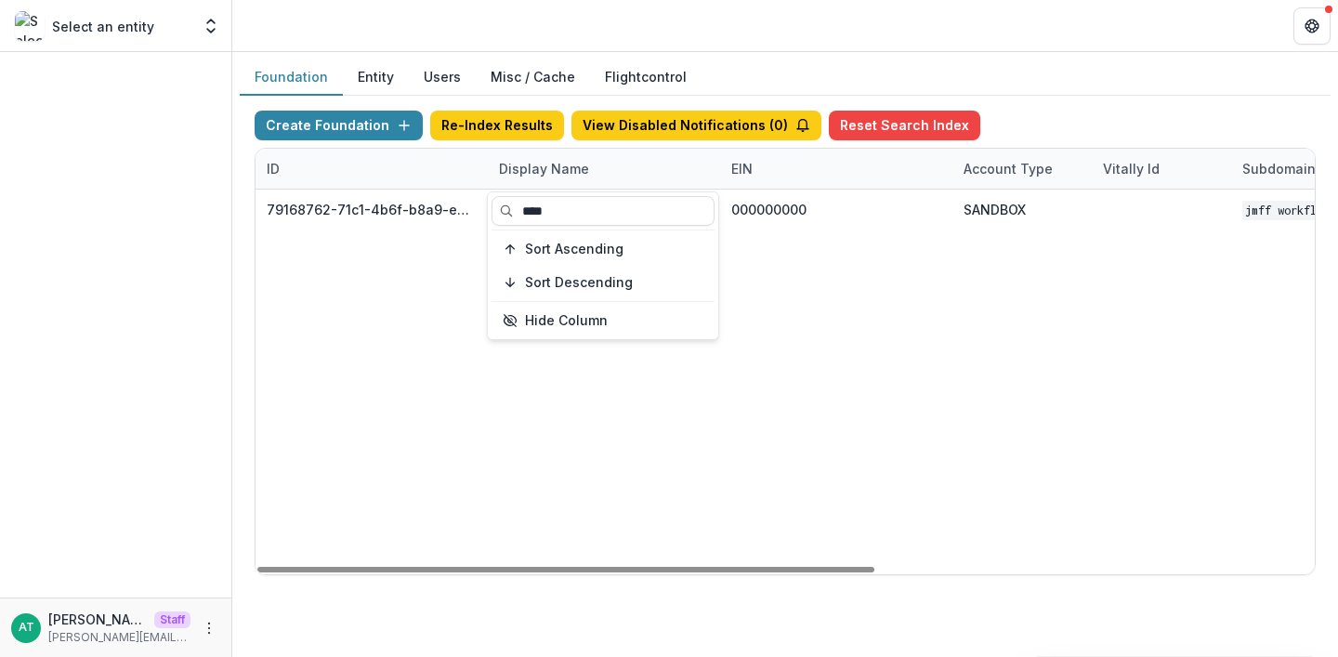
type input "****"
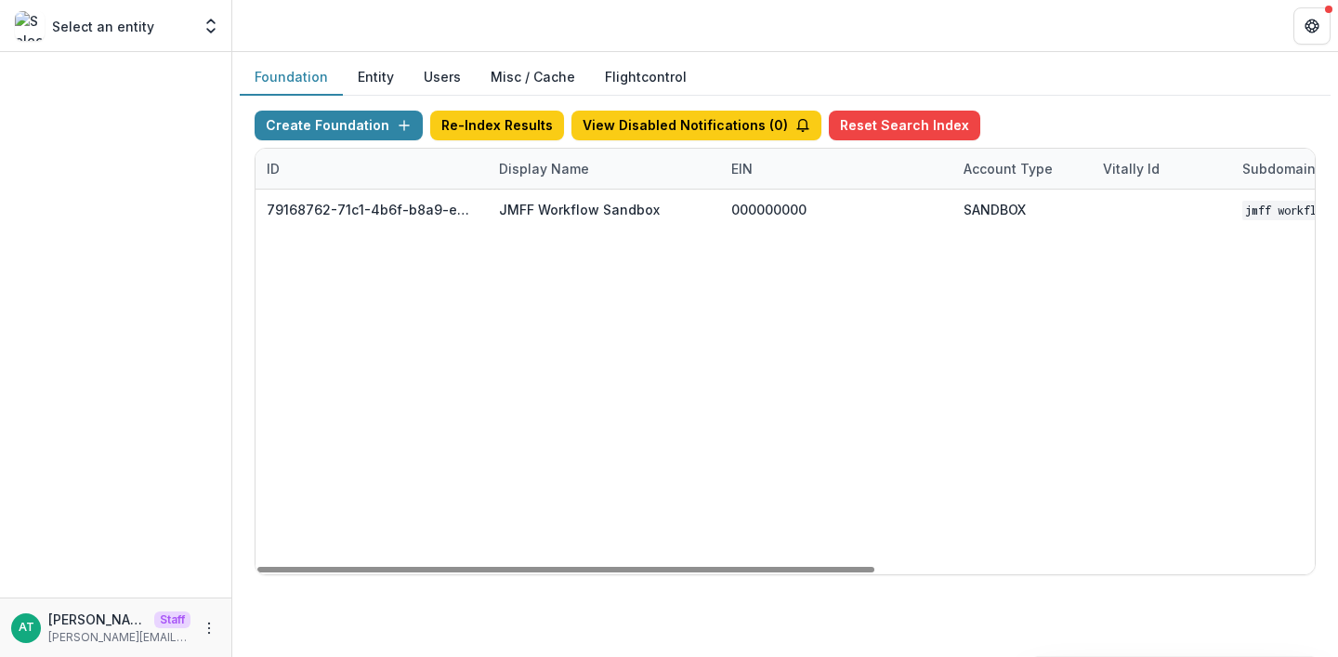
click at [604, 19] on header at bounding box center [785, 25] width 1106 height 51
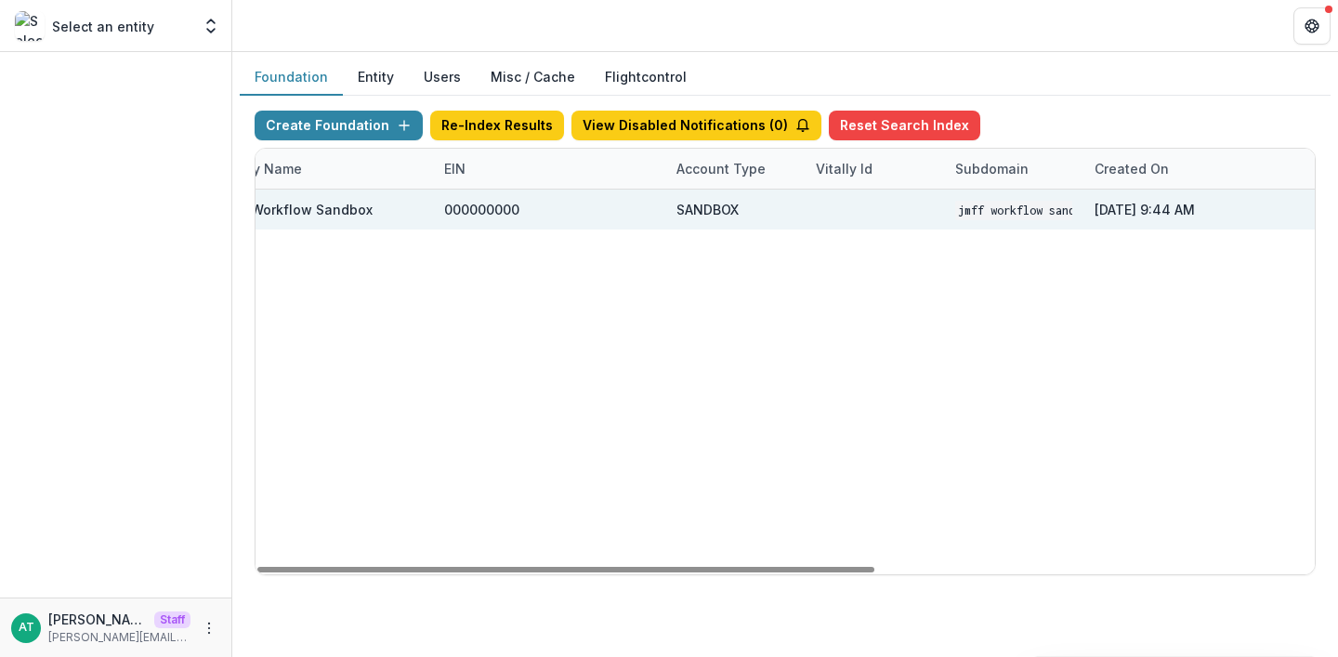
scroll to position [0, 669]
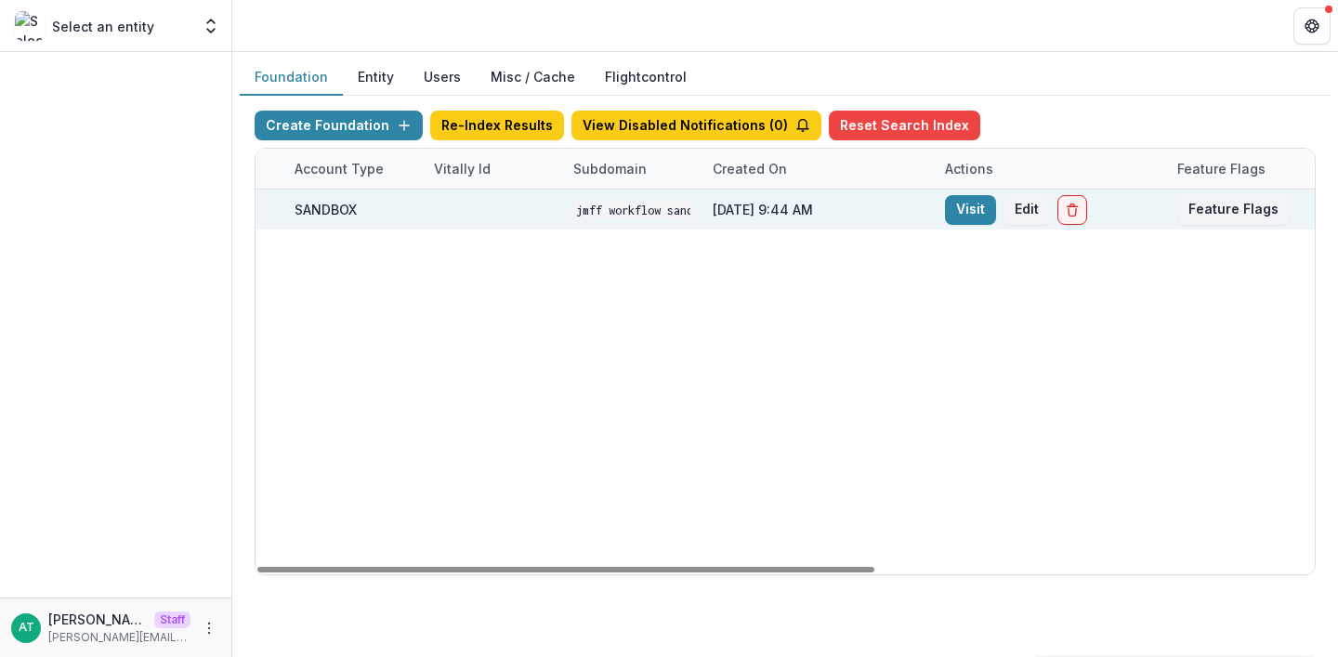
click at [941, 210] on div "Visit Edit" at bounding box center [1050, 210] width 232 height 40
click at [958, 214] on link "Visit" at bounding box center [970, 210] width 51 height 30
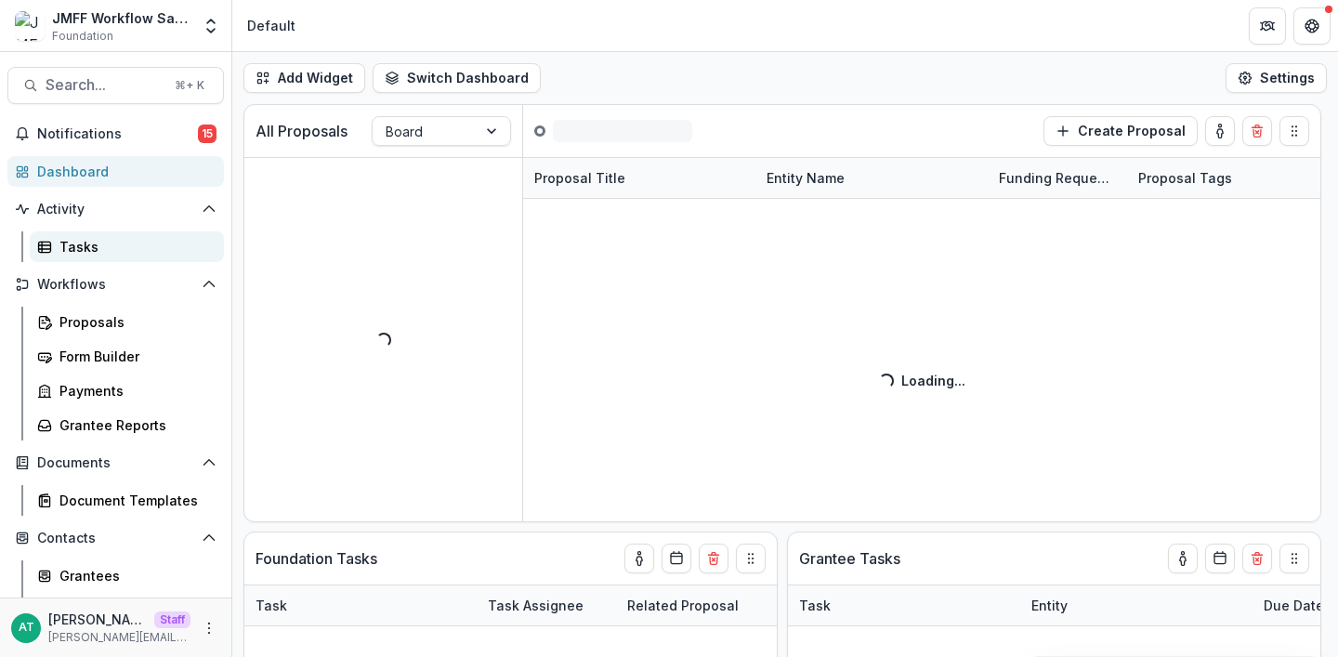
click at [122, 242] on div "Tasks" at bounding box center [134, 247] width 150 height 20
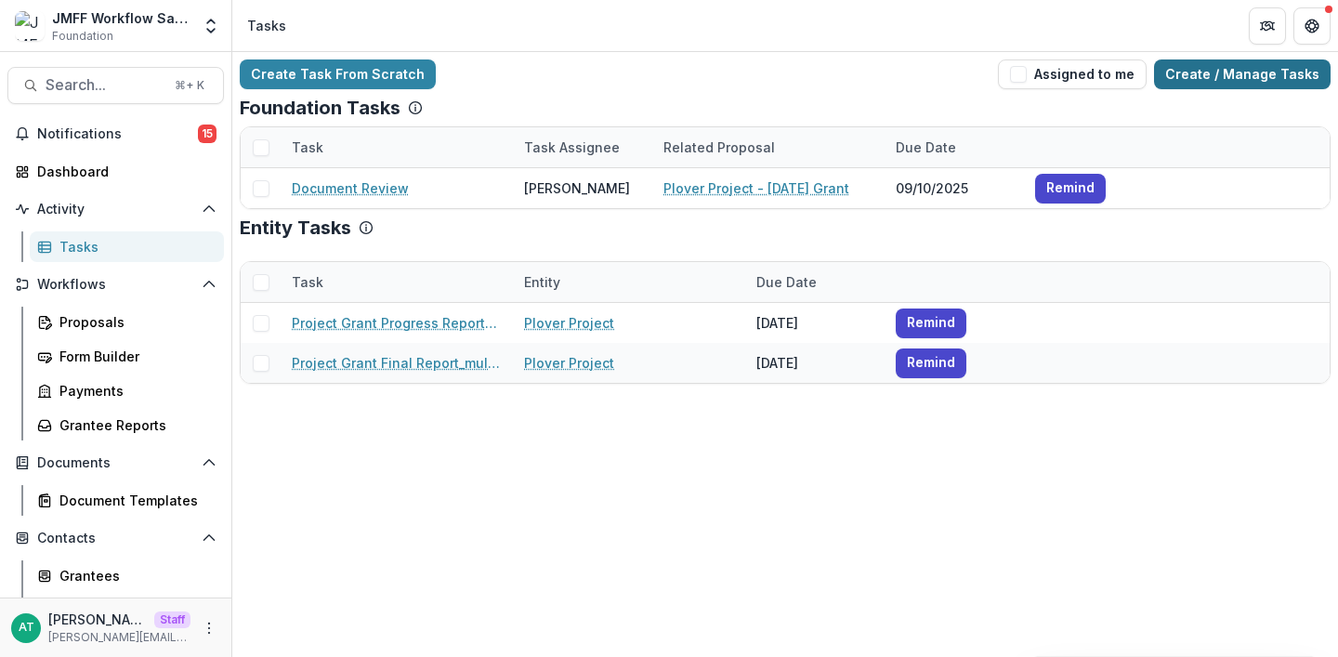
click at [1234, 71] on link "Create / Manage Tasks" at bounding box center [1242, 74] width 177 height 30
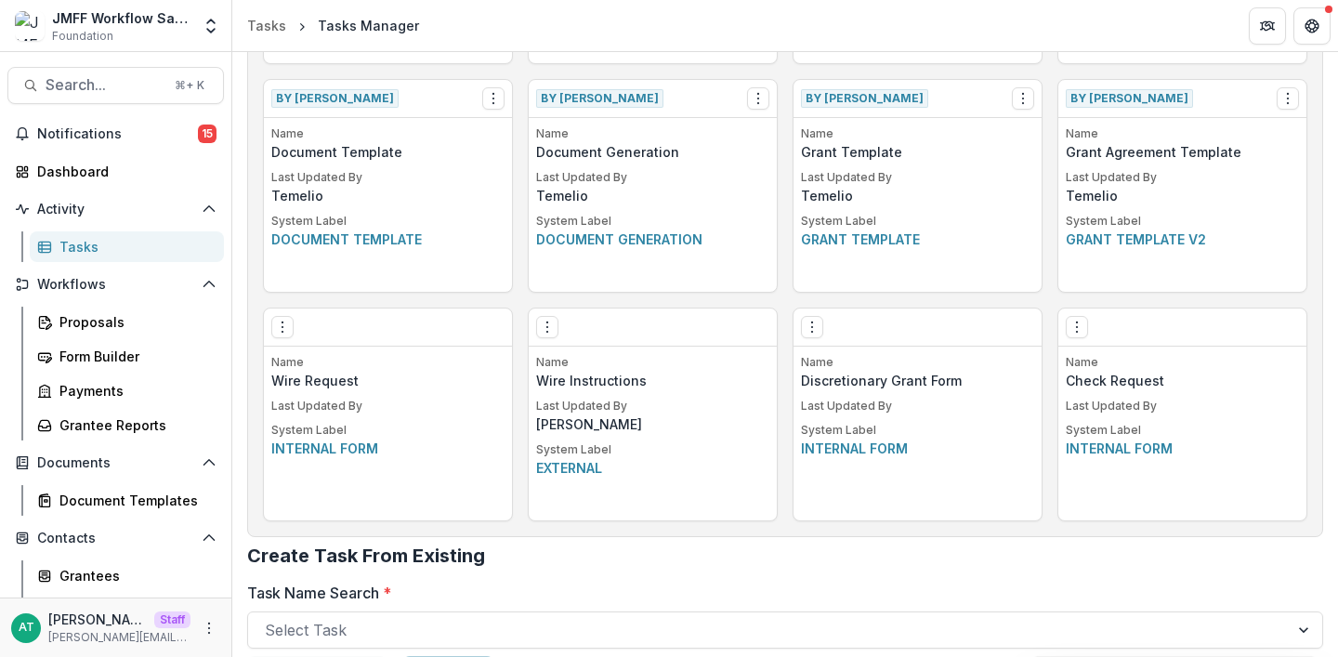
scroll to position [976, 0]
click at [70, 362] on div "Form Builder" at bounding box center [134, 357] width 150 height 20
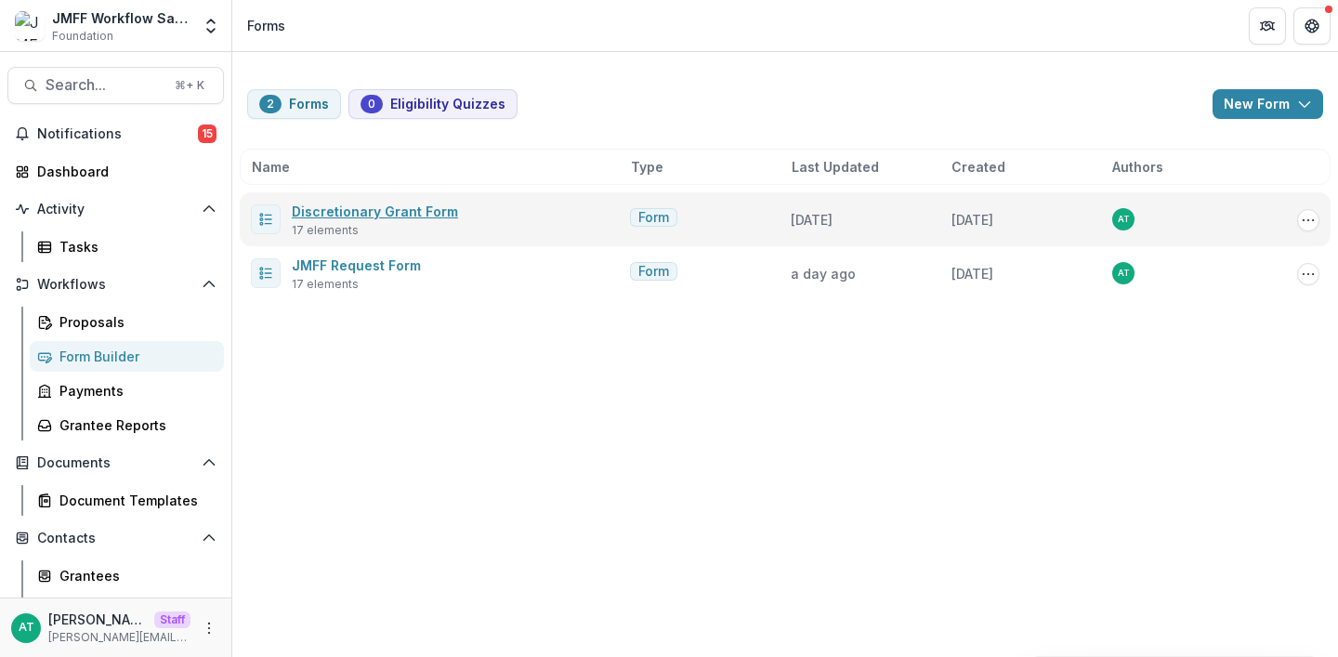
click at [397, 204] on link "Discretionary Grant Form" at bounding box center [375, 212] width 166 height 16
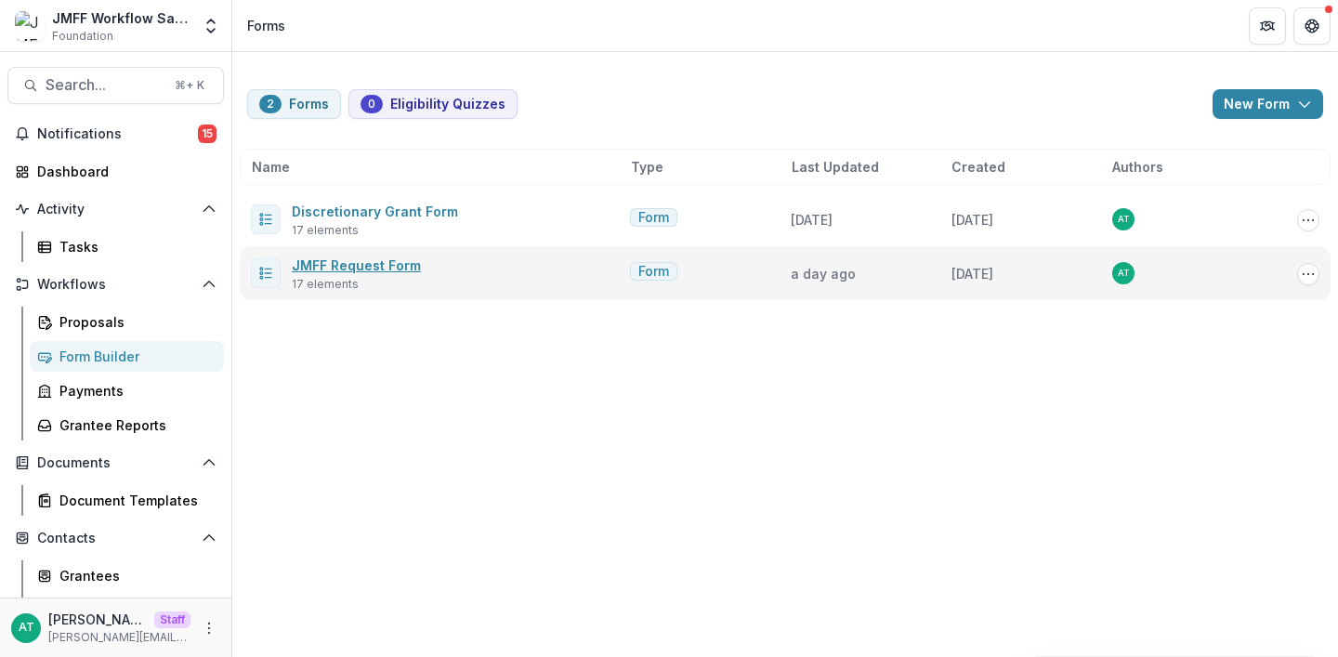
click at [380, 264] on link "JMFF Request Form" at bounding box center [356, 265] width 129 height 16
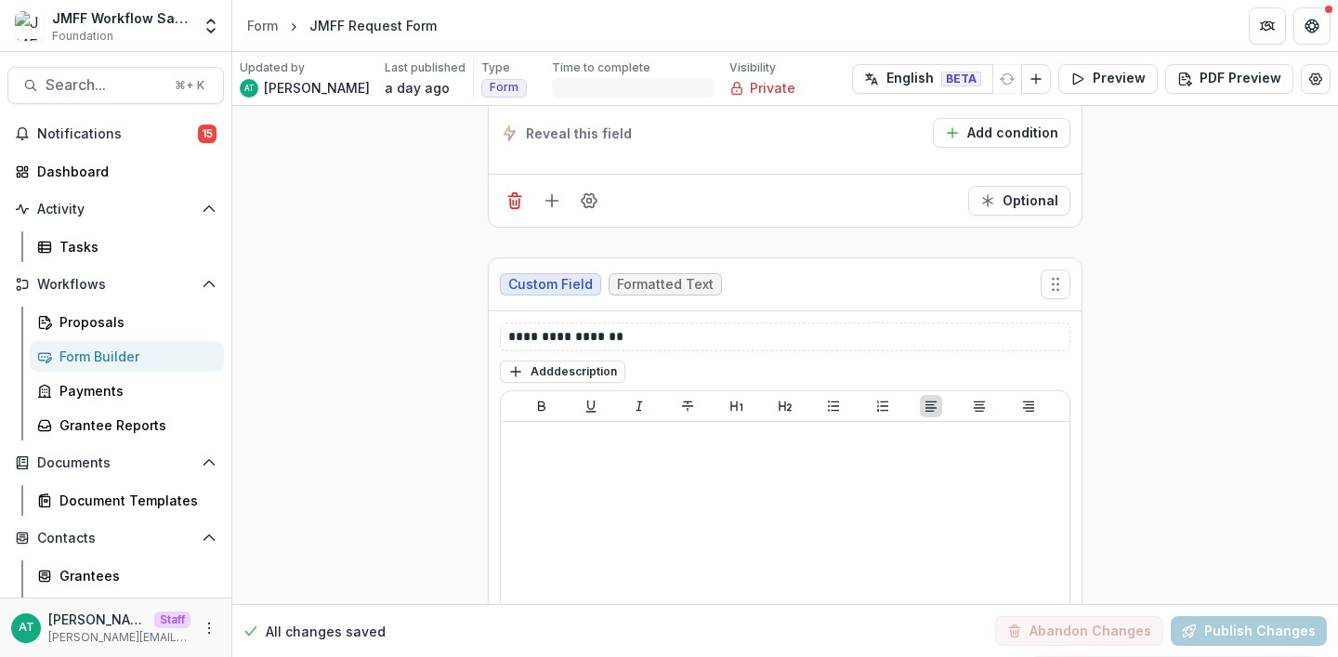
scroll to position [2423, 0]
click at [113, 329] on div "Proposals" at bounding box center [134, 322] width 150 height 20
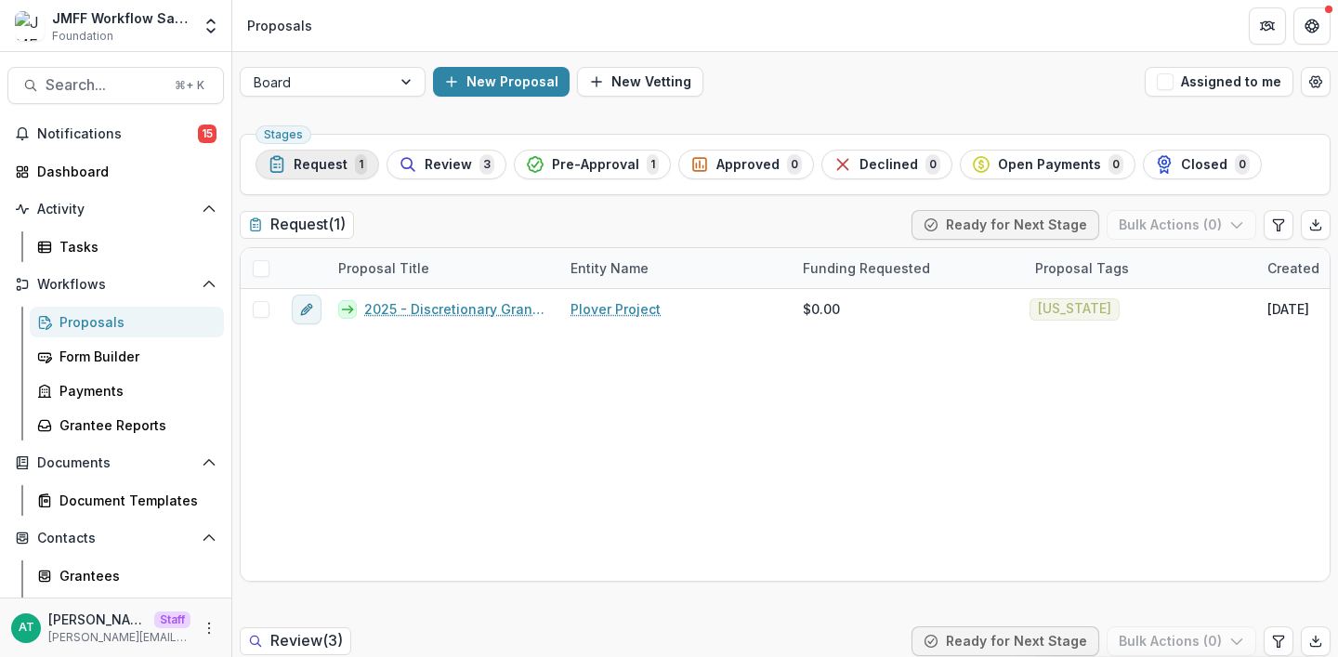
click at [292, 167] on div "Request 1" at bounding box center [317, 164] width 99 height 20
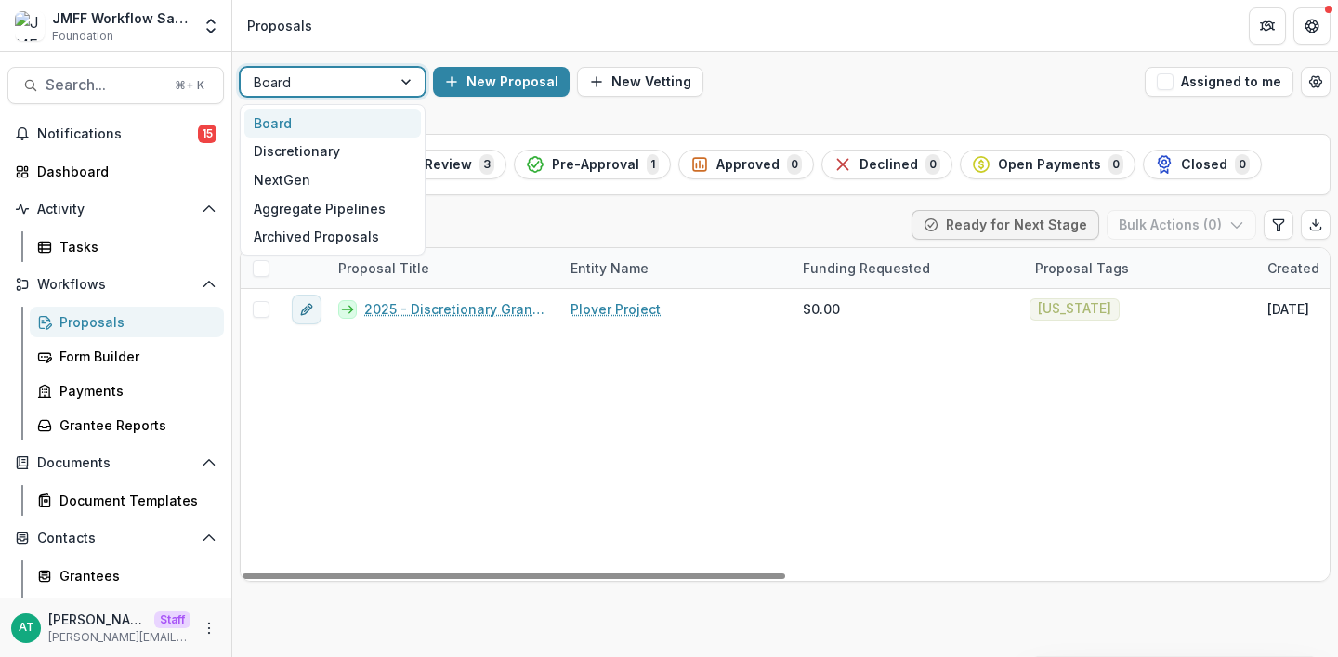
click at [343, 71] on div at bounding box center [316, 82] width 125 height 23
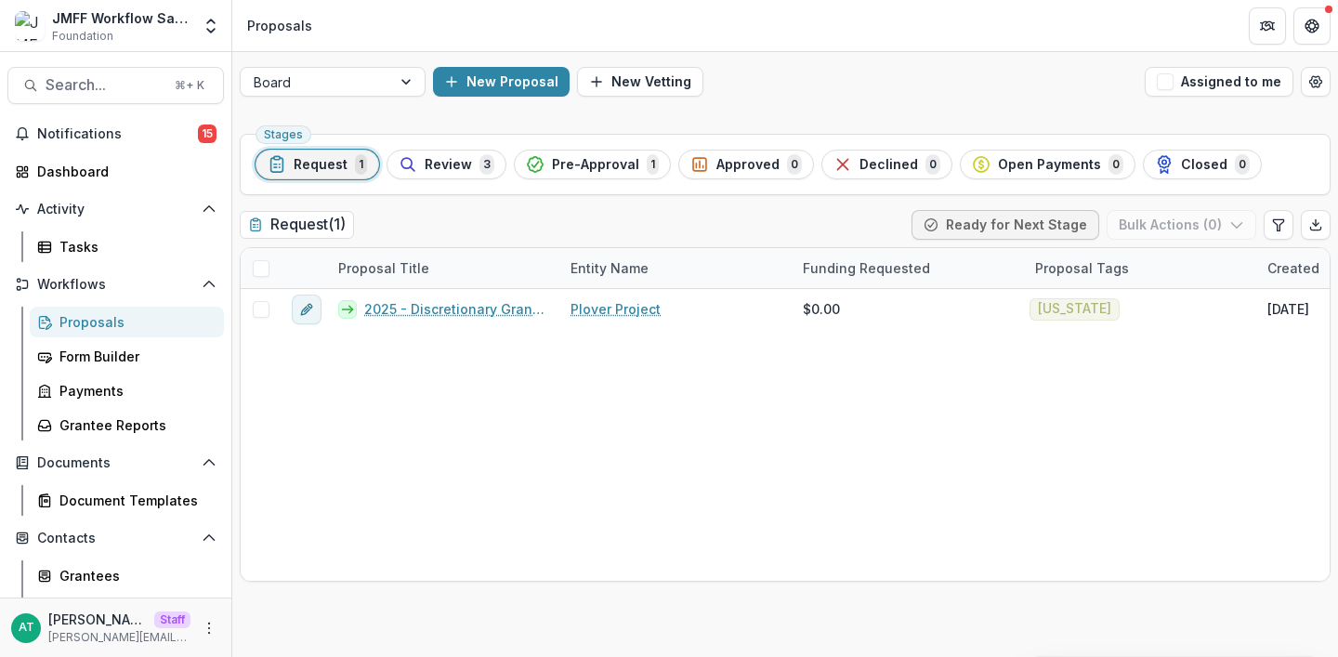
click at [826, 63] on div "Board New Proposal New Vetting Assigned to me" at bounding box center [785, 81] width 1106 height 59
click at [1310, 78] on icon "Open table manager" at bounding box center [1315, 81] width 15 height 15
